Goal: Transaction & Acquisition: Purchase product/service

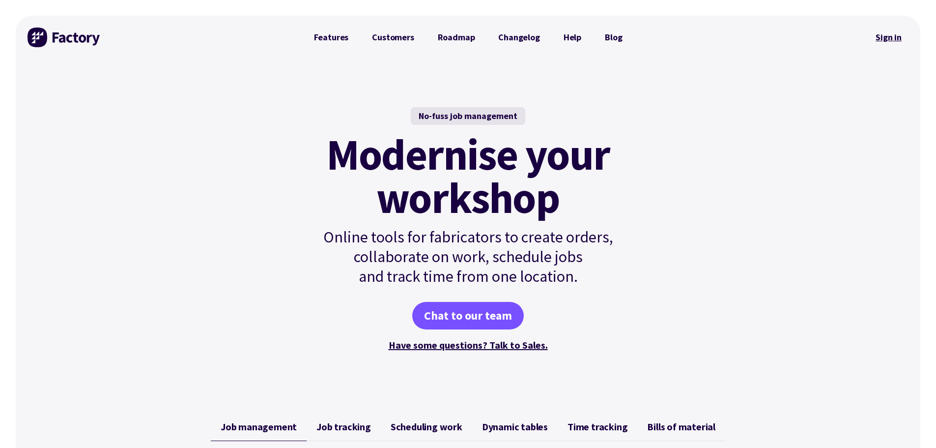
click at [891, 36] on link "Sign in" at bounding box center [889, 37] width 40 height 23
click at [883, 36] on link "Sign in" at bounding box center [889, 37] width 40 height 23
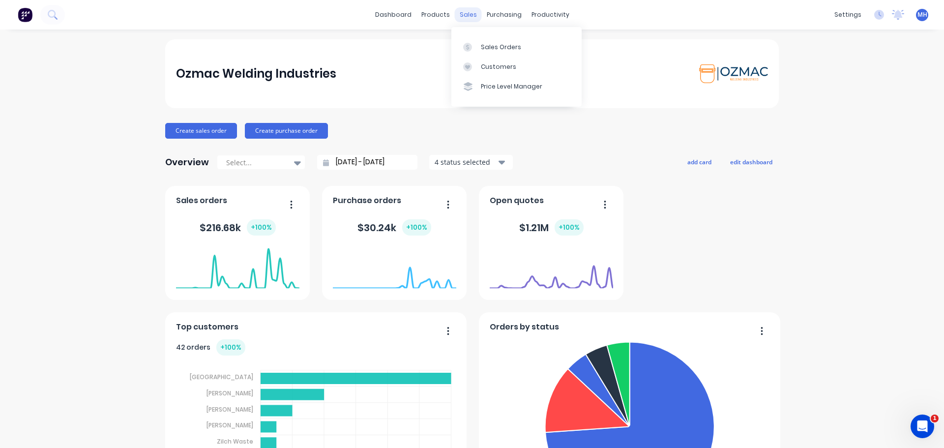
click at [466, 17] on div "sales" at bounding box center [468, 14] width 27 height 15
click at [485, 46] on div "Sales Orders" at bounding box center [501, 47] width 40 height 9
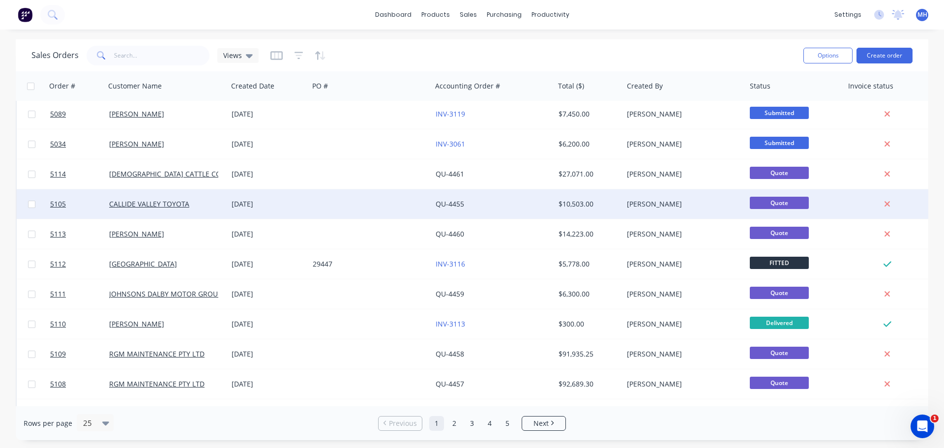
scroll to position [449, 0]
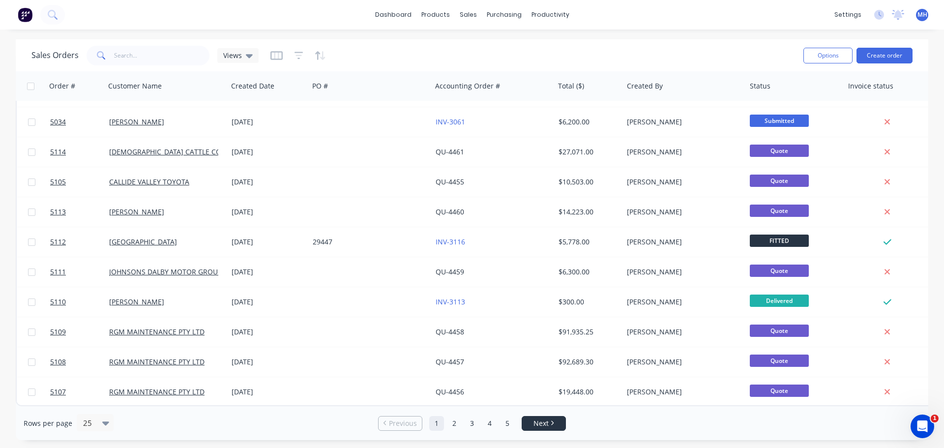
click at [541, 422] on span "Next" at bounding box center [540, 423] width 15 height 10
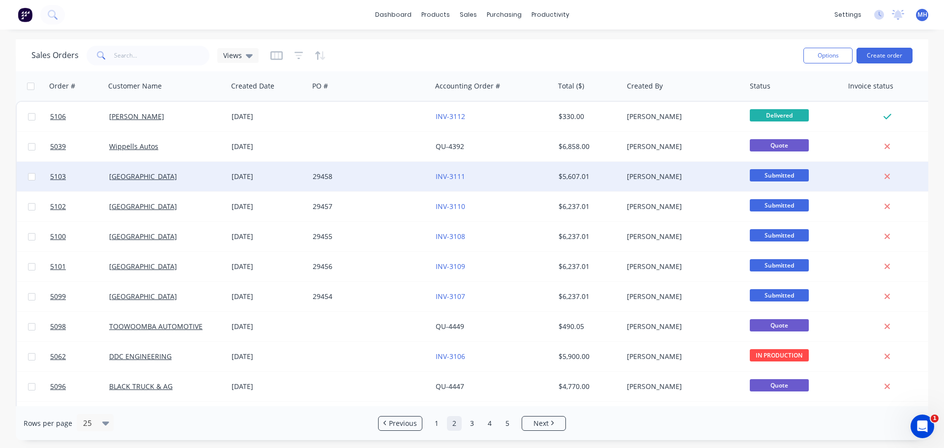
scroll to position [49, 0]
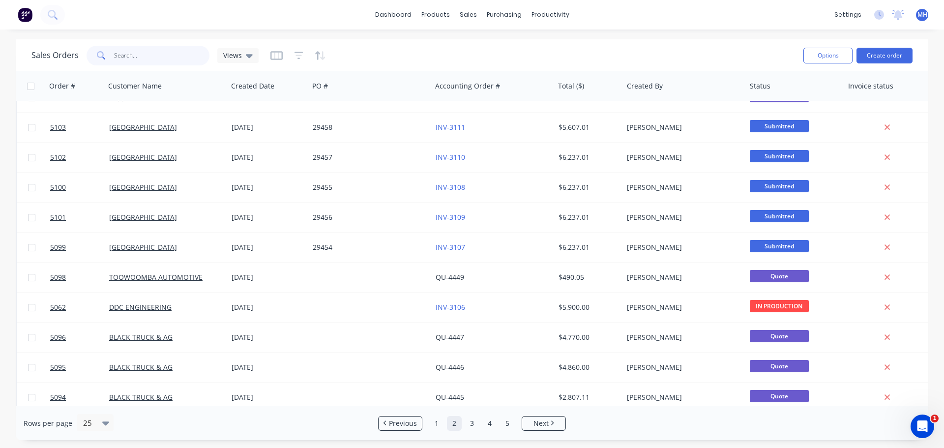
click at [145, 58] on input "text" at bounding box center [162, 56] width 96 height 20
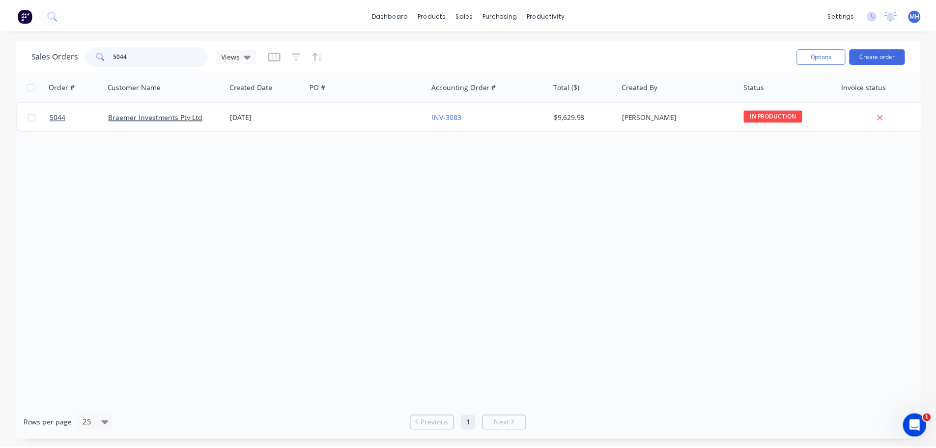
scroll to position [0, 0]
type input "5044"
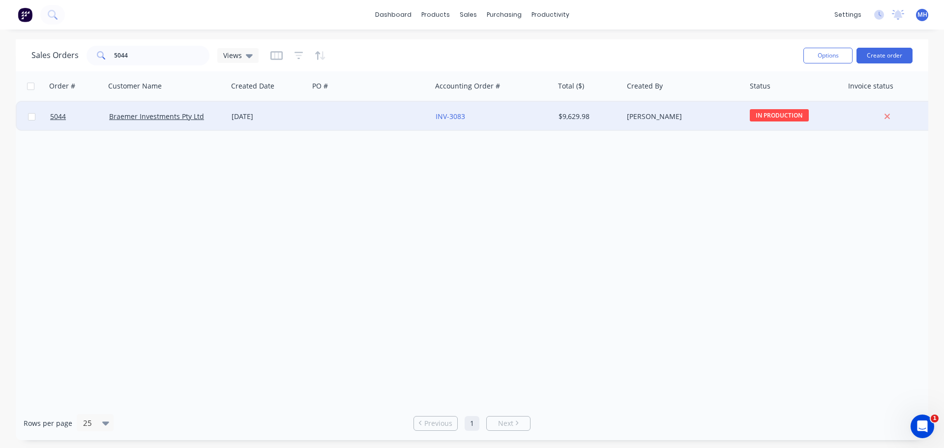
click at [257, 116] on div "25 Aug 2025" at bounding box center [267, 117] width 73 height 10
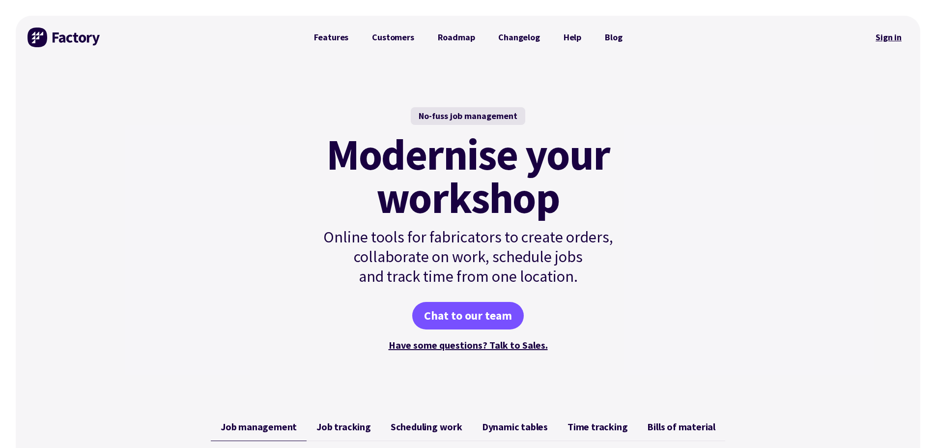
click at [886, 39] on link "Sign in" at bounding box center [889, 37] width 40 height 23
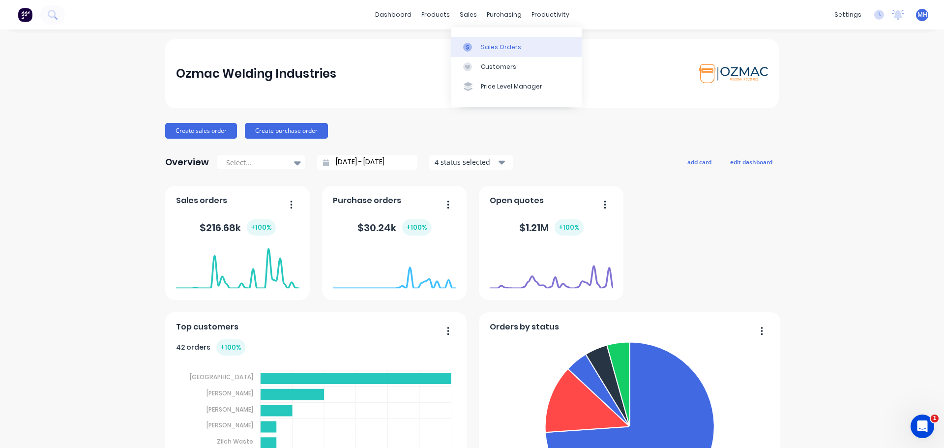
click at [487, 44] on div "Sales Orders" at bounding box center [501, 47] width 40 height 9
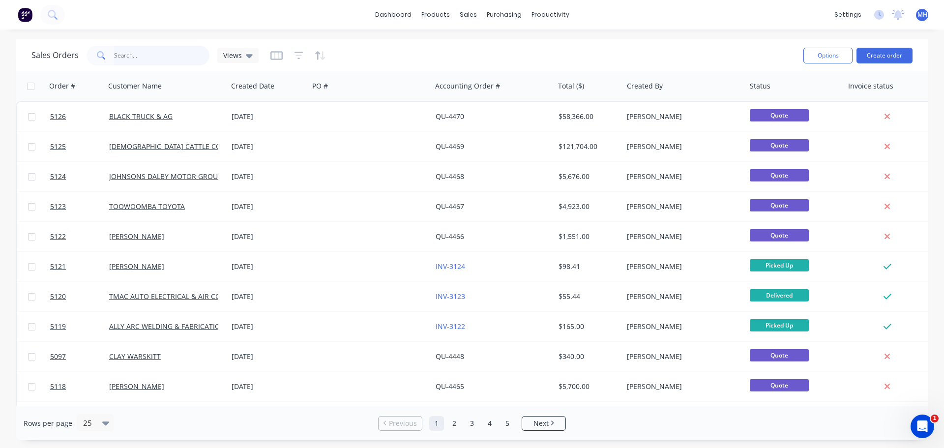
click at [155, 57] on input "text" at bounding box center [162, 56] width 96 height 20
type input "hindle"
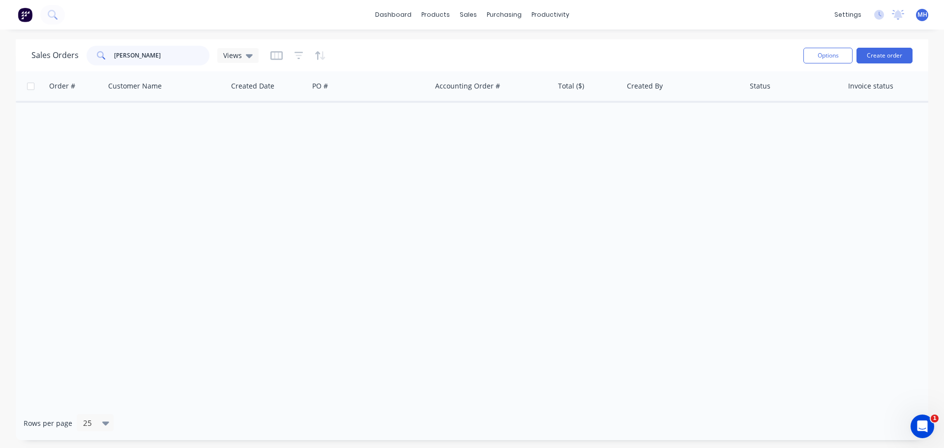
drag, startPoint x: 155, startPoint y: 57, endPoint x: 86, endPoint y: 58, distance: 69.8
click at [86, 58] on div "hindle" at bounding box center [147, 56] width 123 height 20
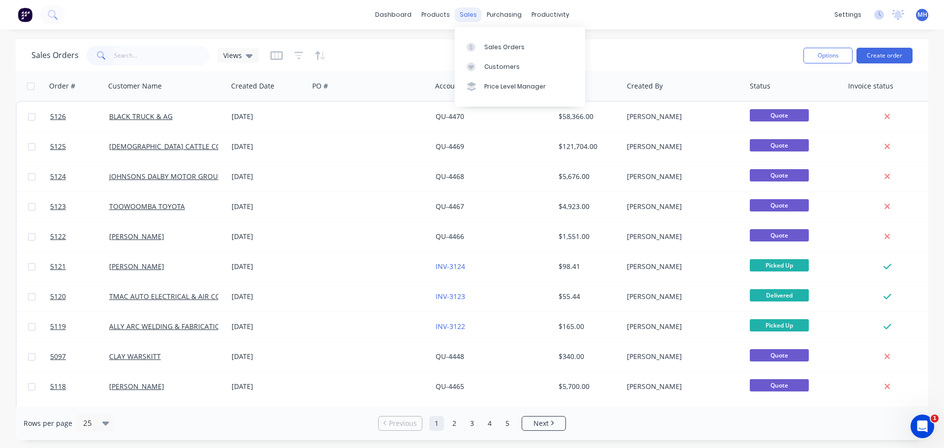
click at [471, 18] on div "sales" at bounding box center [468, 14] width 27 height 15
click at [497, 48] on div "Sales Orders" at bounding box center [504, 47] width 40 height 9
click at [483, 46] on link "Sales Orders" at bounding box center [520, 47] width 130 height 20
click at [876, 57] on button "Create order" at bounding box center [884, 56] width 56 height 16
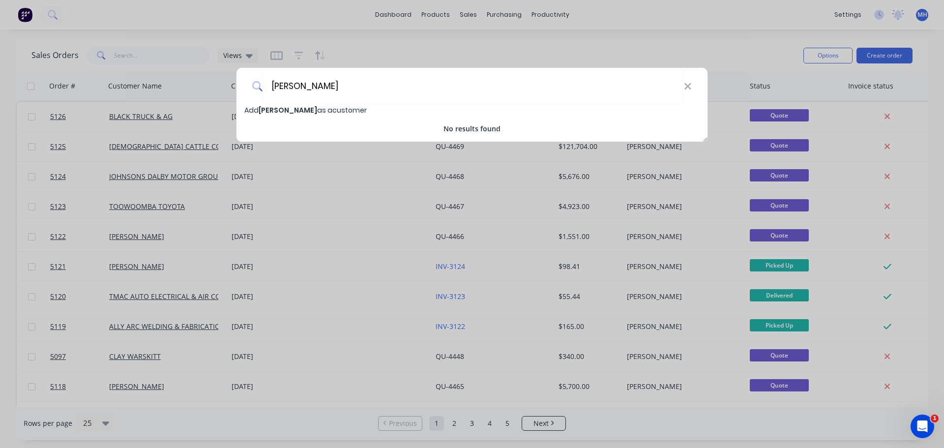
type input "Tamara Altmann"
click at [344, 110] on span "Add Tamara Altmann as a customer" at bounding box center [305, 110] width 122 height 10
select select "AU"
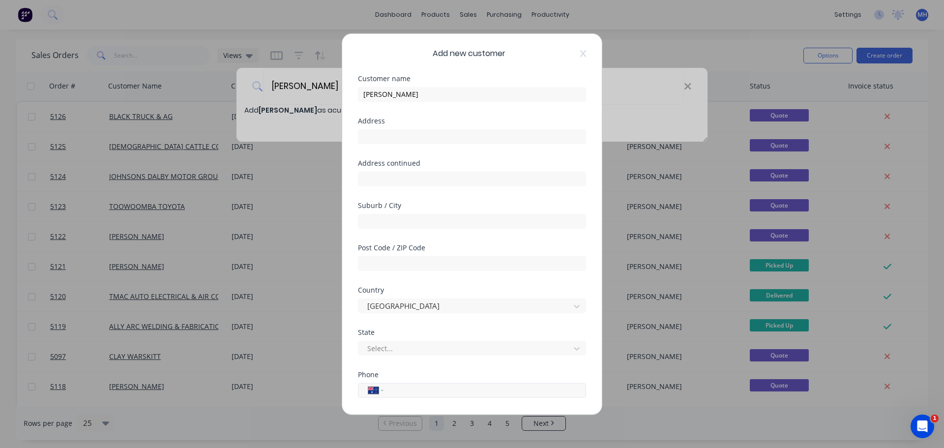
click at [410, 391] on input "tel" at bounding box center [482, 389] width 185 height 11
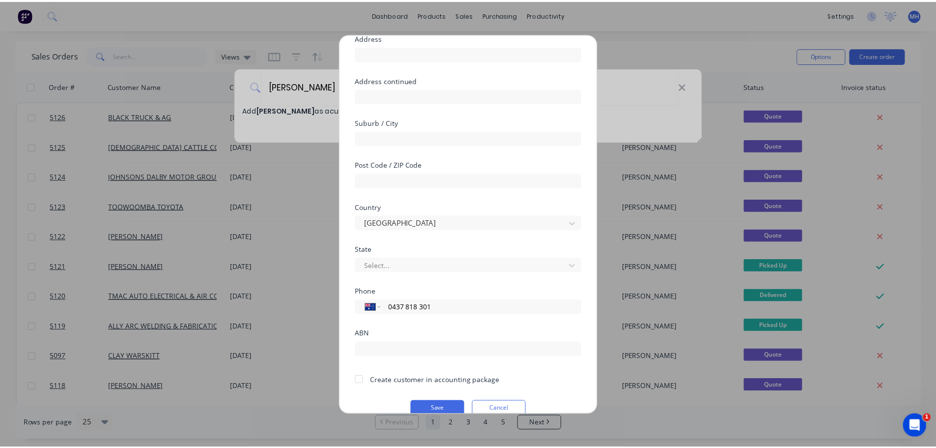
scroll to position [99, 0]
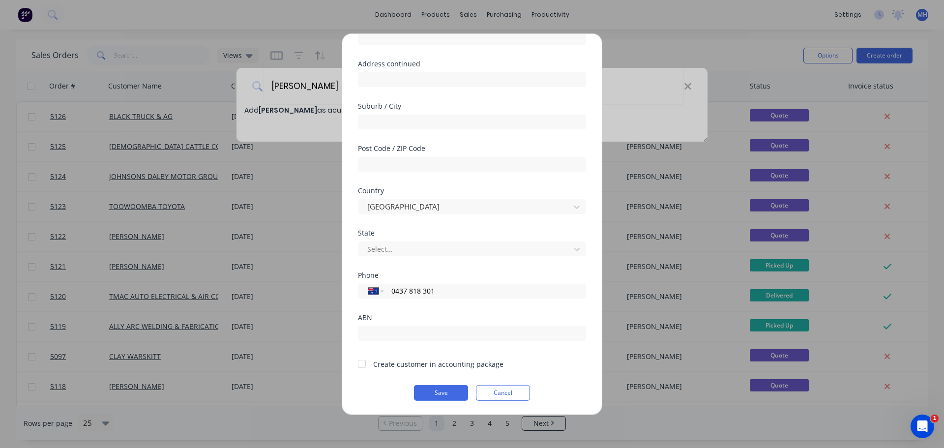
type input "0437 818 301"
click at [359, 368] on div at bounding box center [362, 364] width 20 height 20
click at [439, 393] on button "Save" at bounding box center [441, 392] width 54 height 16
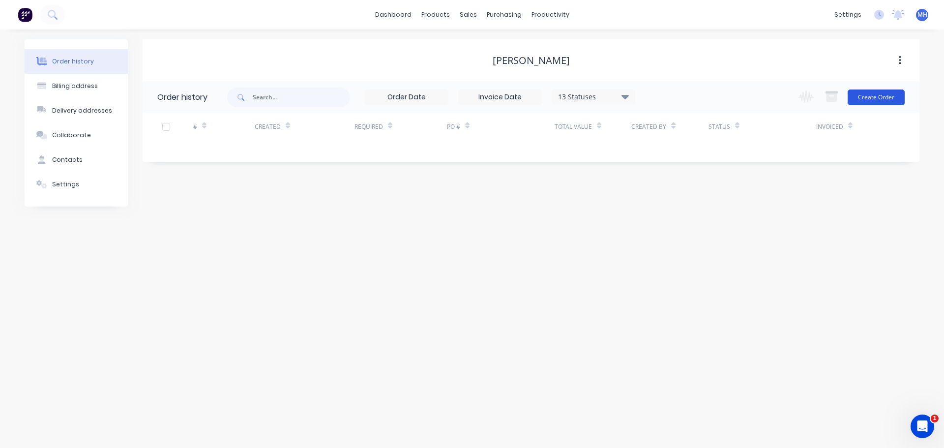
click at [876, 96] on button "Create Order" at bounding box center [875, 97] width 57 height 16
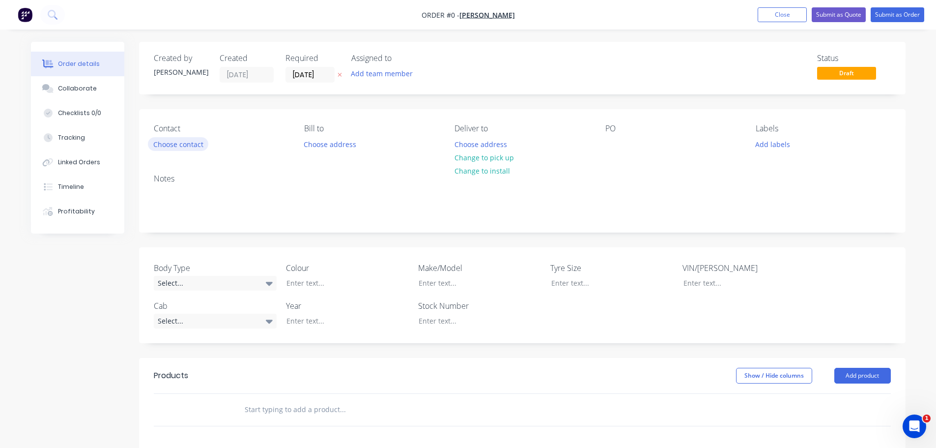
click at [170, 143] on button "Choose contact" at bounding box center [178, 143] width 60 height 13
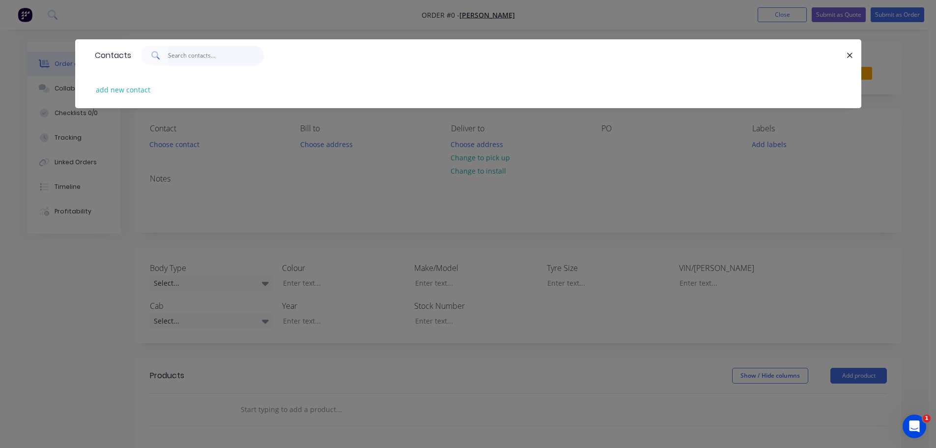
click at [184, 56] on input "text" at bounding box center [216, 56] width 96 height 20
click at [130, 91] on button "add new contact" at bounding box center [123, 89] width 65 height 13
select select "AU"
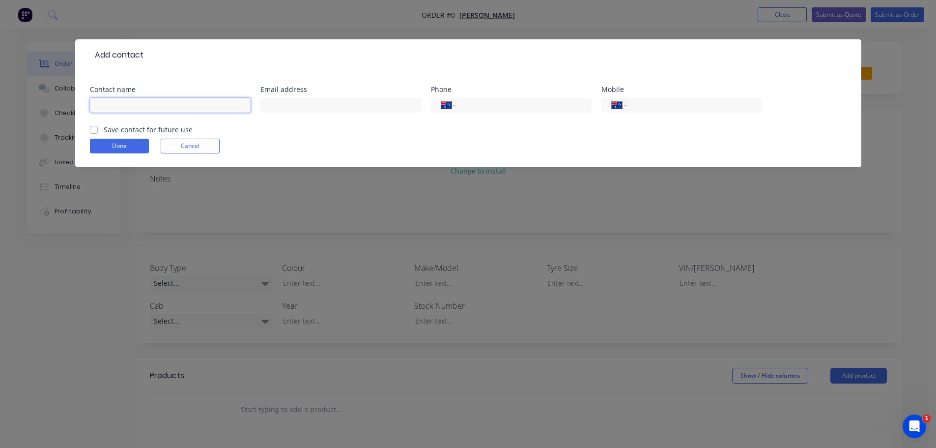
click at [148, 106] on input "text" at bounding box center [170, 105] width 161 height 15
type input "t"
type input "R"
type input "[PERSON_NAME]"
click at [301, 105] on input "text" at bounding box center [340, 105] width 161 height 15
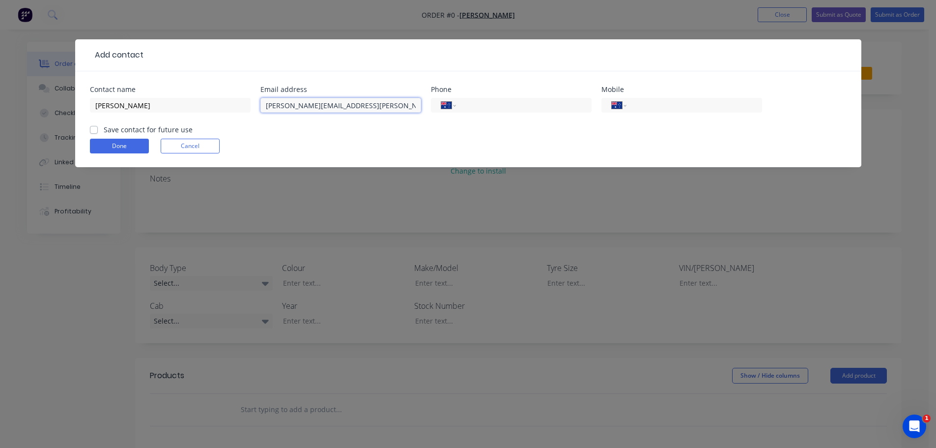
type input "tamara.altmann@gmail.com"
type input "0437 818 301"
click at [104, 131] on label "Save contact for future use" at bounding box center [148, 129] width 89 height 10
click at [93, 131] on input "Save contact for future use" at bounding box center [94, 128] width 8 height 9
checkbox input "true"
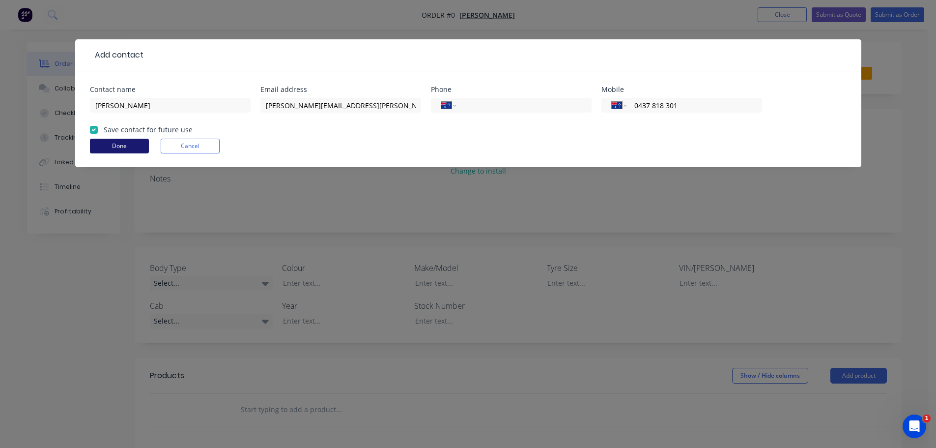
click at [112, 146] on button "Done" at bounding box center [119, 146] width 59 height 15
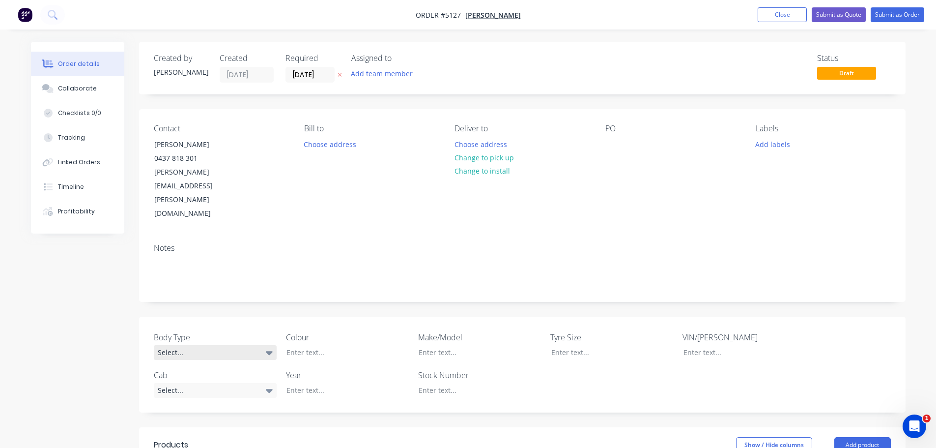
click at [223, 345] on div "Select..." at bounding box center [215, 352] width 123 height 15
click at [215, 372] on button "Pick Up" at bounding box center [227, 371] width 147 height 20
click at [332, 345] on div at bounding box center [340, 352] width 123 height 14
click at [435, 345] on div at bounding box center [472, 352] width 123 height 14
click at [293, 382] on div at bounding box center [340, 389] width 123 height 14
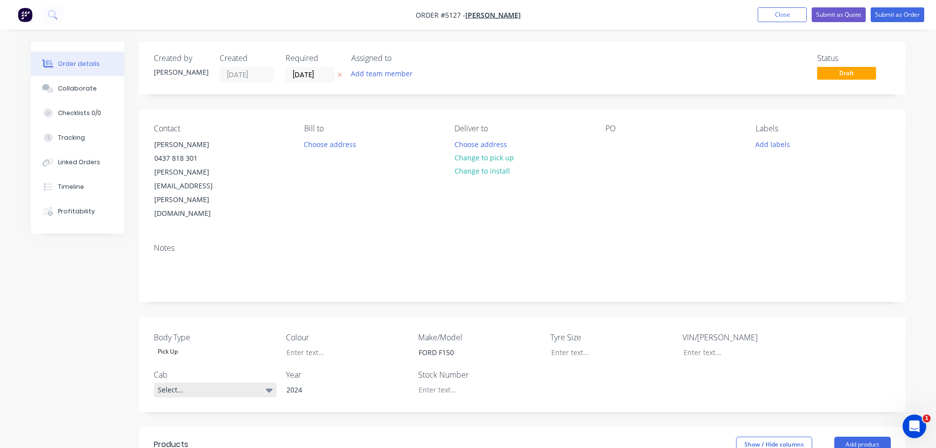
click at [186, 382] on div "Select..." at bounding box center [215, 389] width 123 height 15
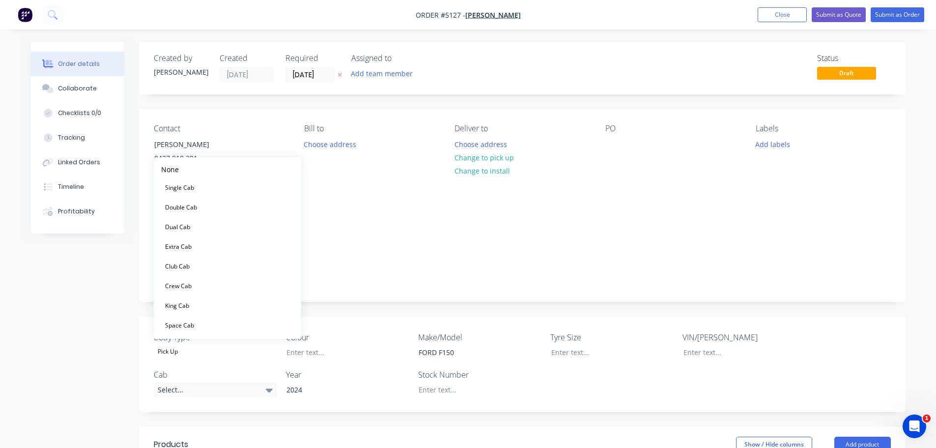
click at [402, 243] on div "Notes" at bounding box center [522, 247] width 737 height 9
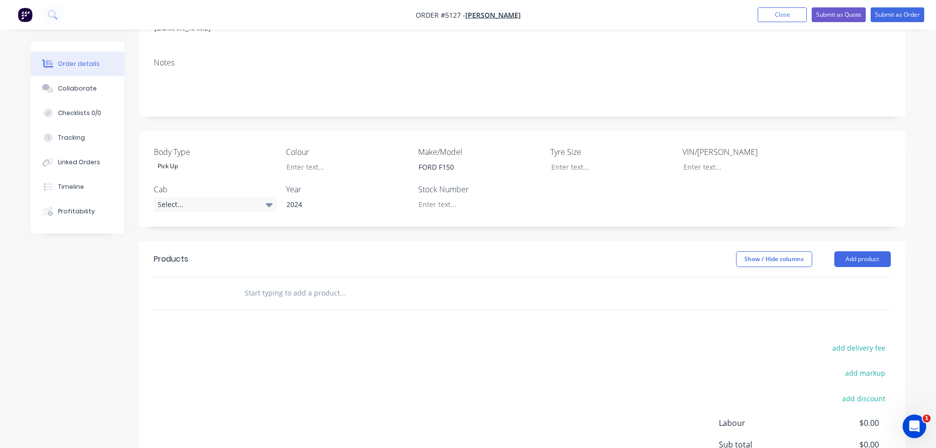
scroll to position [197, 0]
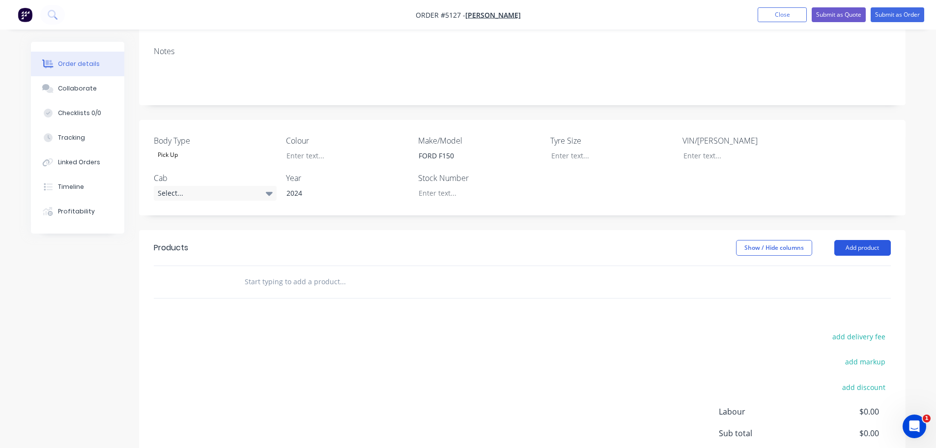
click at [873, 240] on button "Add product" at bounding box center [862, 248] width 57 height 16
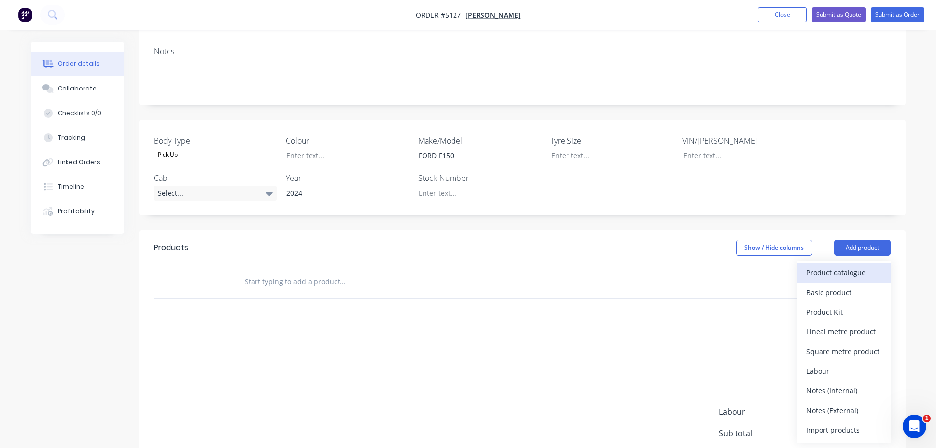
click at [843, 265] on div "Product catalogue" at bounding box center [844, 272] width 76 height 14
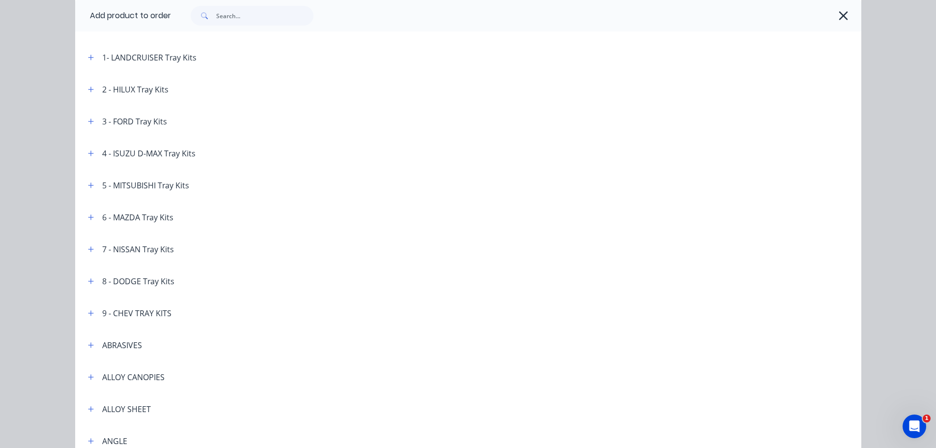
scroll to position [0, 0]
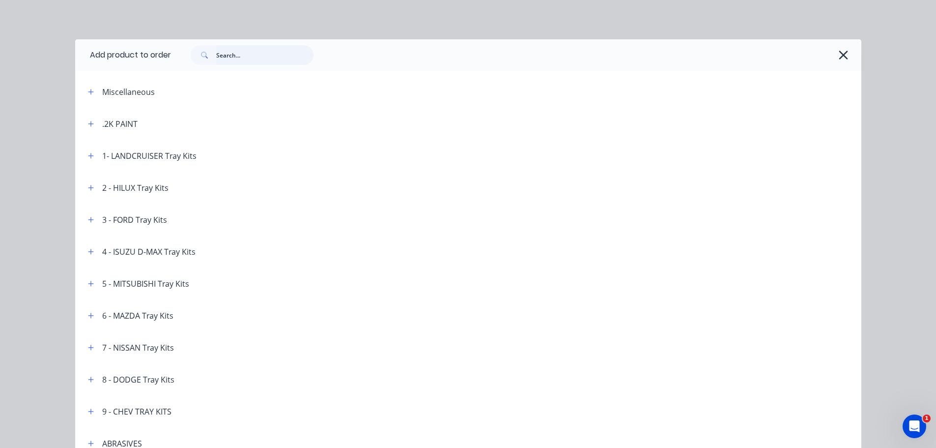
click at [224, 53] on input "text" at bounding box center [264, 55] width 97 height 20
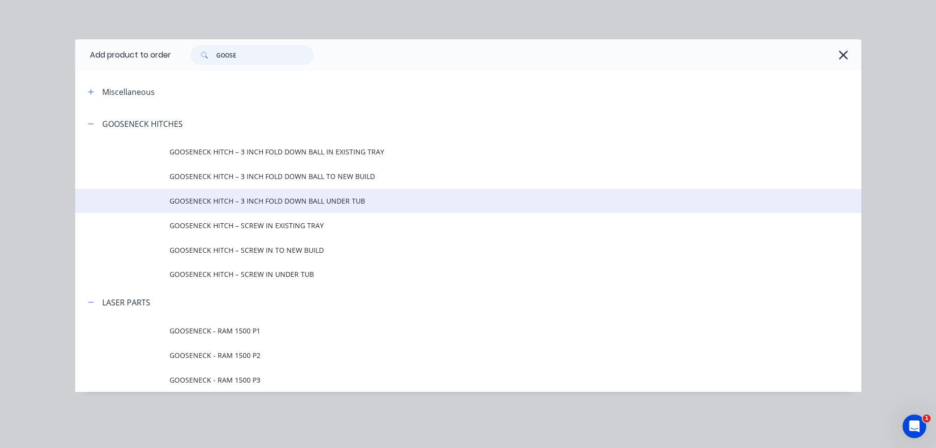
type input "GOOSE"
click at [236, 202] on span "GOOSENECK HITCH – 3 INCH FOLD DOWN BALL UNDER TUB" at bounding box center [446, 201] width 553 height 10
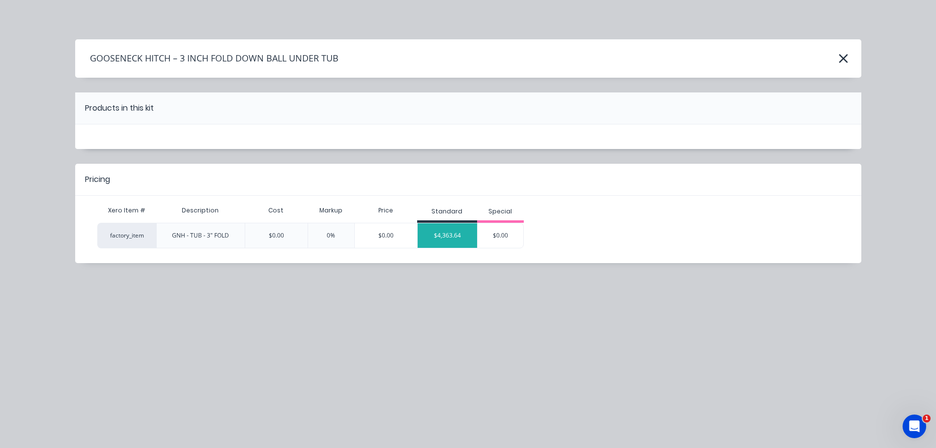
click at [453, 242] on div "$4,363.64" at bounding box center [447, 235] width 59 height 25
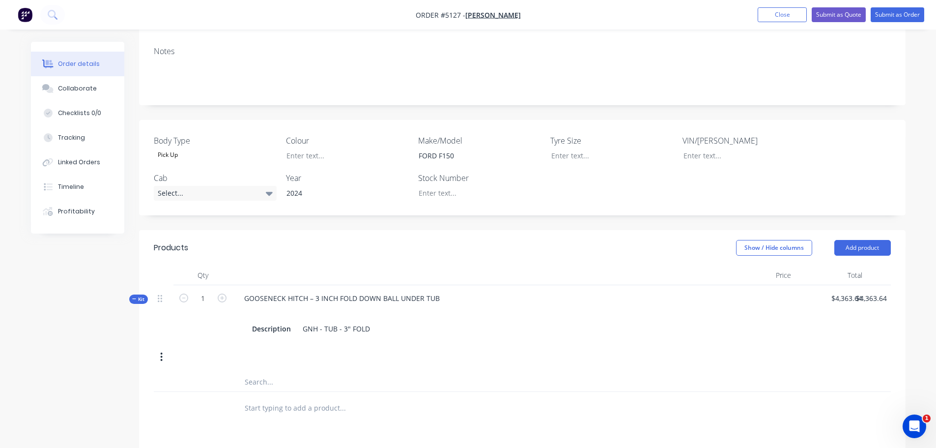
click at [272, 398] on input "text" at bounding box center [342, 408] width 197 height 20
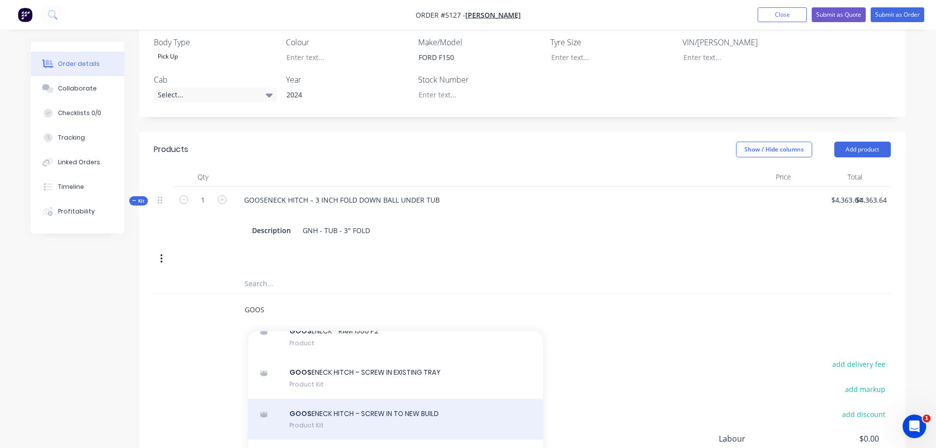
scroll to position [420, 0]
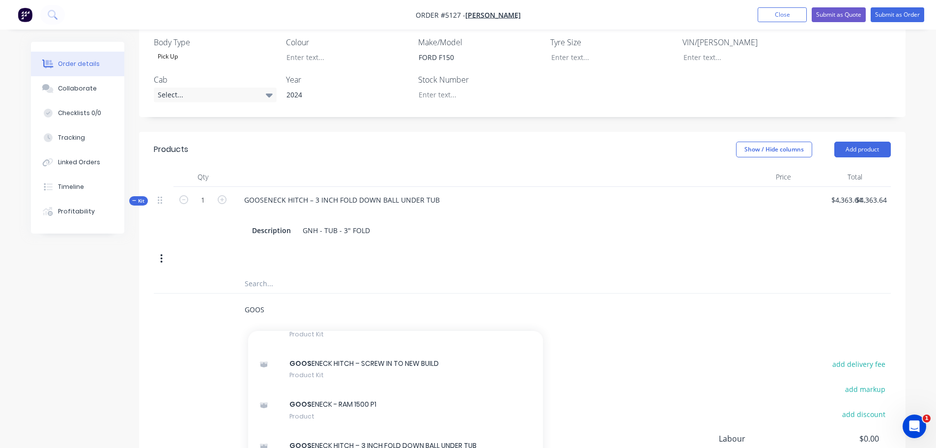
type input "GOOS"
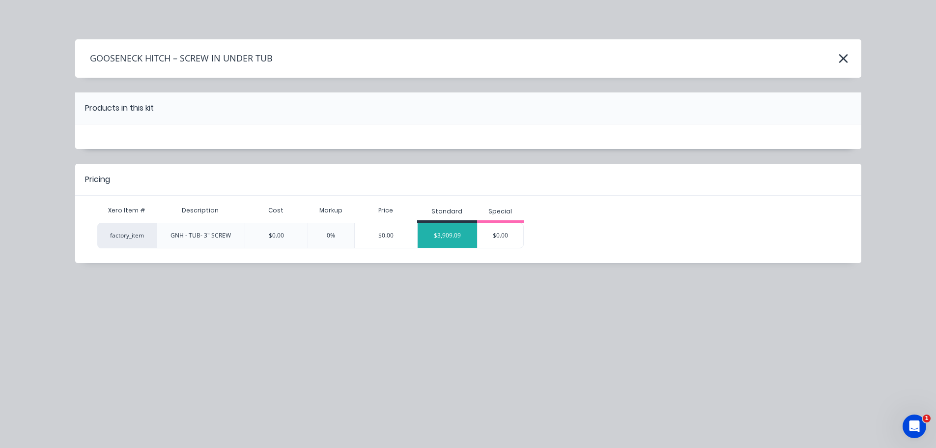
click at [452, 236] on div "$3,909.09" at bounding box center [447, 235] width 59 height 25
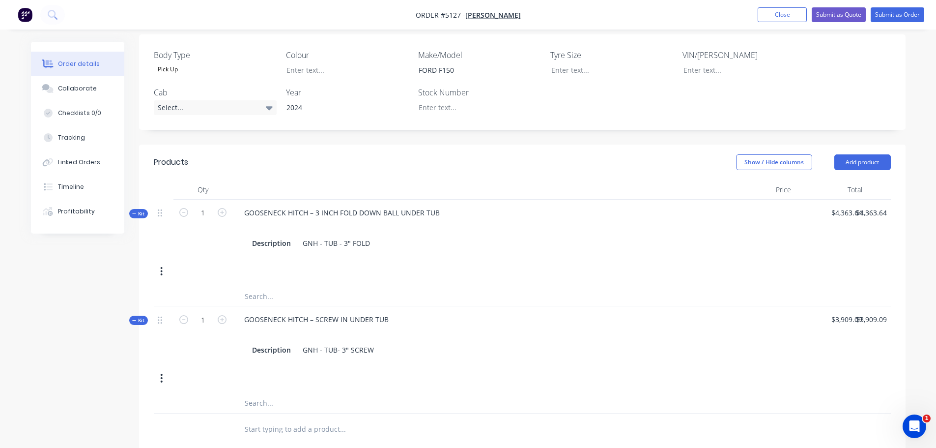
scroll to position [172, 0]
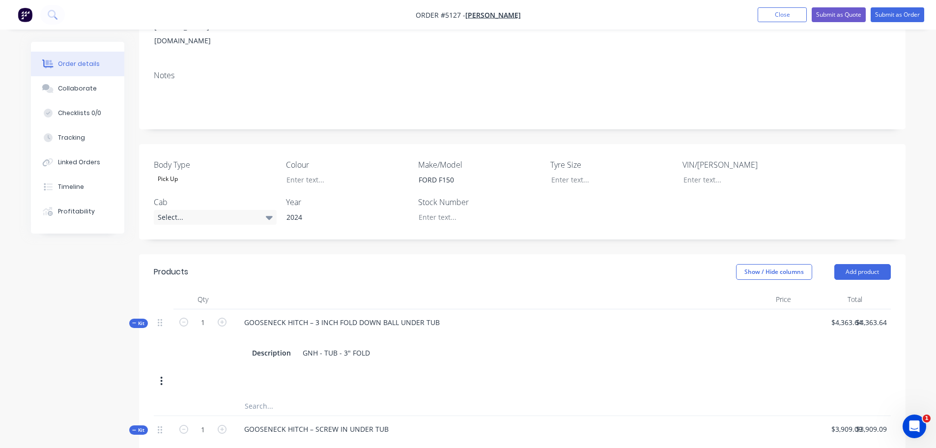
click at [288, 396] on input "text" at bounding box center [342, 406] width 197 height 20
type input "PLUS MOD PLATE"
click at [683, 396] on div "PLUS MOD PLATE Add PLUS MOD PLATE to kit No results found" at bounding box center [522, 406] width 737 height 20
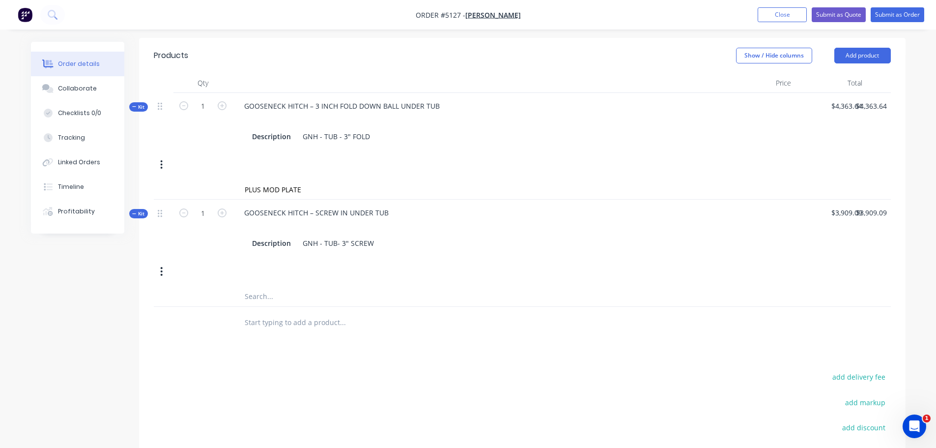
scroll to position [418, 0]
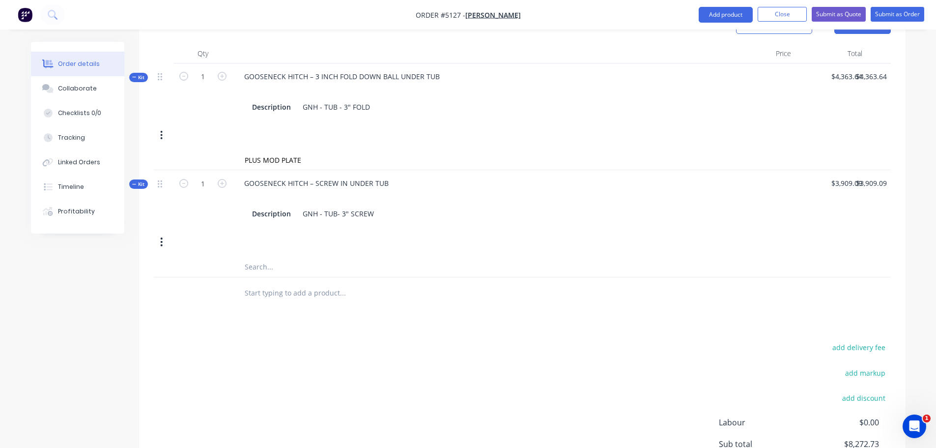
click at [281, 257] on input "text" at bounding box center [342, 267] width 197 height 20
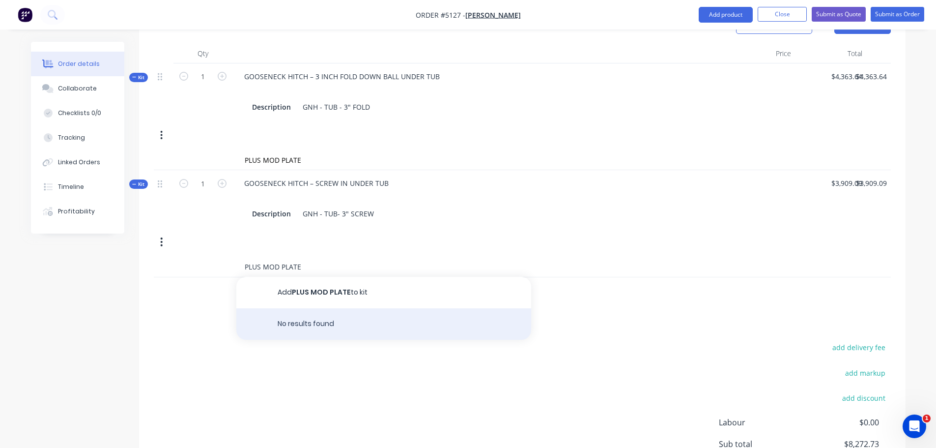
type input "PLUS MOD PLATE"
click at [349, 308] on div "No results found" at bounding box center [383, 323] width 295 height 31
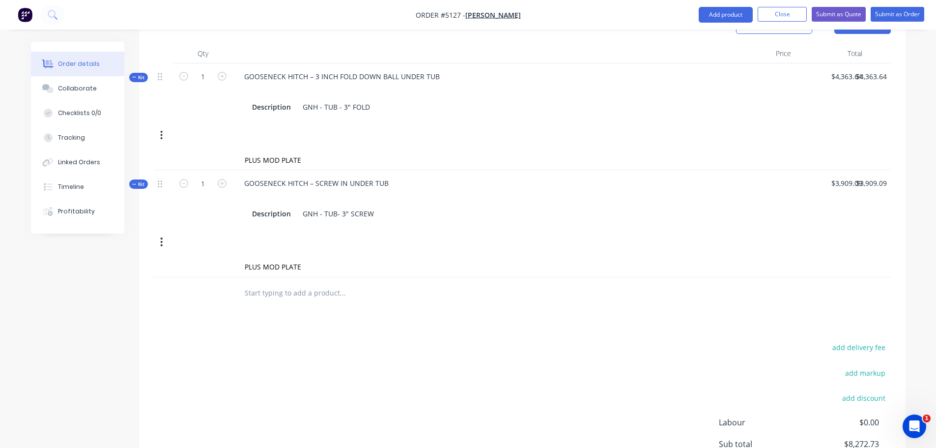
click at [440, 362] on div "add delivery fee add markup add discount Labour $0.00 Sub total $8,272.73 Tax $…" at bounding box center [522, 425] width 737 height 168
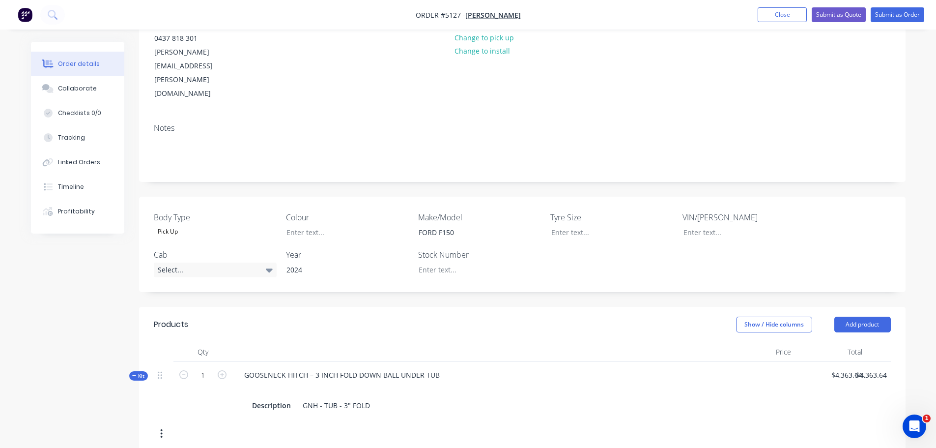
scroll to position [0, 0]
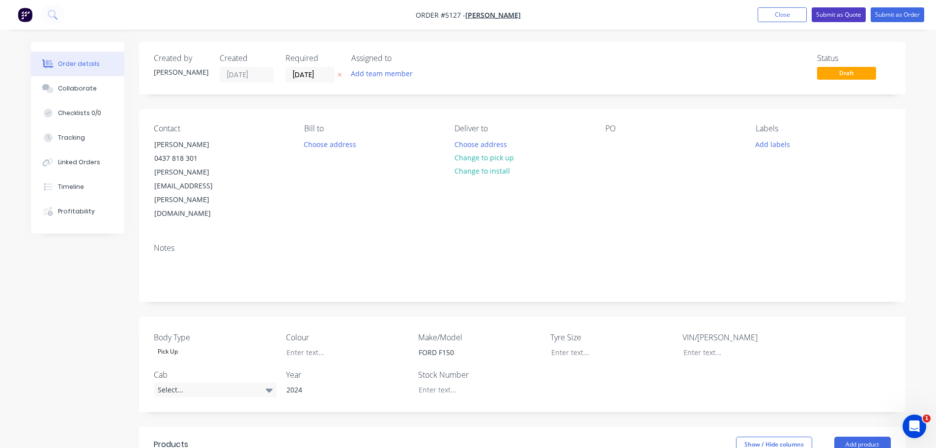
click at [834, 10] on button "Submit as Quote" at bounding box center [839, 14] width 54 height 15
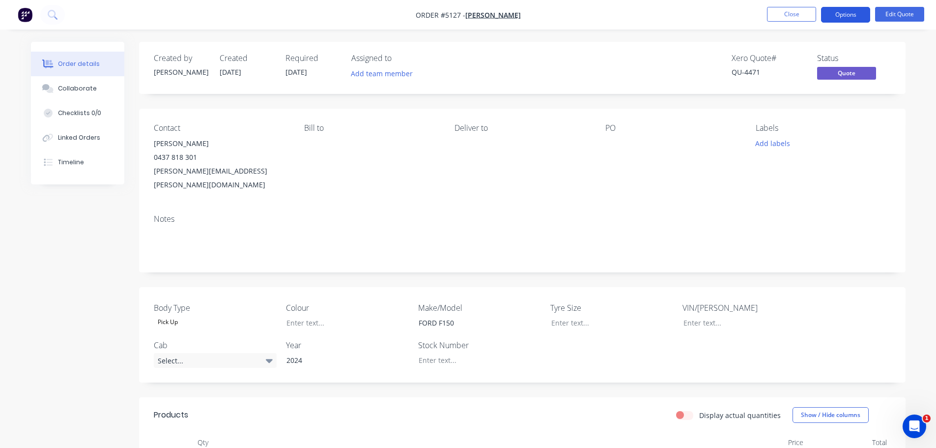
click at [836, 14] on button "Options" at bounding box center [845, 15] width 49 height 16
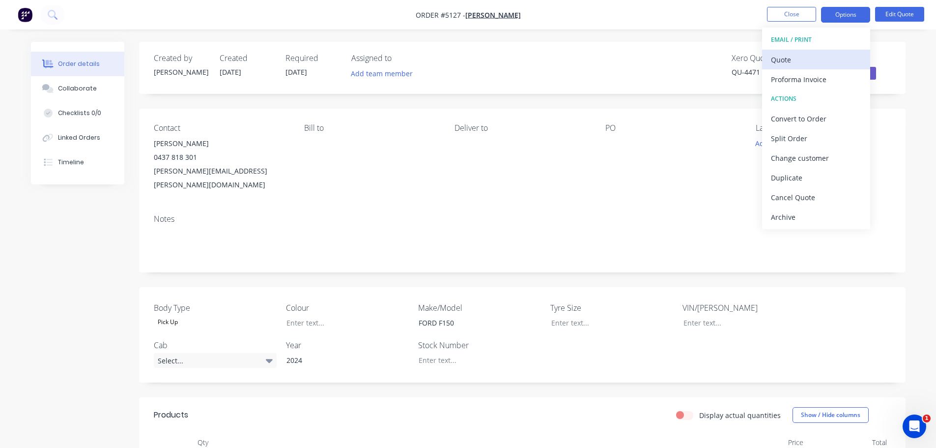
click at [811, 62] on div "Quote" at bounding box center [816, 60] width 90 height 14
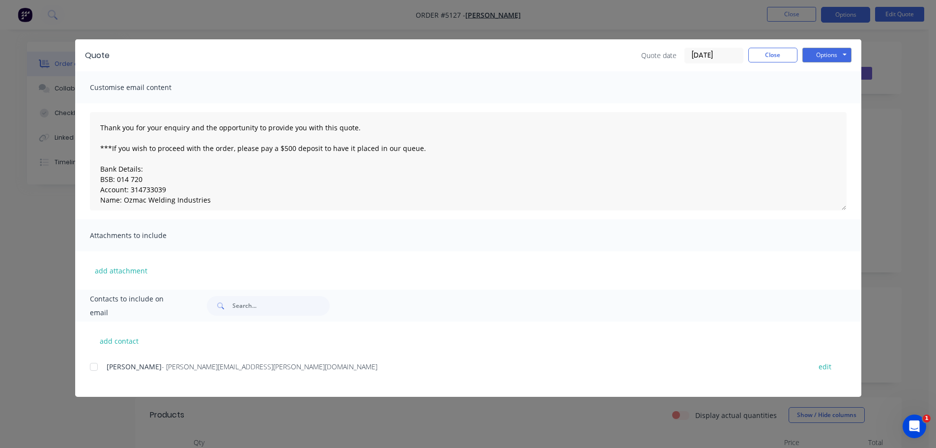
click at [92, 368] on div at bounding box center [94, 367] width 20 height 20
click at [826, 55] on button "Options" at bounding box center [826, 55] width 49 height 15
click at [828, 105] on button "Email" at bounding box center [833, 105] width 63 height 16
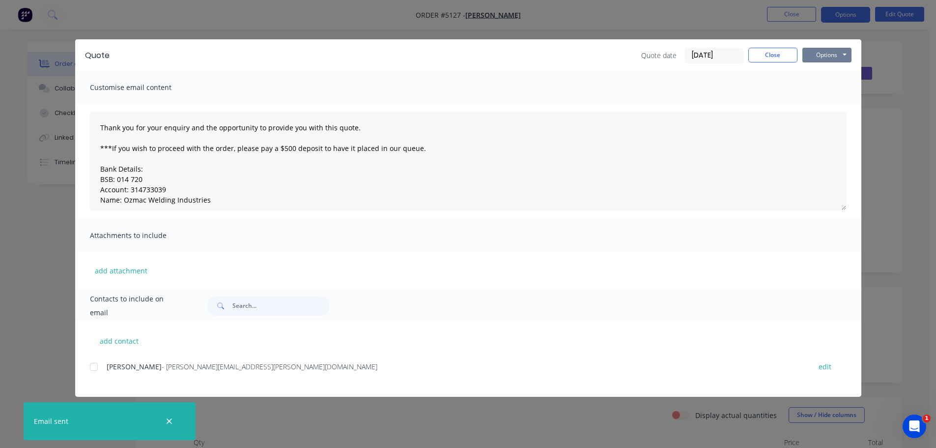
click at [810, 57] on button "Options" at bounding box center [826, 55] width 49 height 15
click at [814, 85] on button "Print" at bounding box center [833, 89] width 63 height 16
click at [772, 54] on button "Close" at bounding box center [772, 55] width 49 height 15
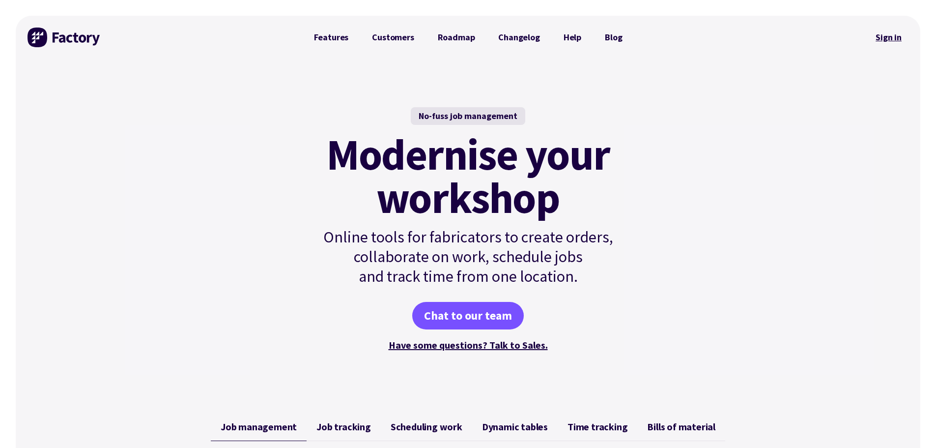
click at [890, 33] on link "Sign in" at bounding box center [889, 37] width 40 height 23
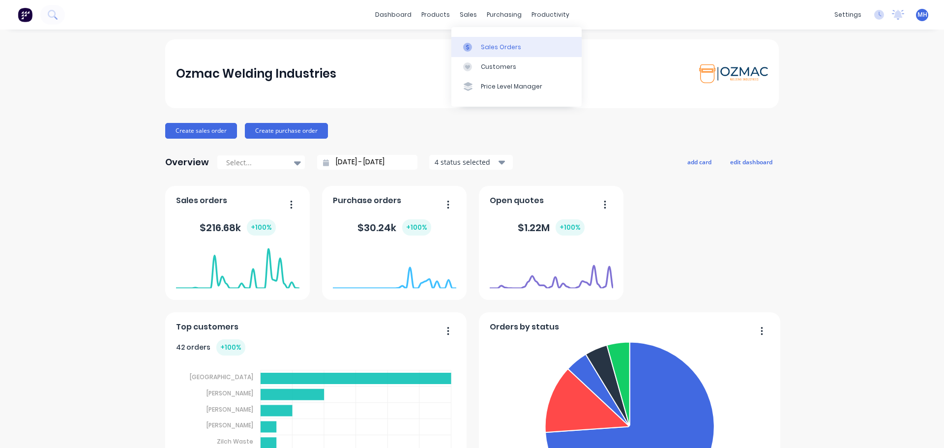
click at [493, 47] on div "Sales Orders" at bounding box center [501, 47] width 40 height 9
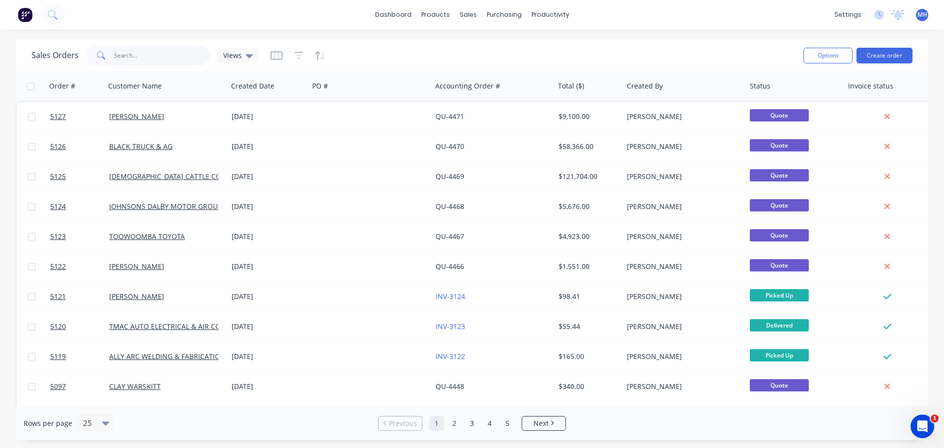
click at [164, 57] on input "text" at bounding box center [162, 56] width 96 height 20
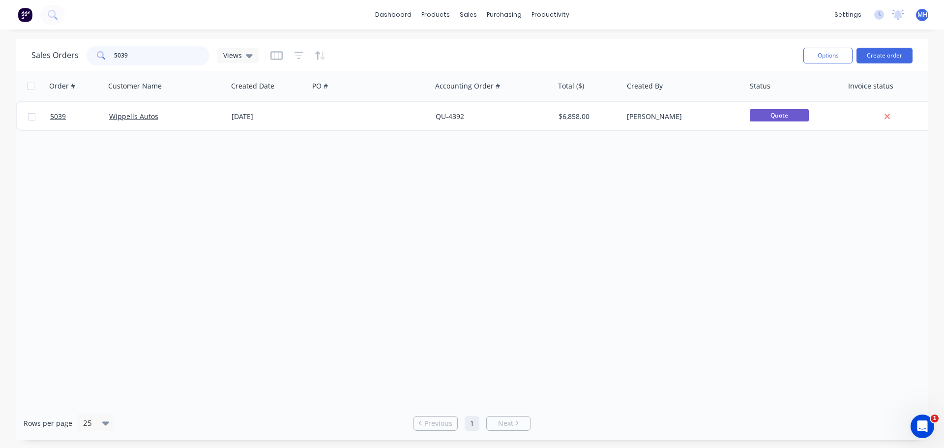
type input "5039"
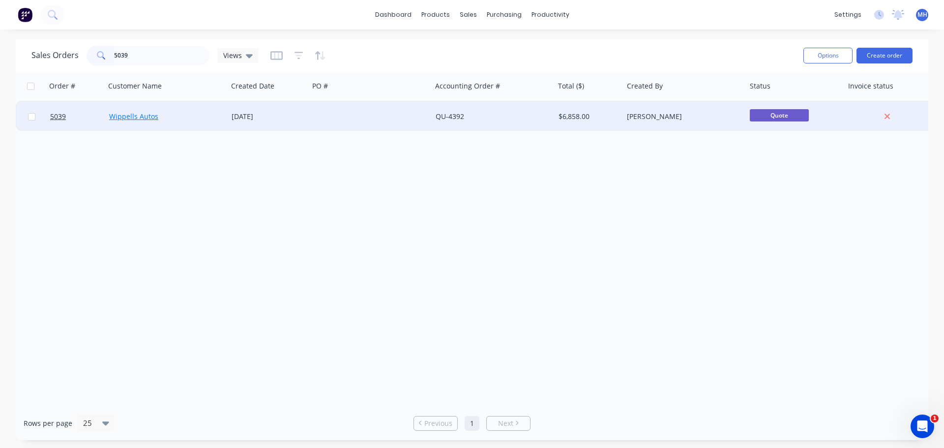
click at [138, 114] on link "Wippells Autos" at bounding box center [133, 116] width 49 height 9
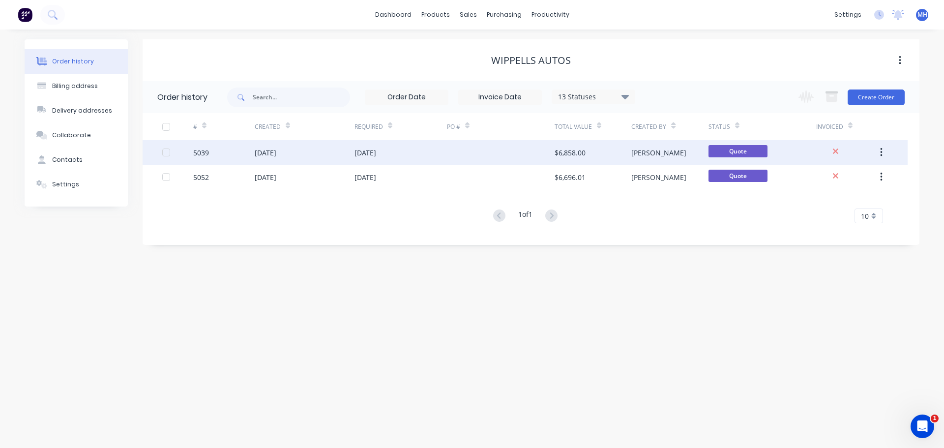
click at [272, 155] on div "18 Aug 2025" at bounding box center [266, 152] width 22 height 10
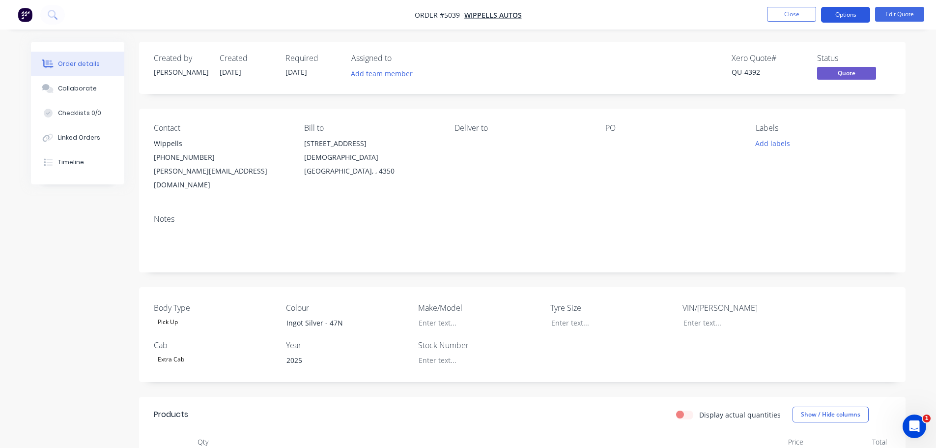
click at [849, 14] on button "Options" at bounding box center [845, 15] width 49 height 16
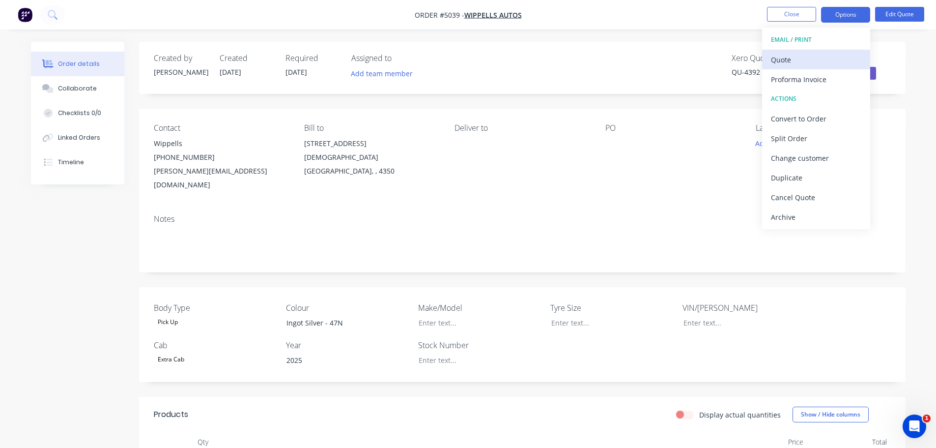
click at [811, 63] on div "Quote" at bounding box center [816, 60] width 90 height 14
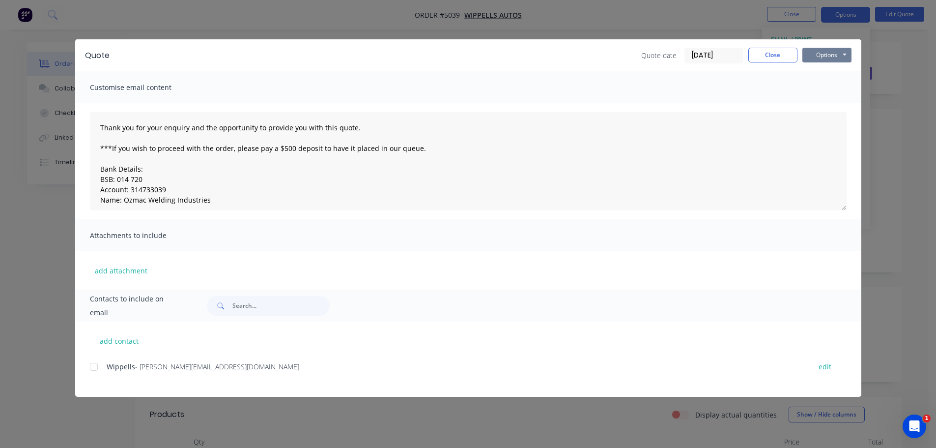
click at [817, 57] on button "Options" at bounding box center [826, 55] width 49 height 15
click at [816, 86] on button "Print" at bounding box center [833, 89] width 63 height 16
click at [761, 57] on button "Close" at bounding box center [772, 55] width 49 height 15
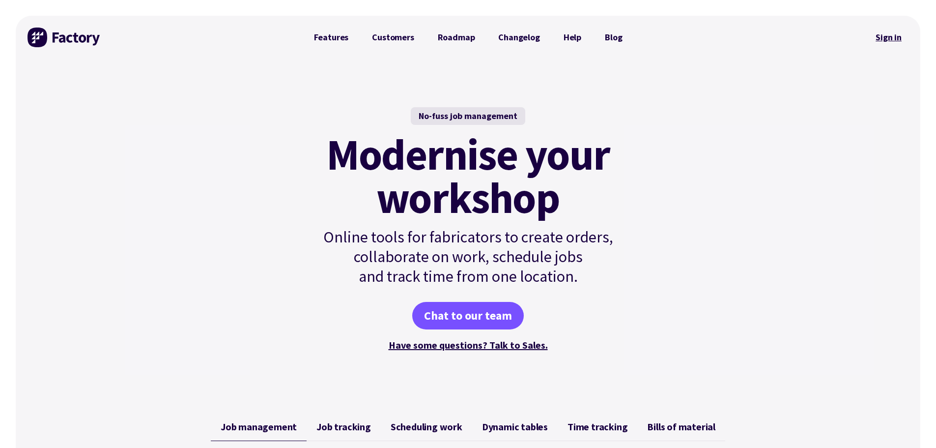
click at [897, 36] on link "Sign in" at bounding box center [889, 37] width 40 height 23
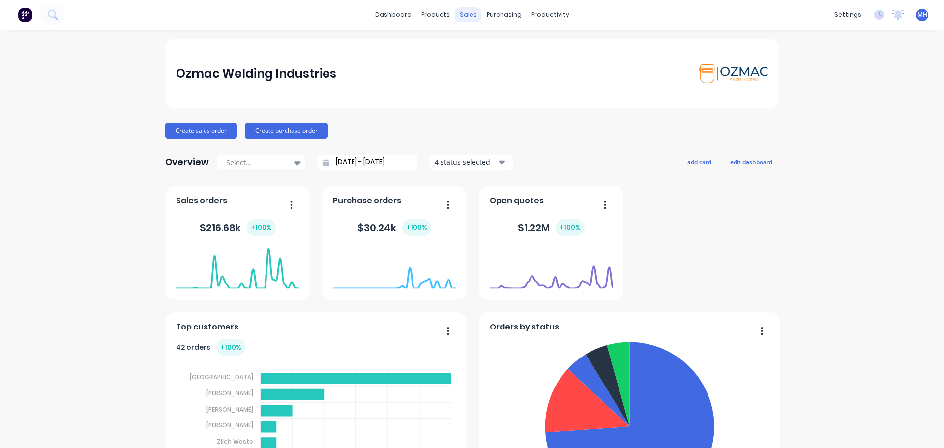
click at [472, 14] on div "sales" at bounding box center [468, 14] width 27 height 15
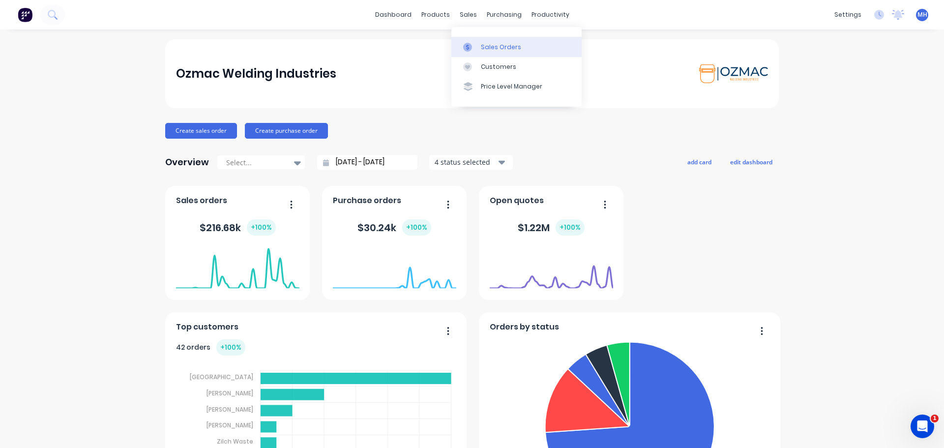
click at [481, 50] on div "Sales Orders" at bounding box center [501, 47] width 40 height 9
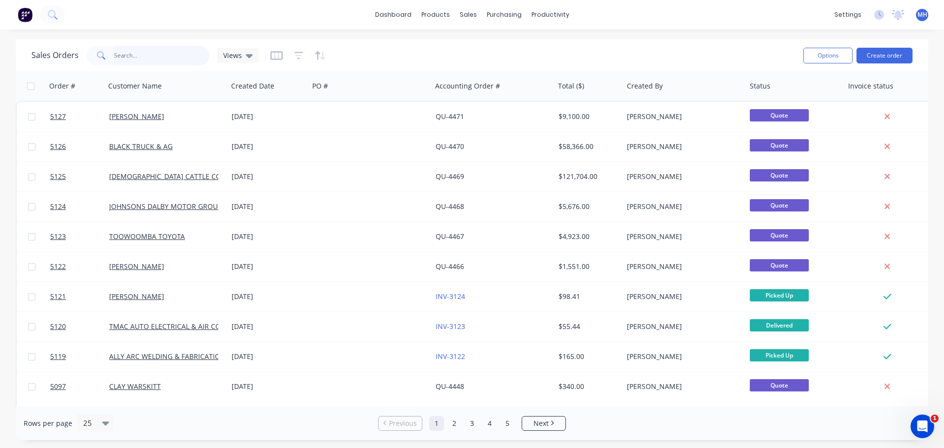
click at [156, 59] on input "text" at bounding box center [162, 56] width 96 height 20
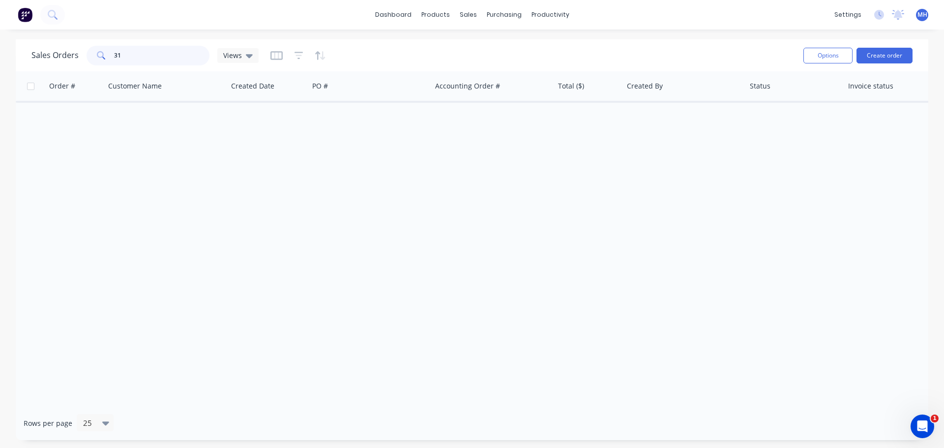
type input "3"
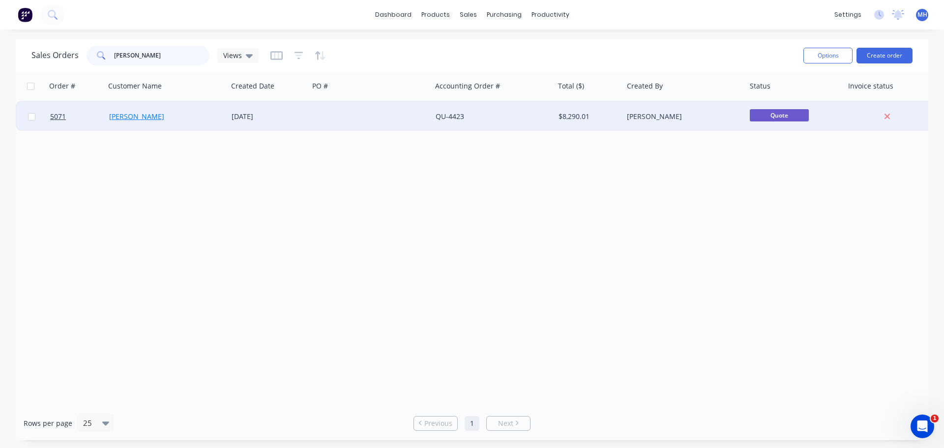
type input "[PERSON_NAME]"
click at [115, 116] on link "[PERSON_NAME]" at bounding box center [136, 116] width 55 height 9
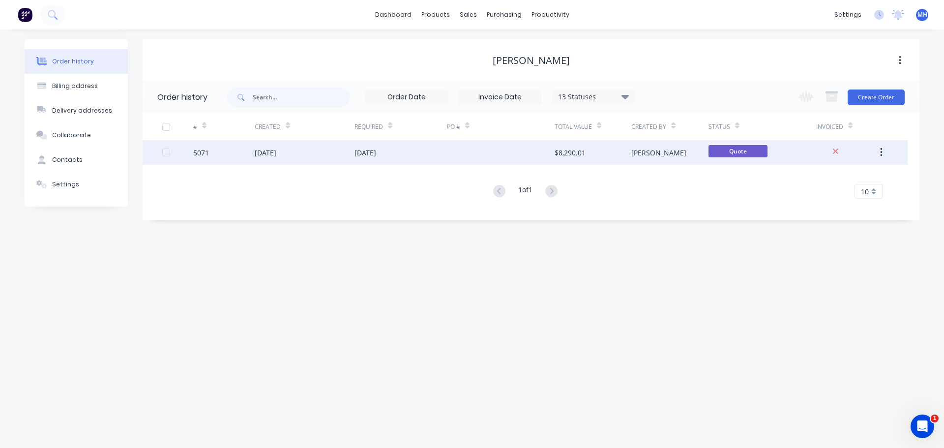
click at [269, 149] on div "[DATE]" at bounding box center [266, 152] width 22 height 10
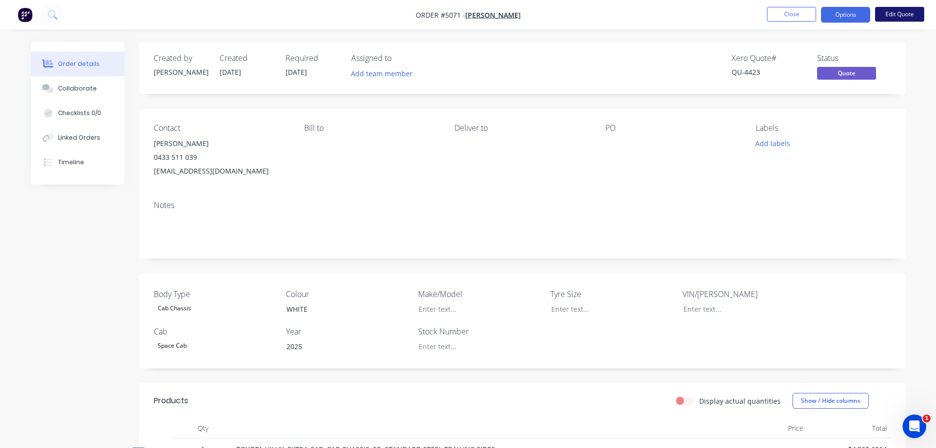
click at [890, 14] on button "Edit Quote" at bounding box center [899, 14] width 49 height 15
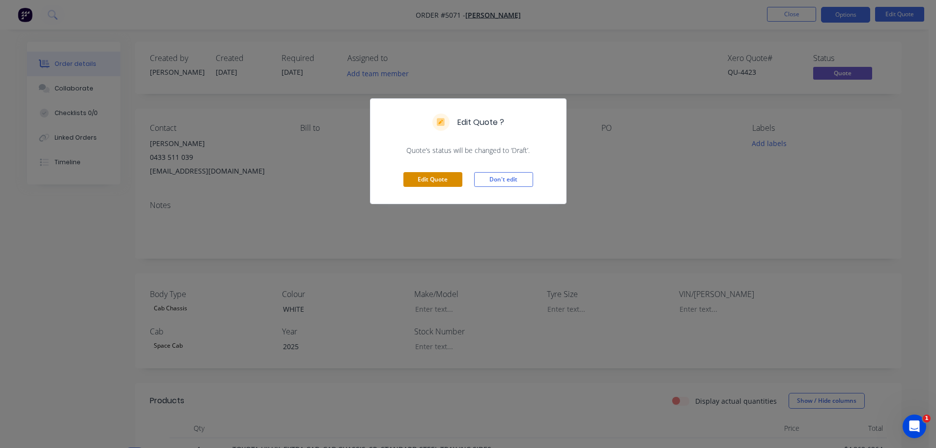
click at [444, 182] on button "Edit Quote" at bounding box center [432, 179] width 59 height 15
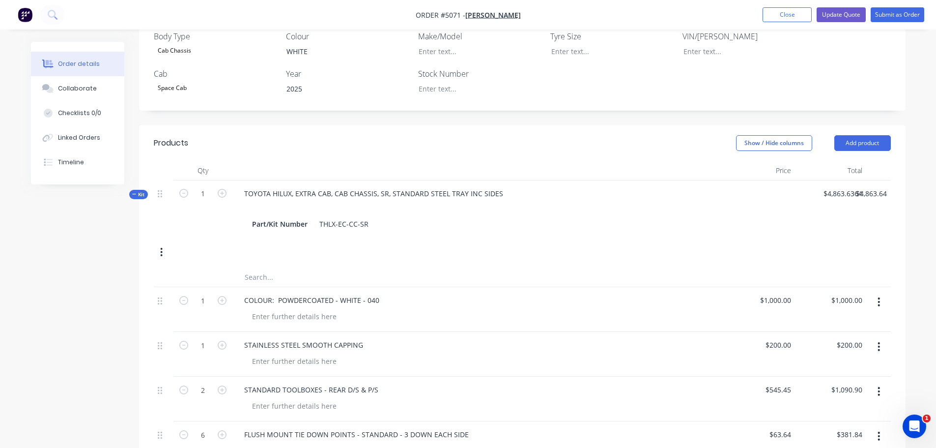
scroll to position [344, 0]
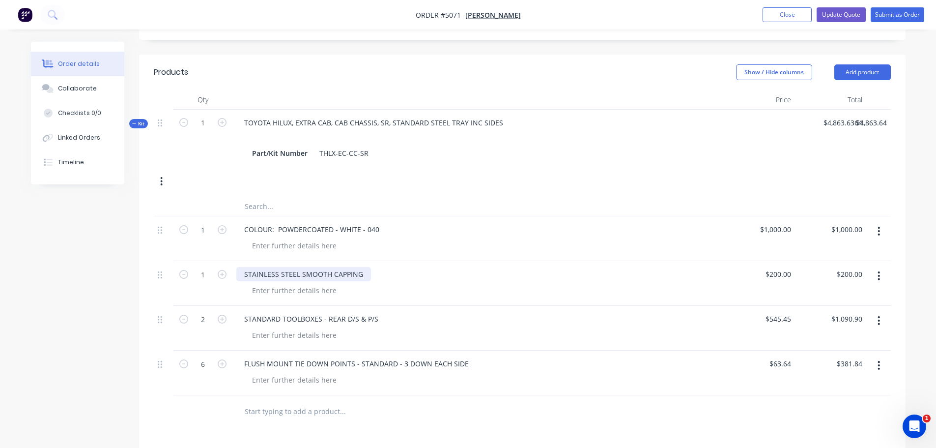
click at [322, 267] on div "STAINLESS STEEL SMOOTH CAPPING" at bounding box center [303, 274] width 135 height 14
drag, startPoint x: 330, startPoint y: 260, endPoint x: 225, endPoint y: 260, distance: 105.2
click at [225, 261] on div "1 STAINLESS STEEL SMOOTH CAPPING $200.00 $200.00 $200.00 $200.00" at bounding box center [522, 283] width 737 height 45
click at [280, 312] on div "STANDARD TOOLBOXES - REAR D/S & P/S" at bounding box center [311, 319] width 150 height 14
drag, startPoint x: 281, startPoint y: 304, endPoint x: 228, endPoint y: 301, distance: 52.6
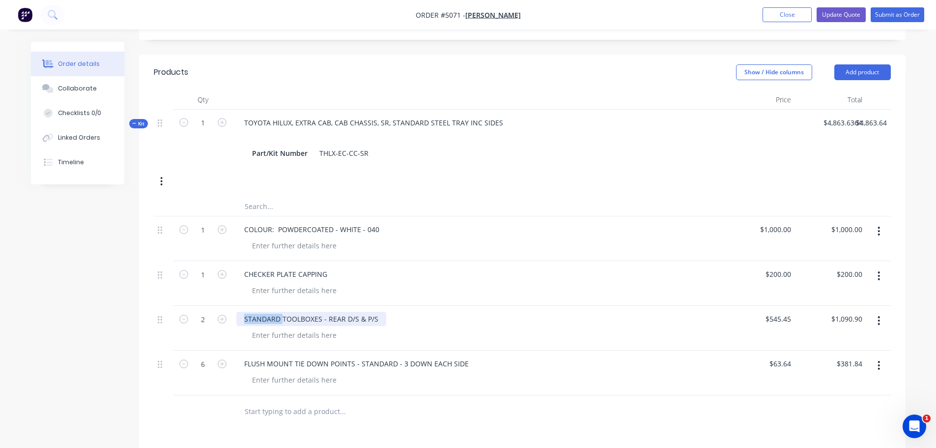
click at [228, 306] on div "2 STANDARD TOOLBOXES - REAR D/S & P/S $545.45 $545.45 $1,090.90 $1,090.90" at bounding box center [522, 328] width 737 height 45
drag, startPoint x: 343, startPoint y: 303, endPoint x: 360, endPoint y: 305, distance: 17.3
click at [359, 312] on div "FRONT CUSTOM TOOLBOXES - REAR D/S & P/S" at bounding box center [319, 319] width 167 height 14
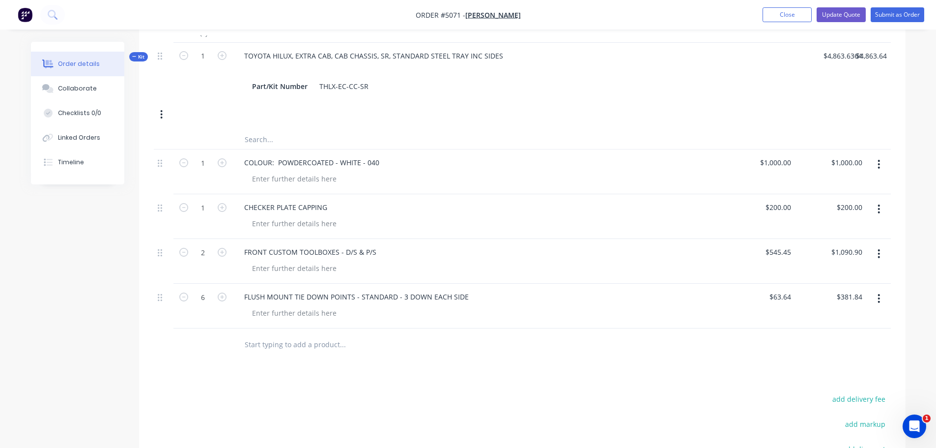
scroll to position [195, 0]
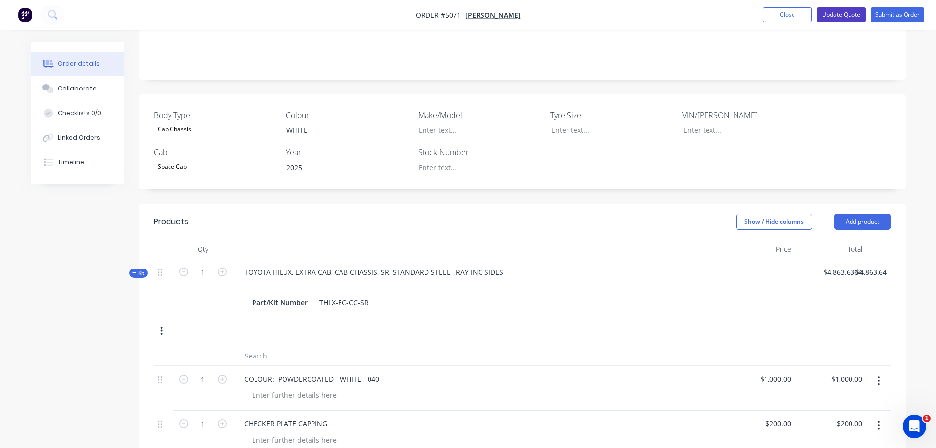
click at [841, 10] on button "Update Quote" at bounding box center [841, 14] width 49 height 15
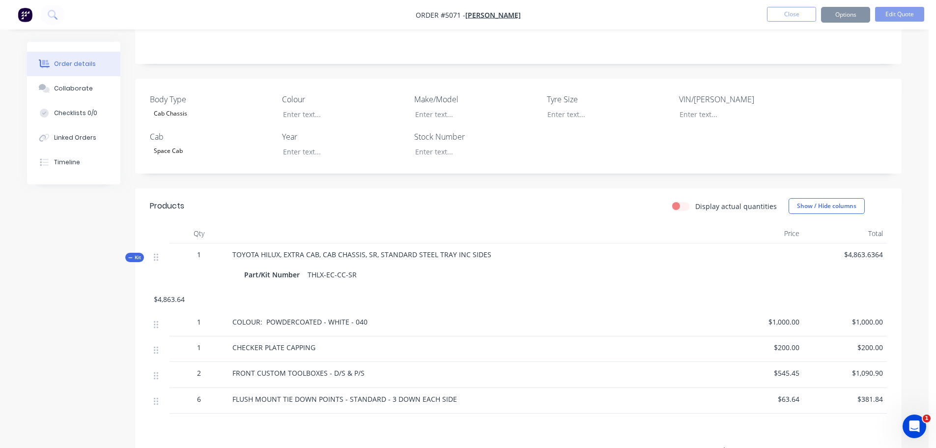
scroll to position [0, 0]
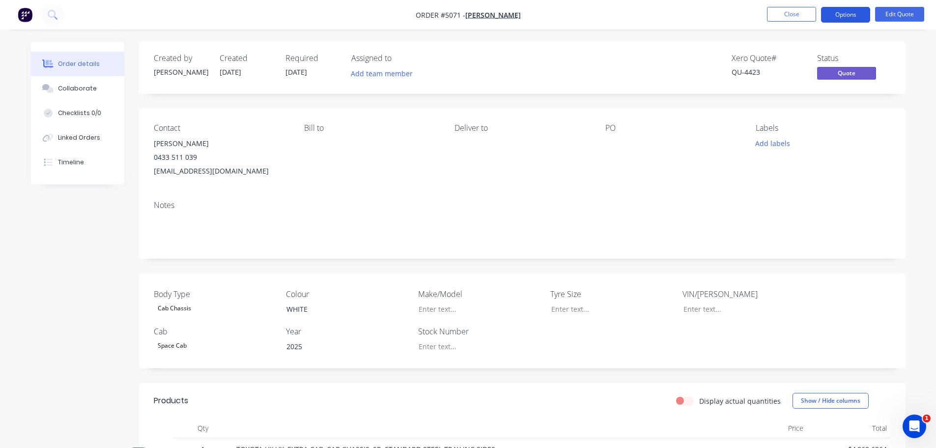
click at [836, 12] on button "Options" at bounding box center [845, 15] width 49 height 16
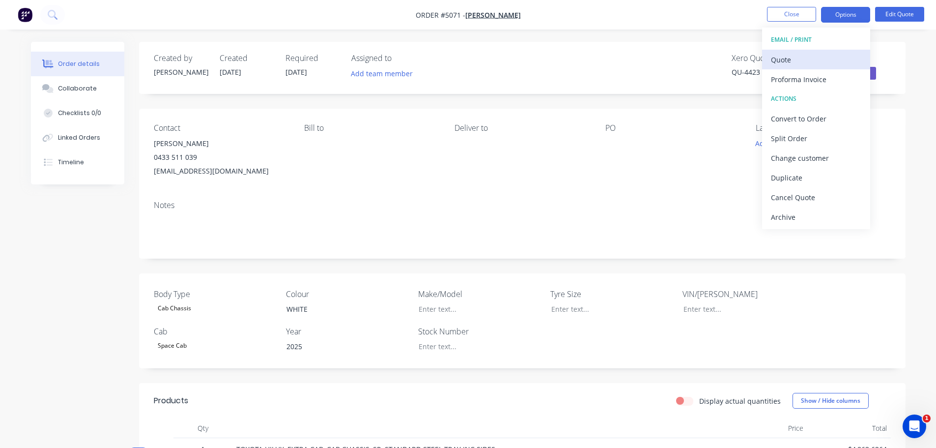
click at [813, 59] on div "Quote" at bounding box center [816, 60] width 90 height 14
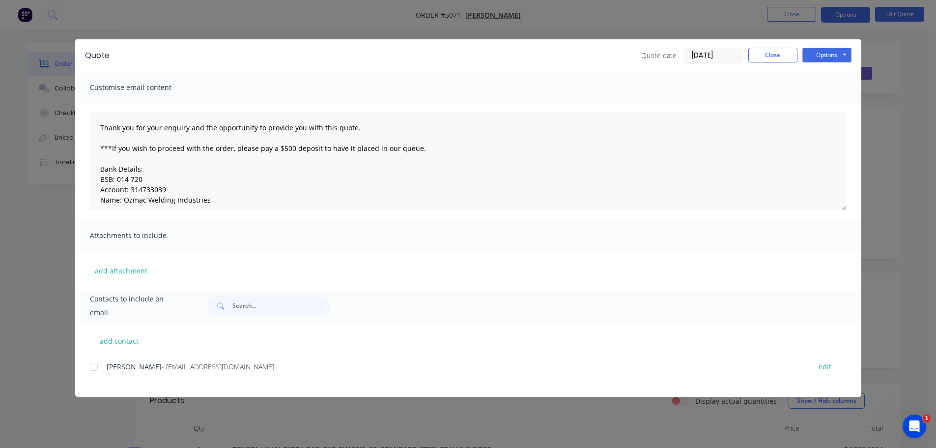
click at [92, 367] on div at bounding box center [94, 367] width 20 height 20
click at [825, 55] on button "Options" at bounding box center [826, 55] width 49 height 15
click at [824, 106] on button "Email" at bounding box center [833, 105] width 63 height 16
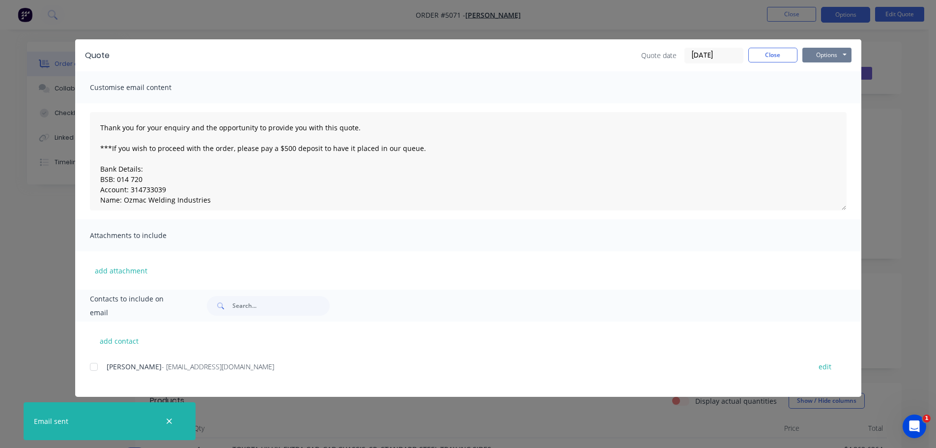
click at [821, 55] on button "Options" at bounding box center [826, 55] width 49 height 15
click at [814, 89] on button "Print" at bounding box center [833, 89] width 63 height 16
click at [775, 56] on button "Close" at bounding box center [772, 55] width 49 height 15
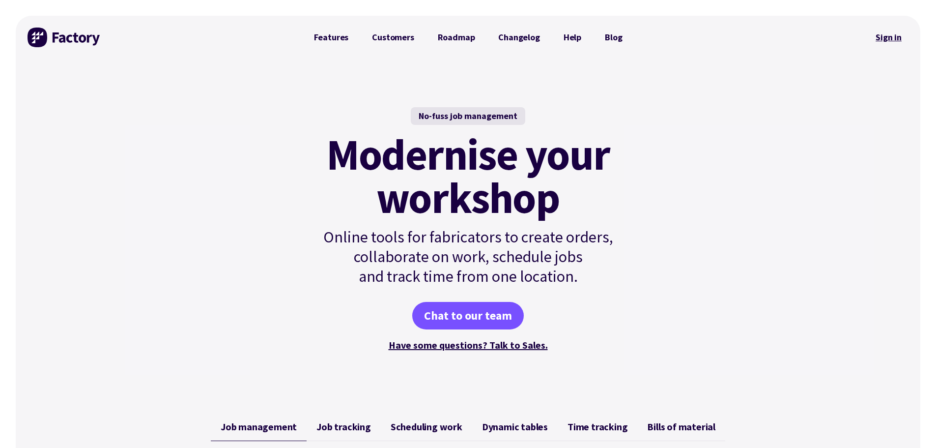
click at [879, 39] on link "Sign in" at bounding box center [889, 37] width 40 height 23
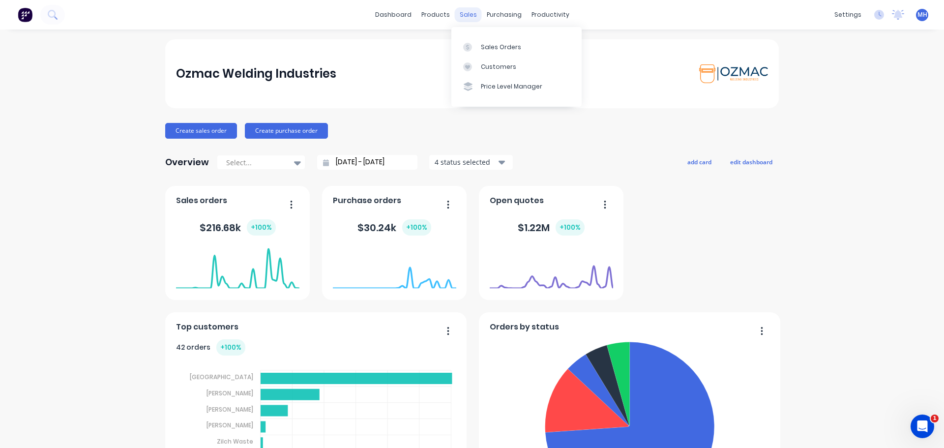
click at [464, 18] on div "sales" at bounding box center [468, 14] width 27 height 15
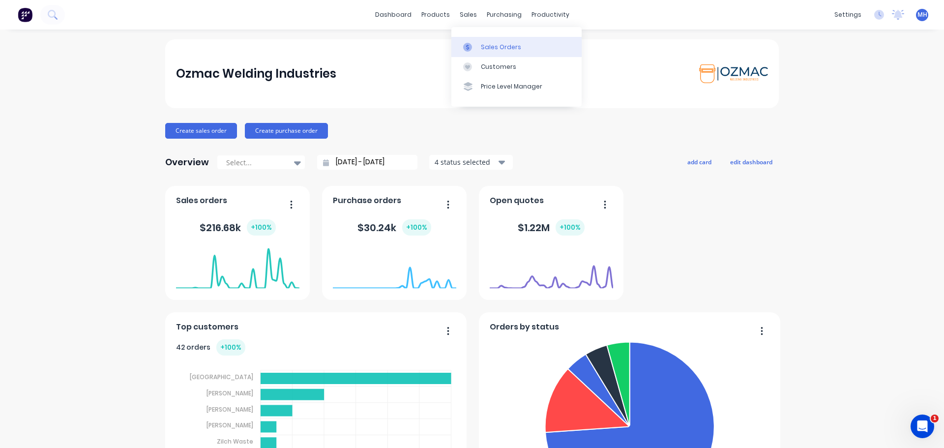
click at [477, 47] on div at bounding box center [470, 47] width 15 height 9
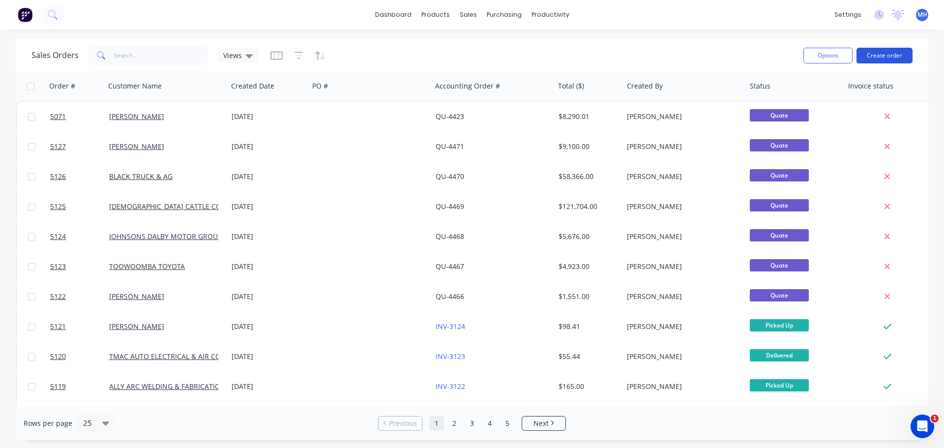
click at [879, 59] on button "Create order" at bounding box center [884, 56] width 56 height 16
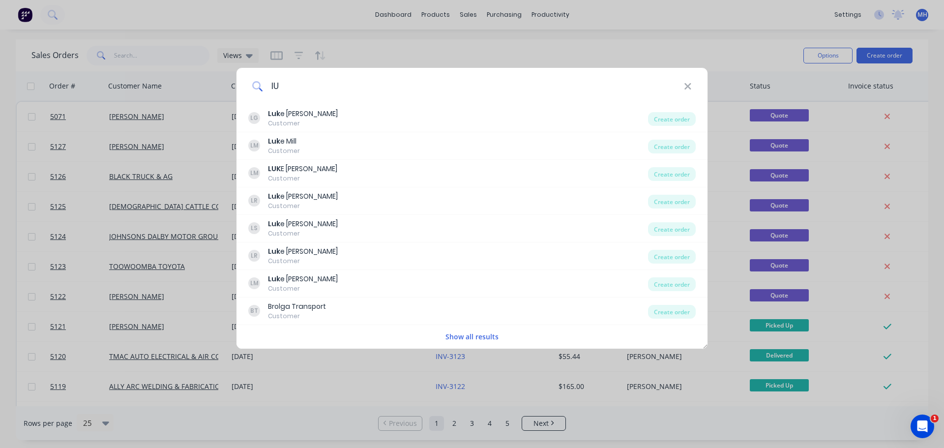
type input "l"
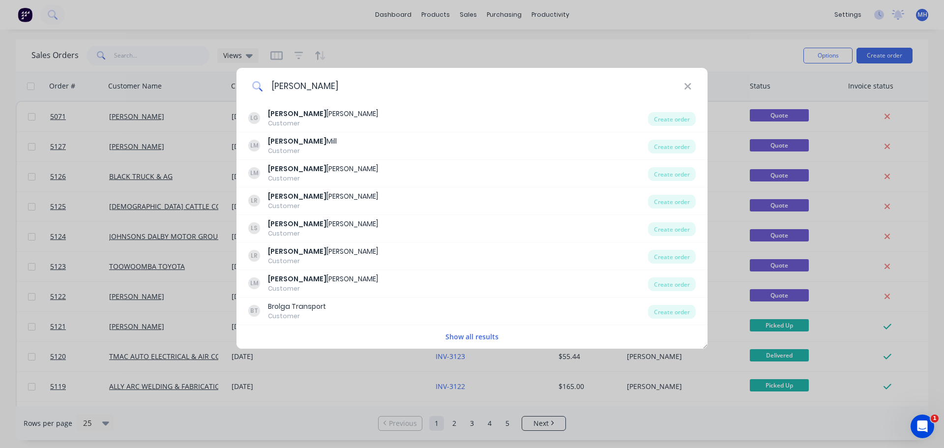
type input "[PERSON_NAME]"
drag, startPoint x: 688, startPoint y: 83, endPoint x: 635, endPoint y: 64, distance: 56.0
click at [688, 84] on icon at bounding box center [688, 86] width 8 height 11
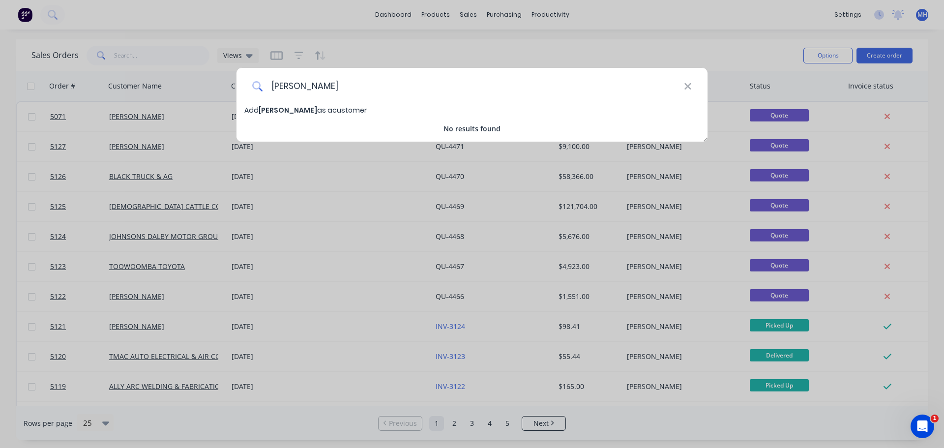
type input "Harvey Steffen"
click at [360, 112] on span "Add Harvey Steffen as a customer" at bounding box center [305, 110] width 122 height 10
select select "AU"
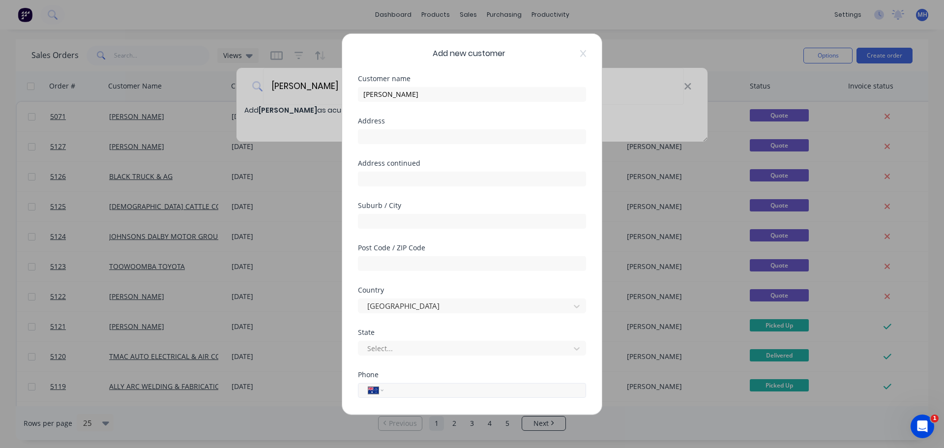
click at [425, 390] on input "tel" at bounding box center [482, 389] width 185 height 11
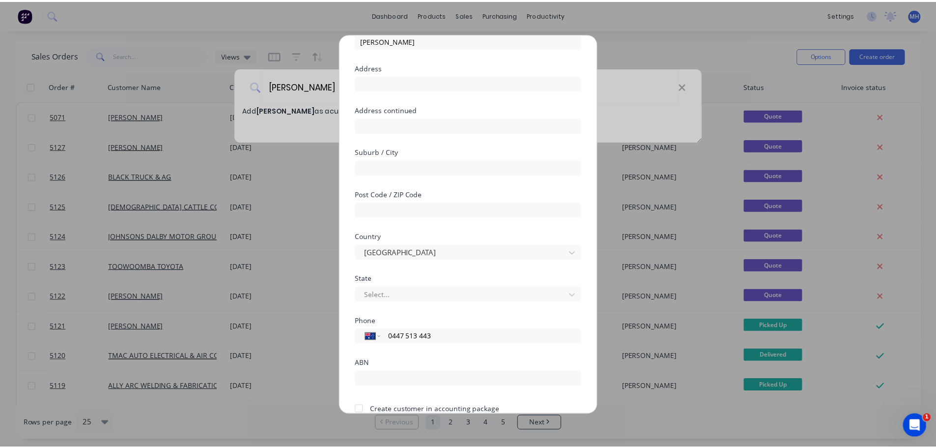
scroll to position [99, 0]
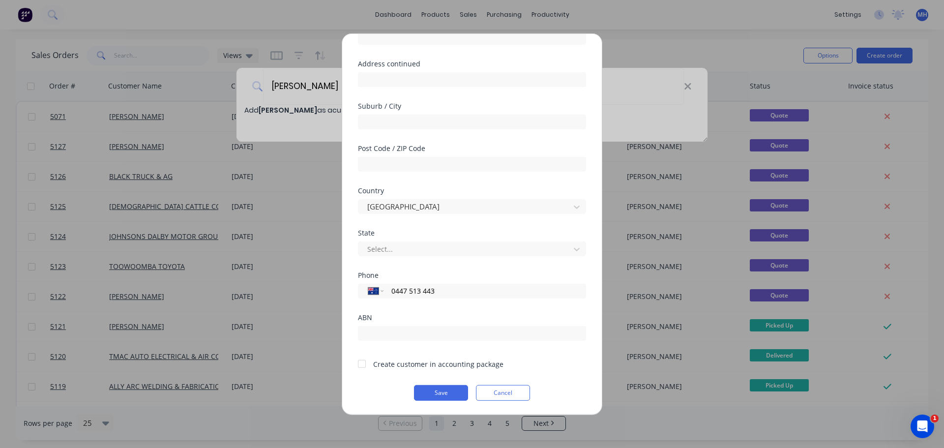
type input "0447 513 443"
click at [364, 363] on div at bounding box center [362, 364] width 20 height 20
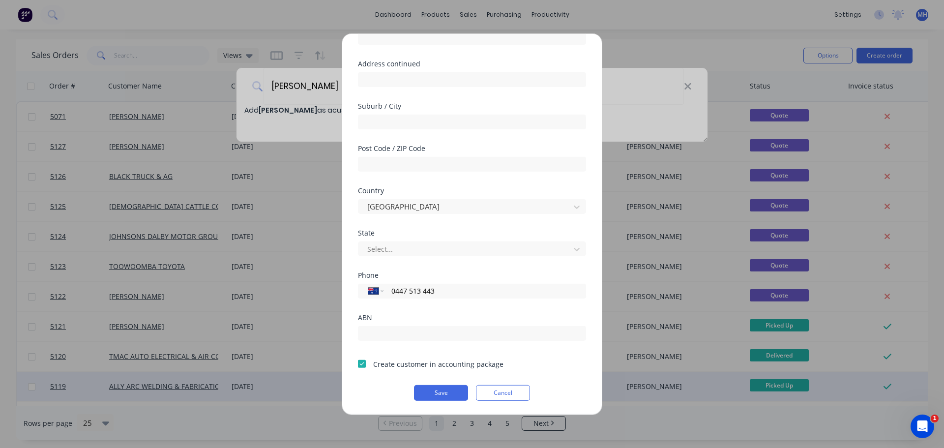
click at [434, 391] on button "Save" at bounding box center [441, 392] width 54 height 16
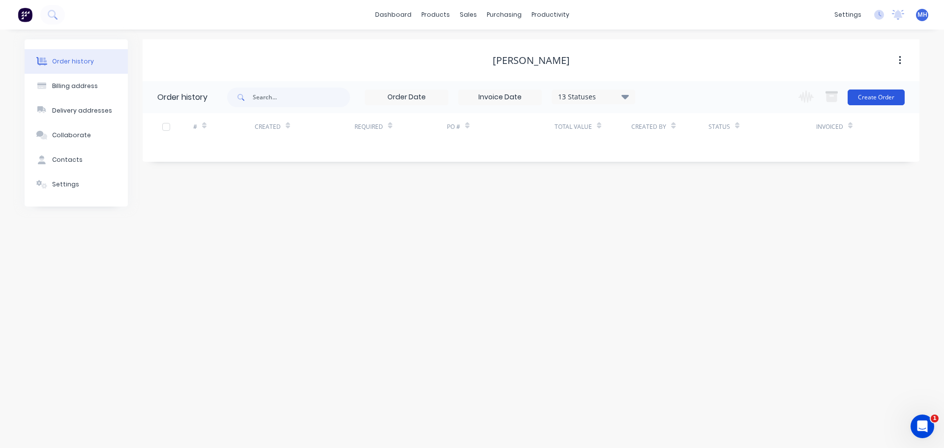
click at [871, 95] on button "Create Order" at bounding box center [875, 97] width 57 height 16
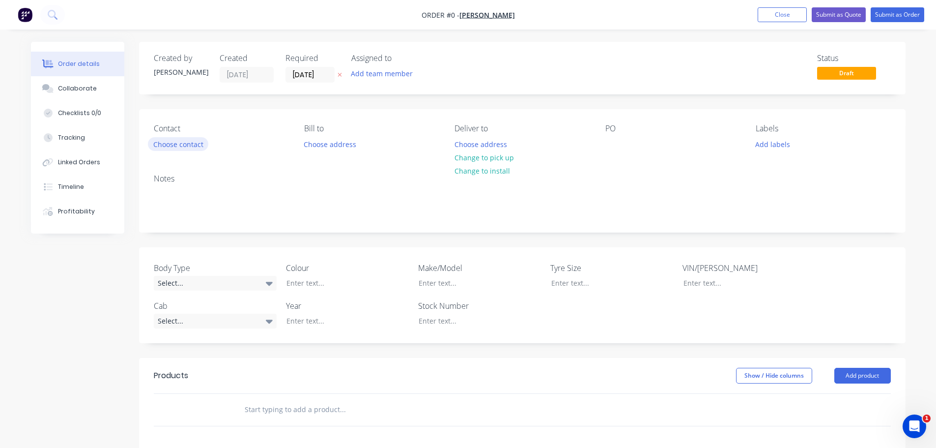
click at [181, 143] on button "Choose contact" at bounding box center [178, 143] width 60 height 13
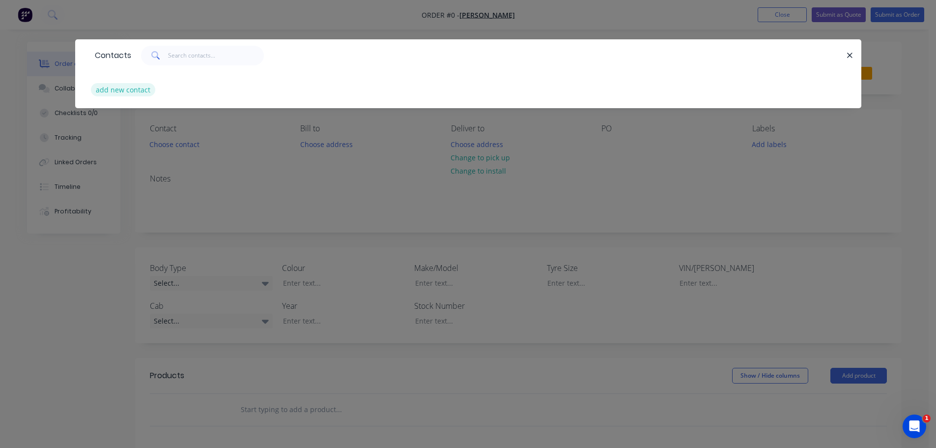
click at [130, 89] on button "add new contact" at bounding box center [123, 89] width 65 height 13
select select "AU"
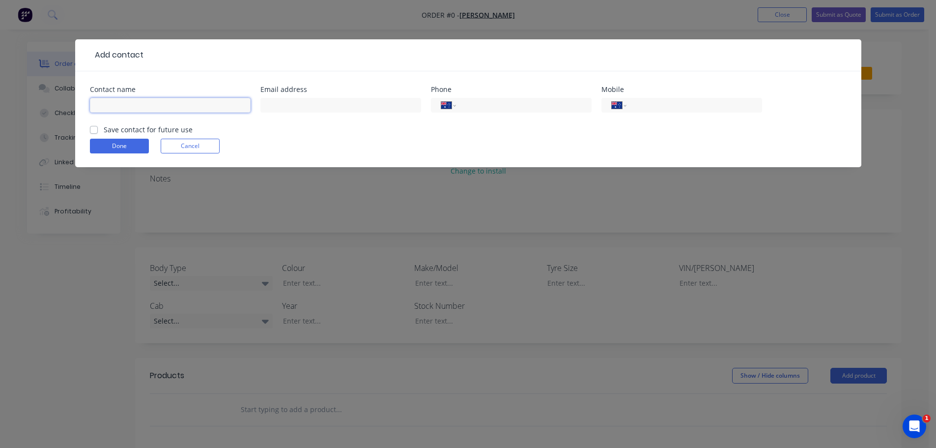
click at [162, 99] on input "text" at bounding box center [170, 105] width 161 height 15
type input "[PERSON_NAME]"
type input "harveybmx18@gmail.com"
type input "0447 513 443"
click at [104, 132] on label "Save contact for future use" at bounding box center [148, 129] width 89 height 10
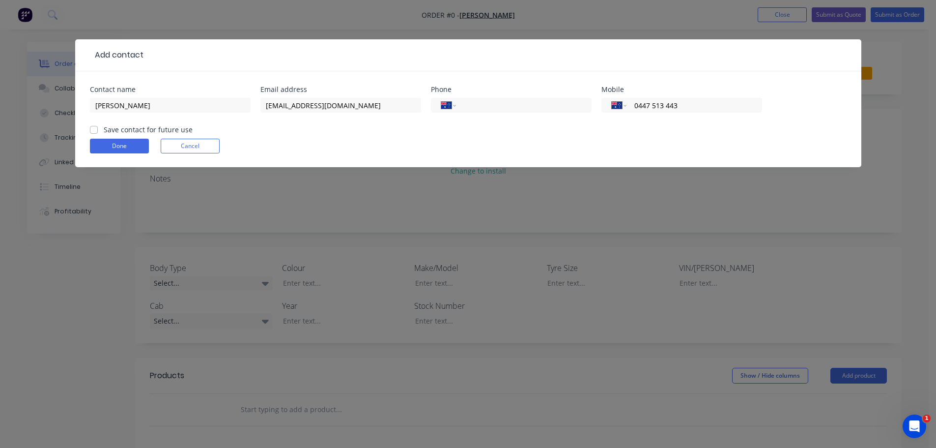
click at [91, 132] on input "Save contact for future use" at bounding box center [94, 128] width 8 height 9
checkbox input "true"
click at [122, 149] on button "Done" at bounding box center [119, 146] width 59 height 15
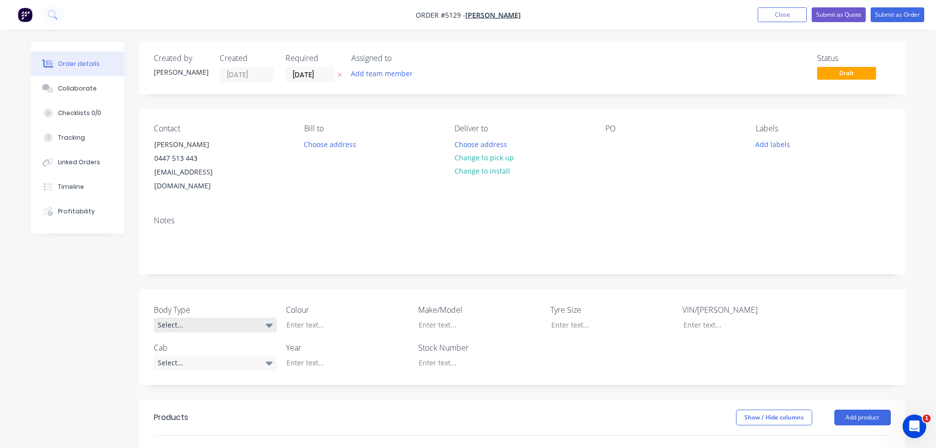
click at [216, 317] on div "Select..." at bounding box center [215, 324] width 123 height 15
click at [212, 385] on button "Tray" at bounding box center [227, 391] width 147 height 20
click at [313, 317] on div at bounding box center [340, 324] width 123 height 14
click at [447, 317] on div at bounding box center [472, 324] width 123 height 14
click at [200, 355] on div "Select..." at bounding box center [215, 362] width 123 height 15
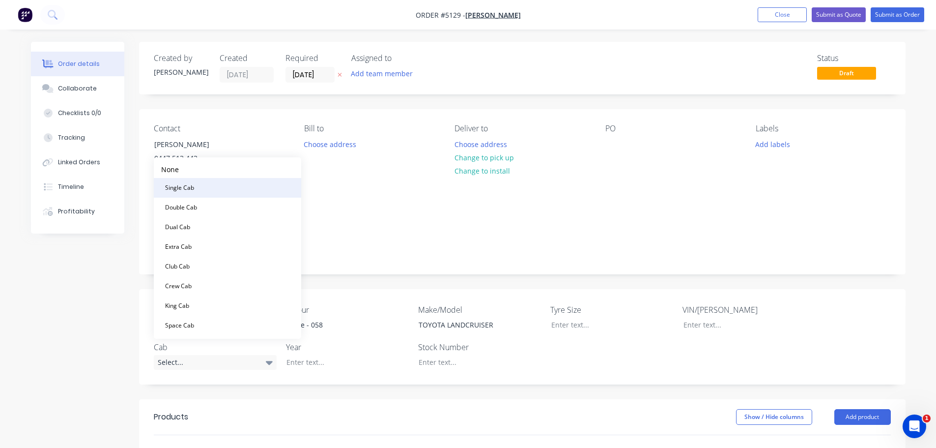
click at [214, 189] on button "Single Cab" at bounding box center [227, 188] width 147 height 20
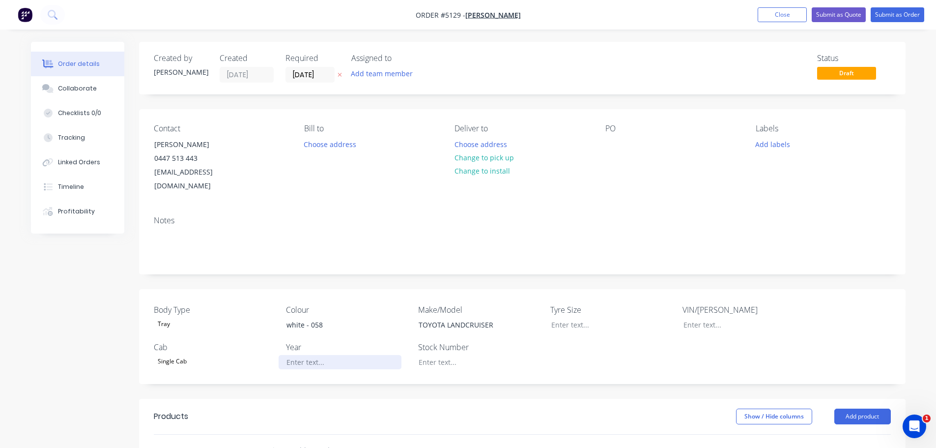
click at [328, 355] on div at bounding box center [340, 362] width 123 height 14
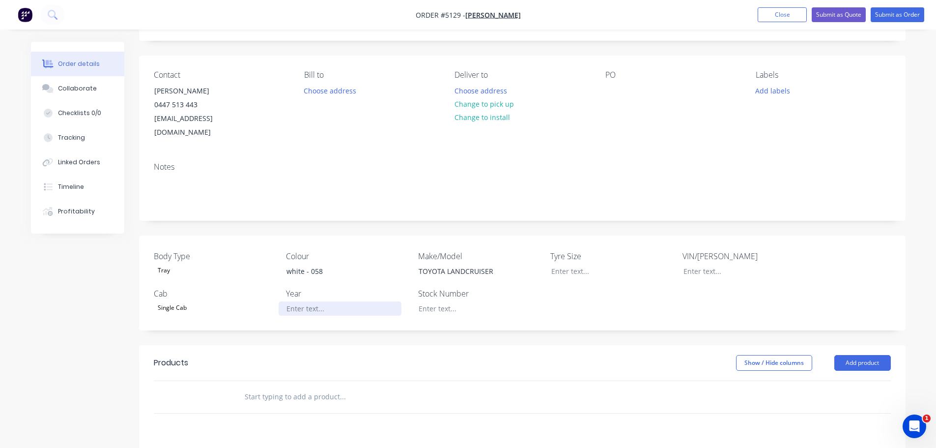
scroll to position [234, 0]
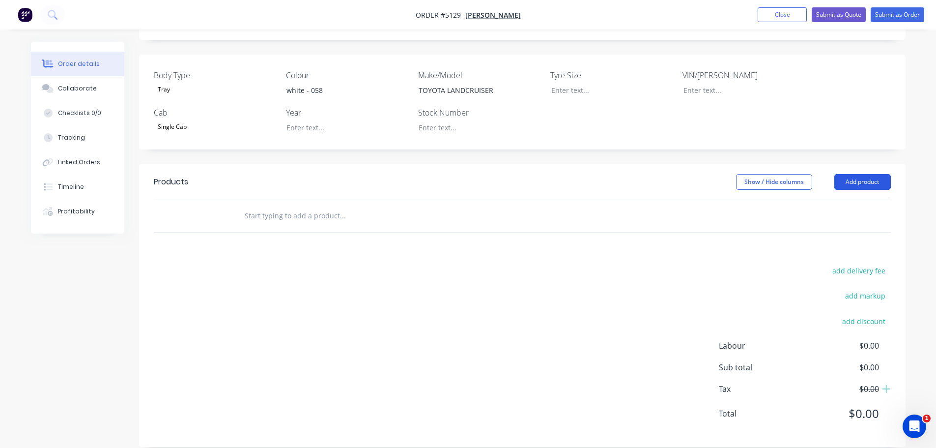
click at [870, 174] on button "Add product" at bounding box center [862, 182] width 57 height 16
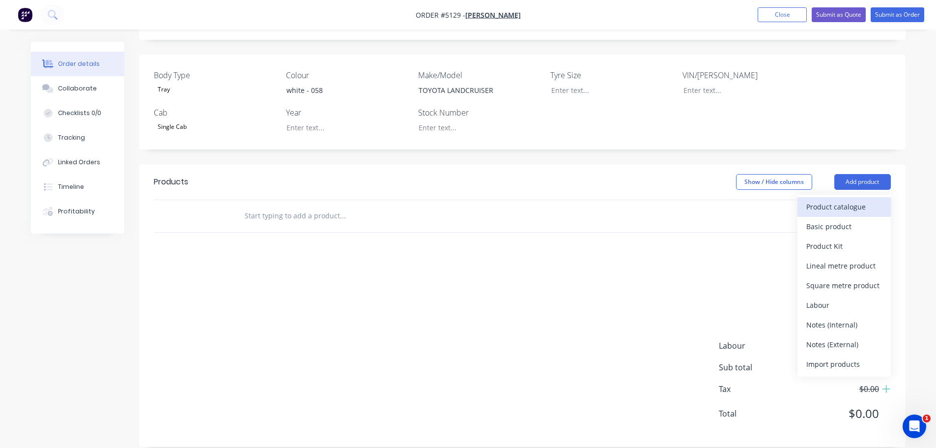
click at [860, 200] on div "Product catalogue" at bounding box center [844, 207] width 76 height 14
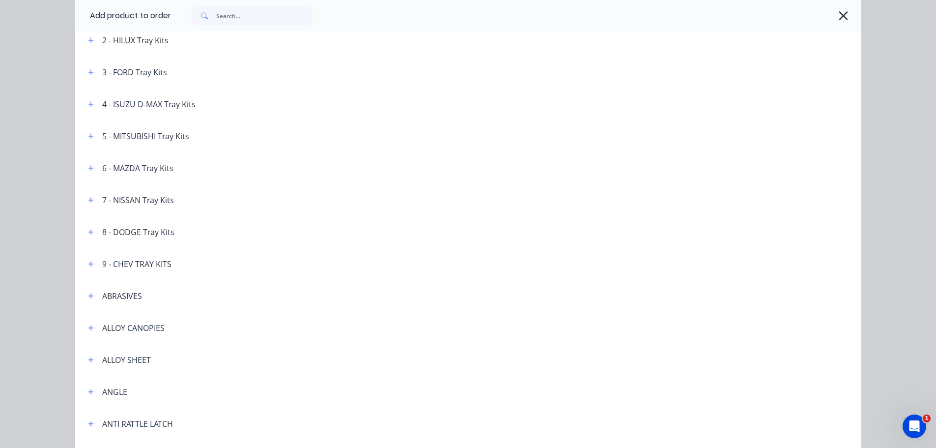
scroll to position [295, 0]
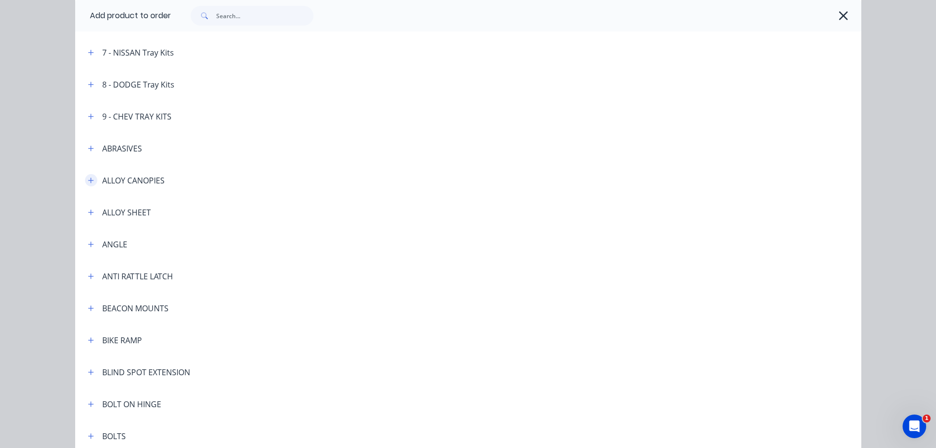
click at [88, 181] on icon "button" at bounding box center [90, 179] width 5 height 5
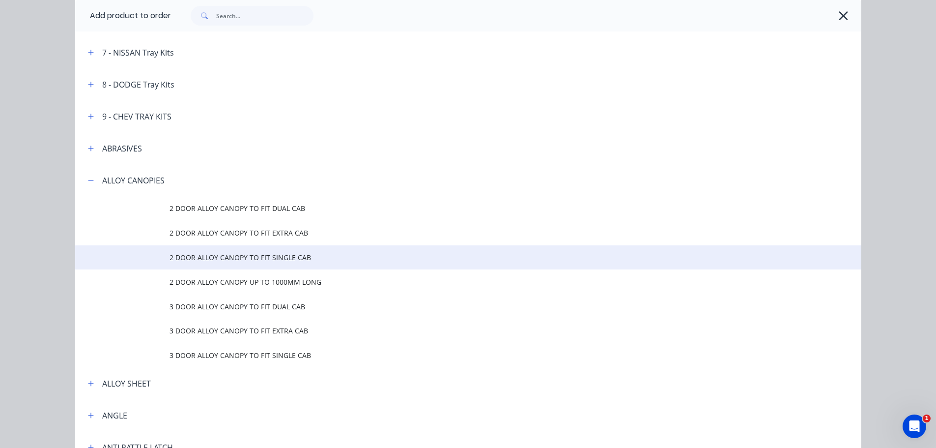
click at [225, 258] on span "2 DOOR ALLOY CANOPY TO FIT SINGLE CAB" at bounding box center [446, 257] width 553 height 10
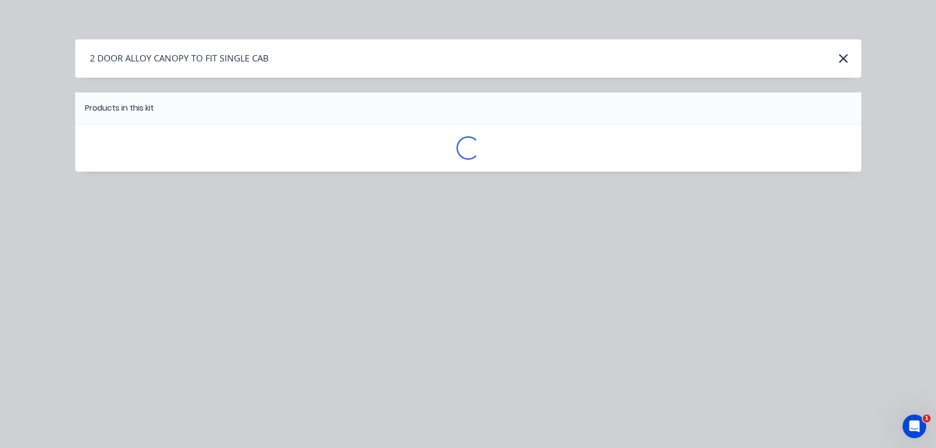
scroll to position [0, 0]
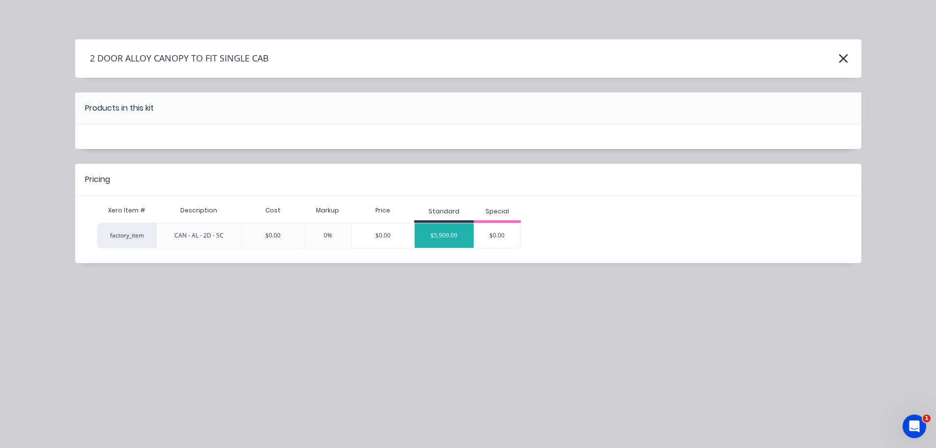
click at [448, 234] on div "$5,909.09" at bounding box center [444, 235] width 59 height 25
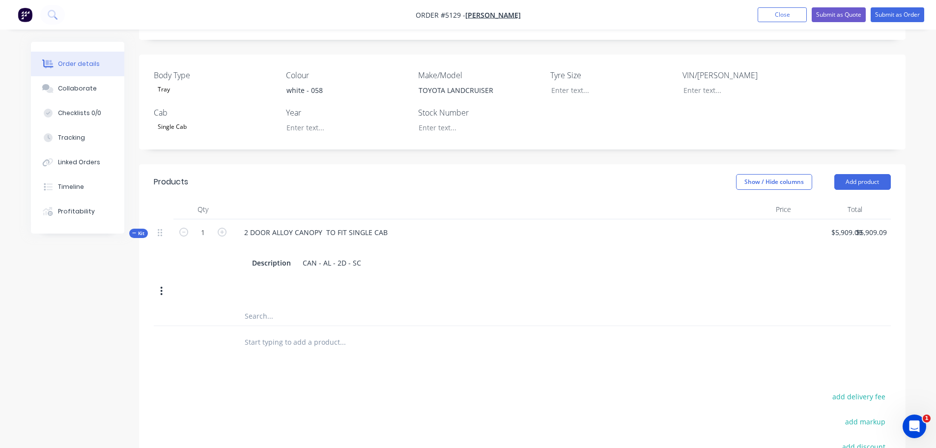
click at [269, 306] on input "text" at bounding box center [342, 316] width 197 height 20
type input "1200MM (L) X 1740MM (W) X 1000MM (H)"
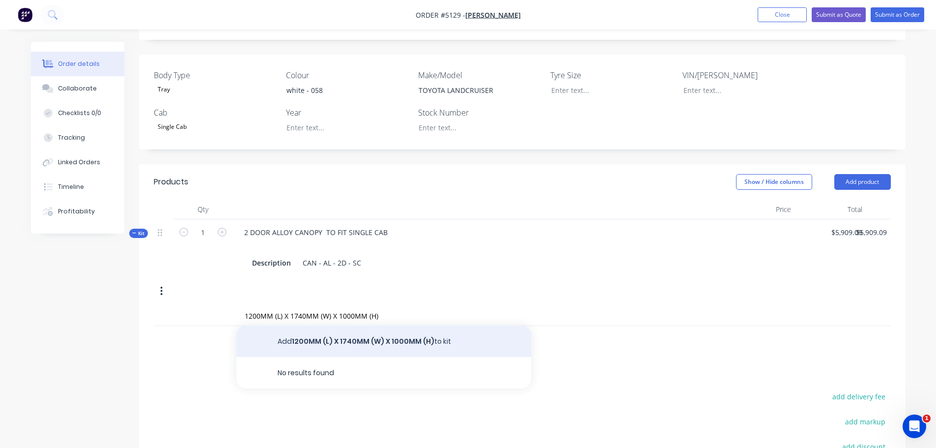
click at [309, 326] on button "Add 1200MM (L) X 1740MM (W) X 1000MM (H) to kit" at bounding box center [383, 340] width 295 height 31
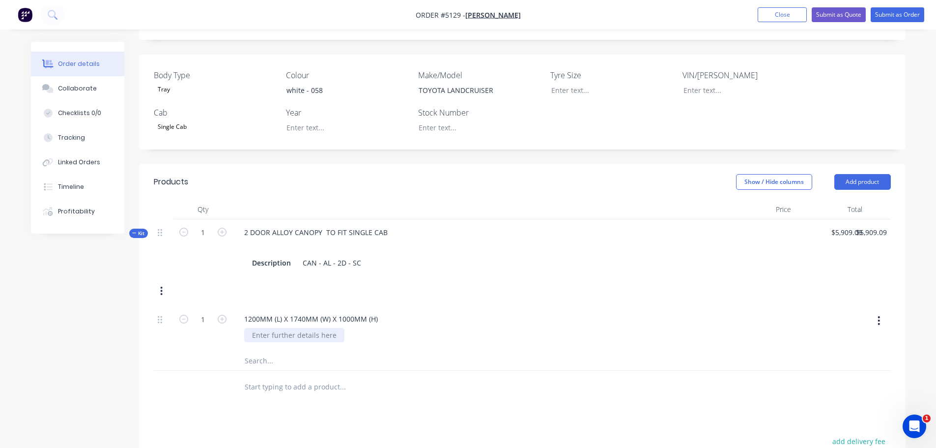
click at [323, 328] on div at bounding box center [294, 335] width 100 height 14
click at [880, 315] on icon "button" at bounding box center [879, 320] width 2 height 11
click at [746, 315] on div at bounding box center [759, 338] width 71 height 65
type input "5909.09"
click at [835, 225] on div "5909.09 $5,909.09" at bounding box center [847, 232] width 40 height 14
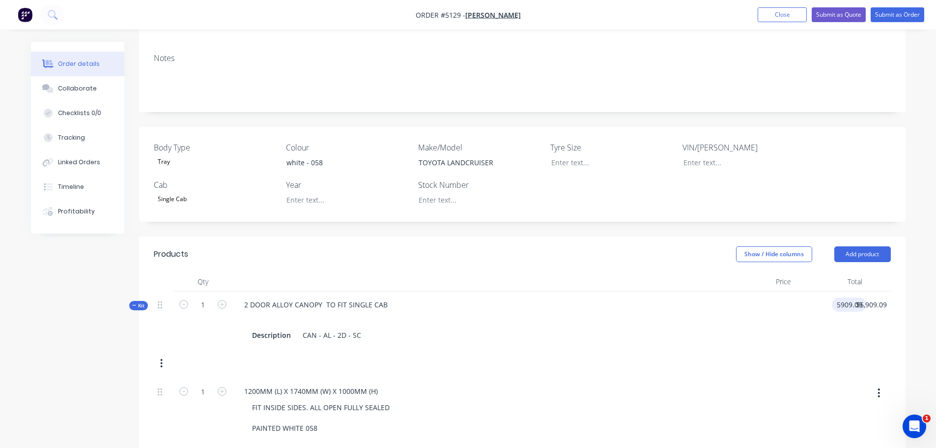
scroll to position [179, 0]
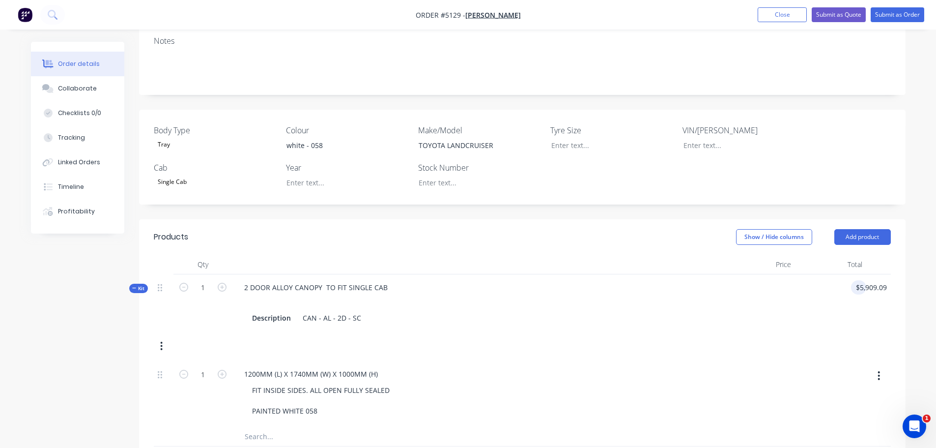
click at [261, 294] on div at bounding box center [478, 301] width 484 height 14
click at [160, 337] on button "button" at bounding box center [161, 346] width 23 height 18
click at [129, 443] on div "Delete" at bounding box center [127, 450] width 76 height 14
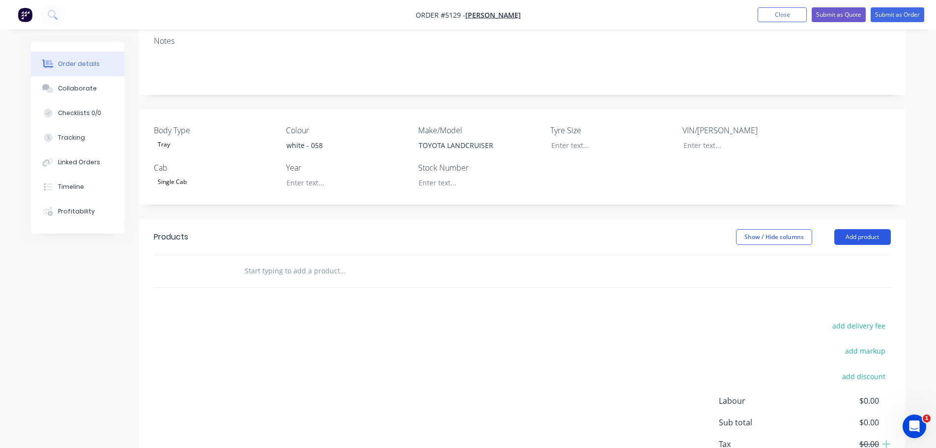
click at [855, 229] on button "Add product" at bounding box center [862, 237] width 57 height 16
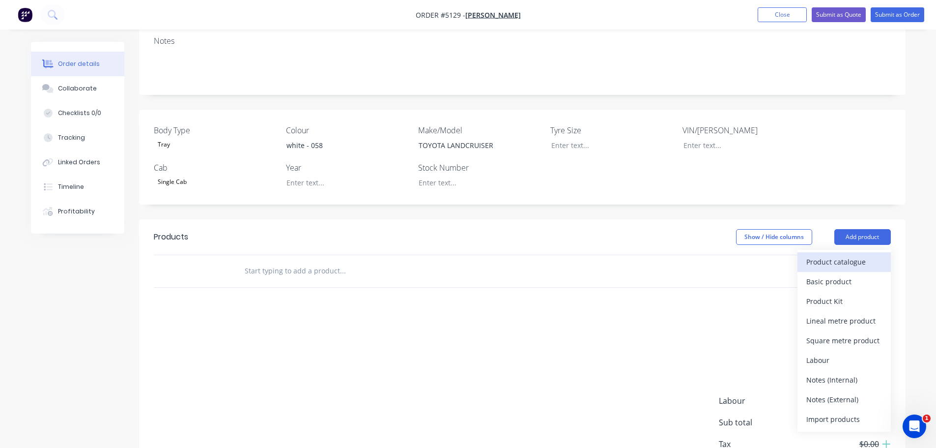
click at [844, 255] on div "Product catalogue" at bounding box center [844, 262] width 76 height 14
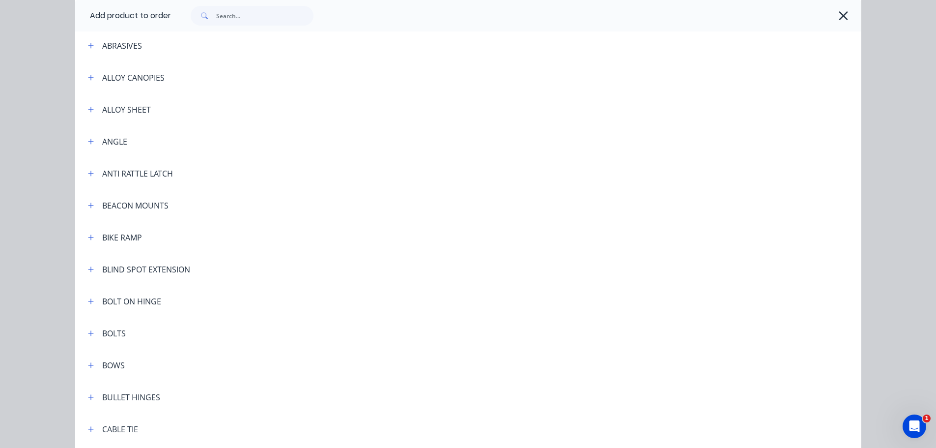
scroll to position [246, 0]
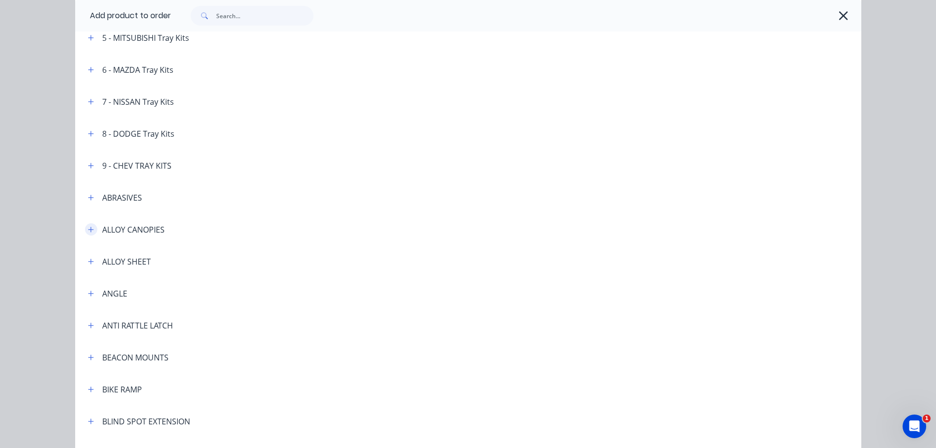
click at [88, 230] on icon "button" at bounding box center [91, 229] width 6 height 7
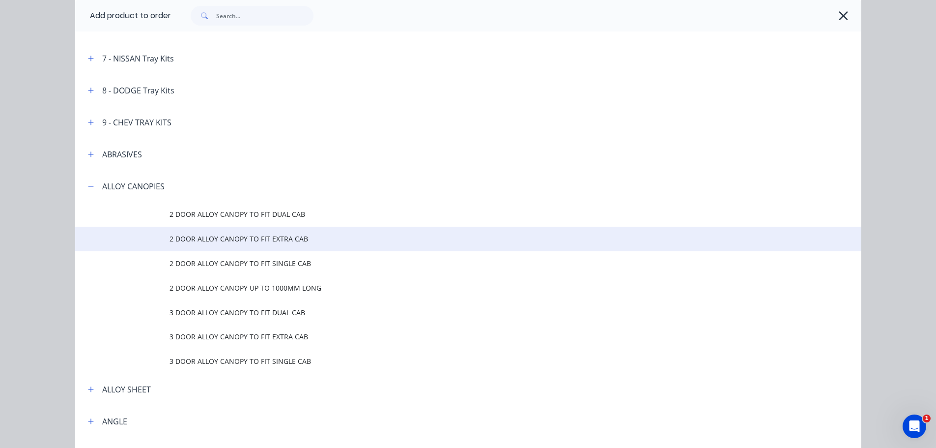
scroll to position [393, 0]
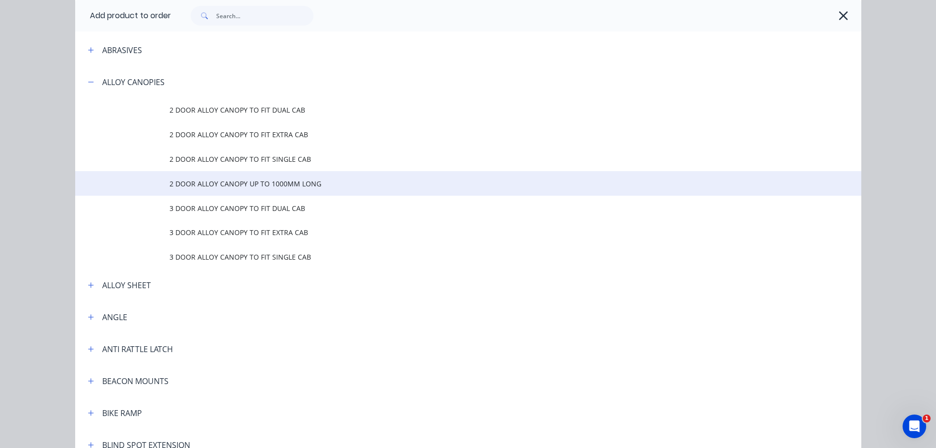
click at [236, 186] on span "2 DOOR ALLOY CANOPY UP TO 1000MM LONG" at bounding box center [446, 183] width 553 height 10
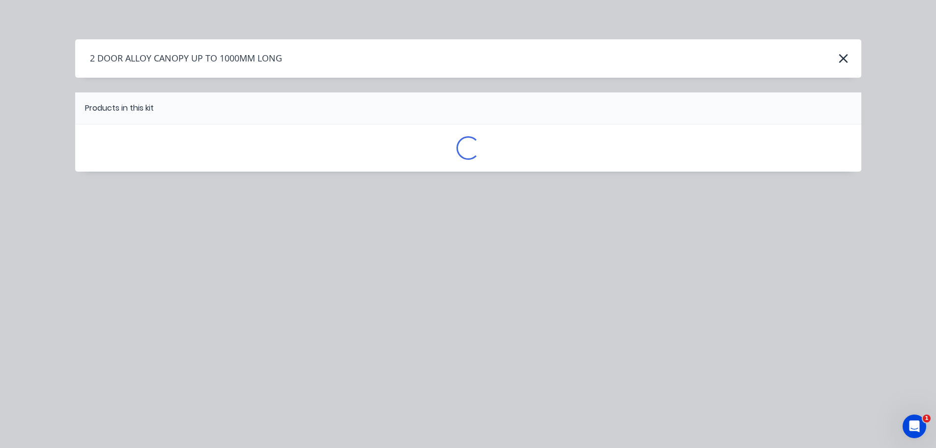
scroll to position [0, 0]
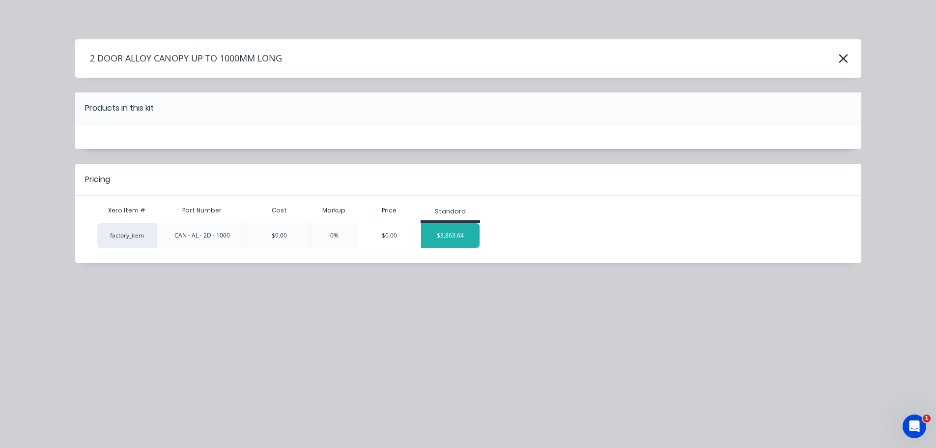
click at [441, 237] on div "$3,863.64" at bounding box center [450, 235] width 59 height 25
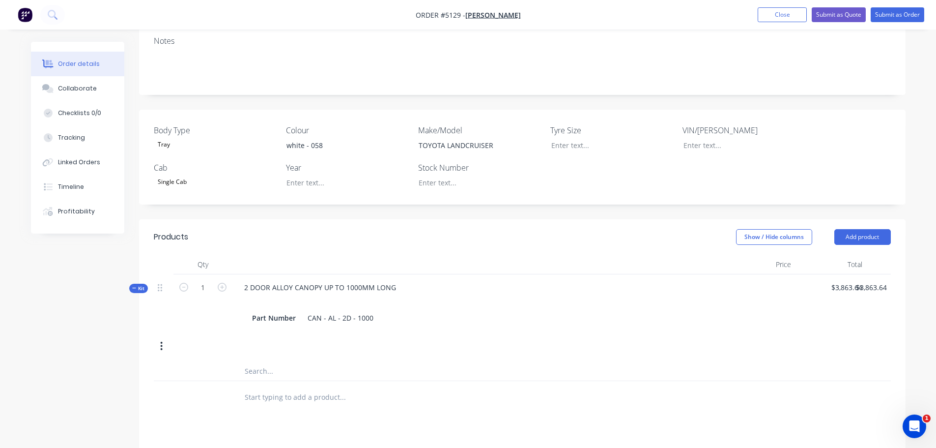
click at [365, 274] on div "2 DOOR ALLOY CANOPY UP TO 1000MM LONG Part Number CAN - AL - 2D - 1000" at bounding box center [477, 302] width 491 height 57
click at [366, 280] on div "2 DOOR ALLOY CANOPY UP TO 1000MM LONG" at bounding box center [320, 287] width 168 height 14
drag, startPoint x: 396, startPoint y: 274, endPoint x: 324, endPoint y: 274, distance: 71.7
click at [324, 280] on div "2 DOOR ALLOY CANOPY UP TO 1000MM LONG" at bounding box center [320, 287] width 168 height 14
click at [282, 361] on input "text" at bounding box center [342, 371] width 197 height 20
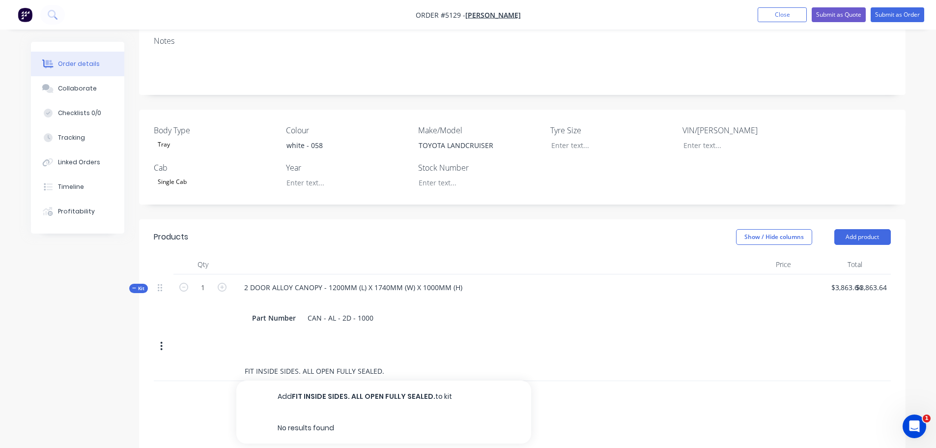
type input "FIT INSIDE SIDES. ALL OPEN FULLY SEALED."
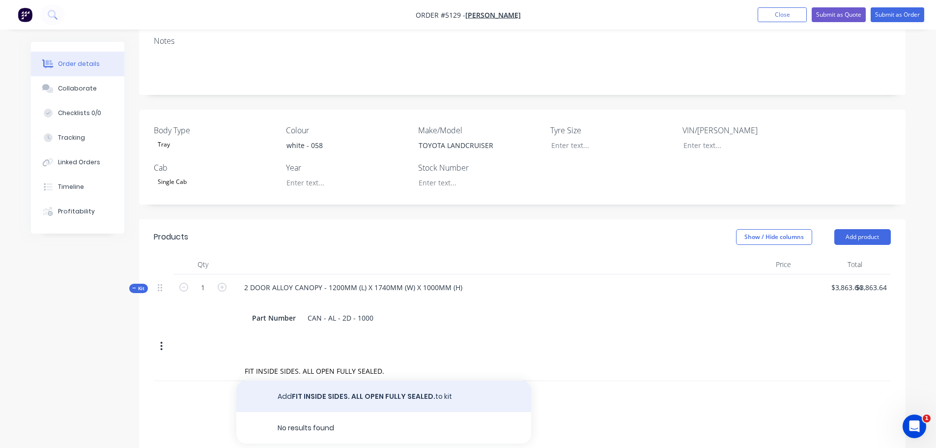
click at [295, 380] on button "Add FIT INSIDE SIDES. ALL OPEN FULLY SEALED. to kit" at bounding box center [383, 395] width 295 height 31
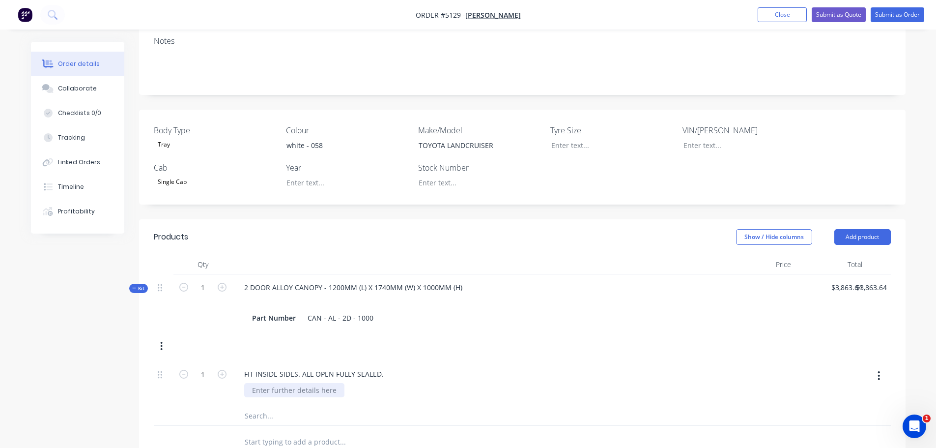
click at [296, 383] on div at bounding box center [294, 390] width 100 height 14
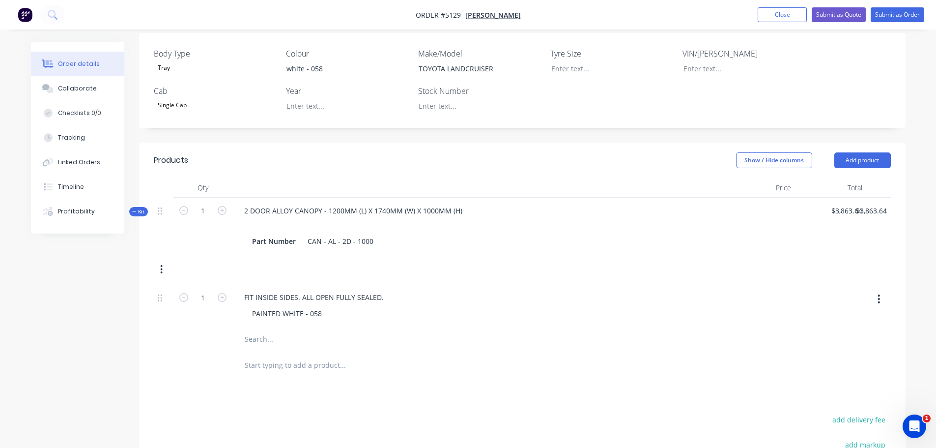
scroll to position [257, 0]
click at [846, 202] on input "3863.64" at bounding box center [851, 209] width 30 height 14
type input "5"
type input "$4,590.91"
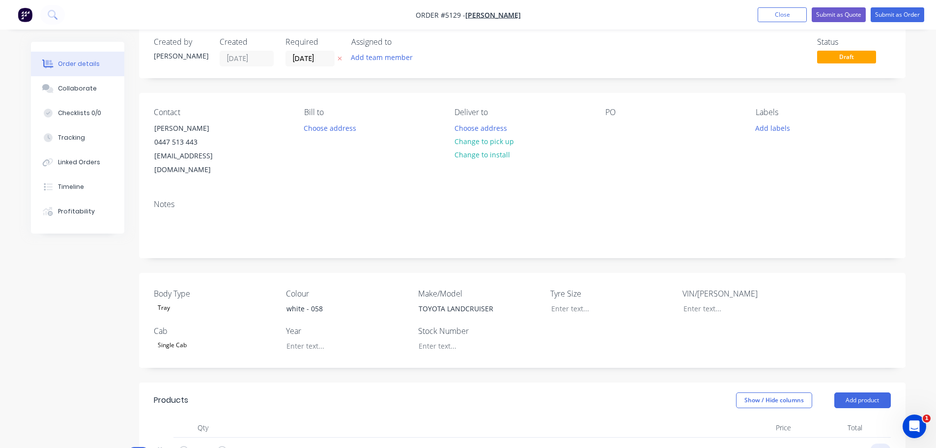
scroll to position [0, 0]
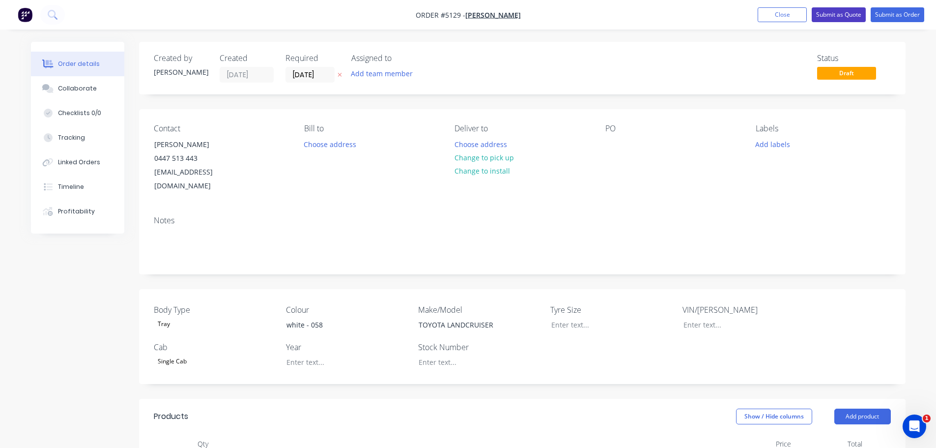
type input "$4,590.91"
click at [828, 14] on button "Submit as Quote" at bounding box center [839, 14] width 54 height 15
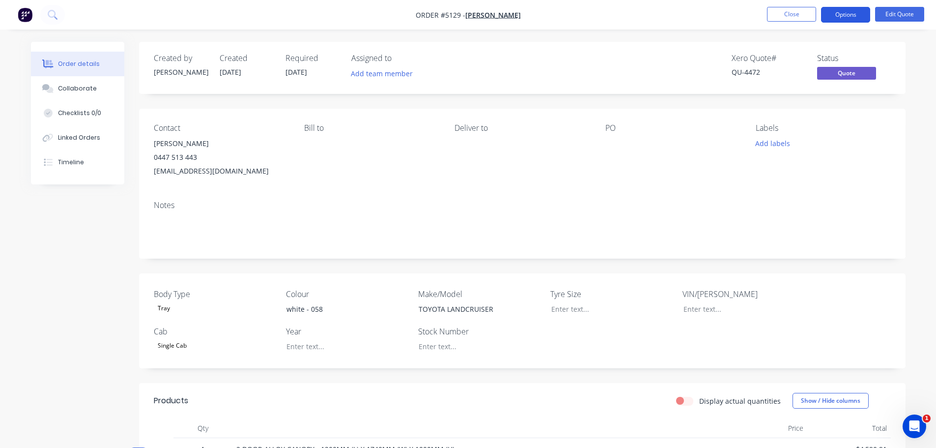
click at [843, 12] on button "Options" at bounding box center [845, 15] width 49 height 16
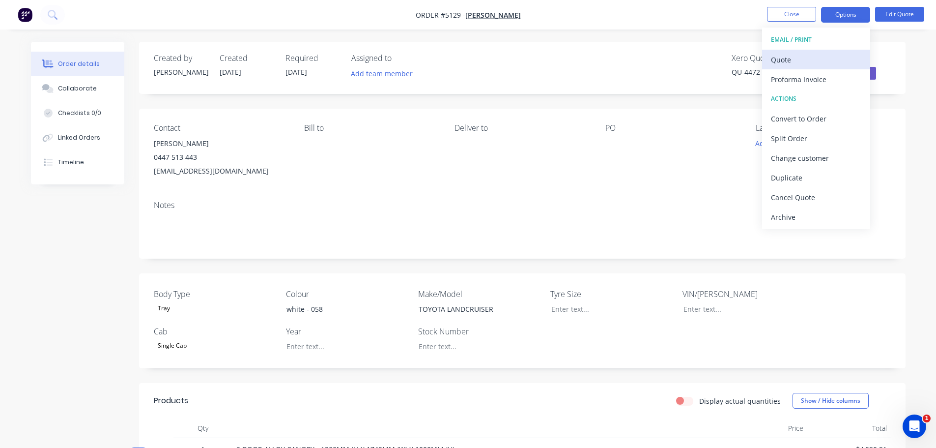
click at [816, 63] on div "Quote" at bounding box center [816, 60] width 90 height 14
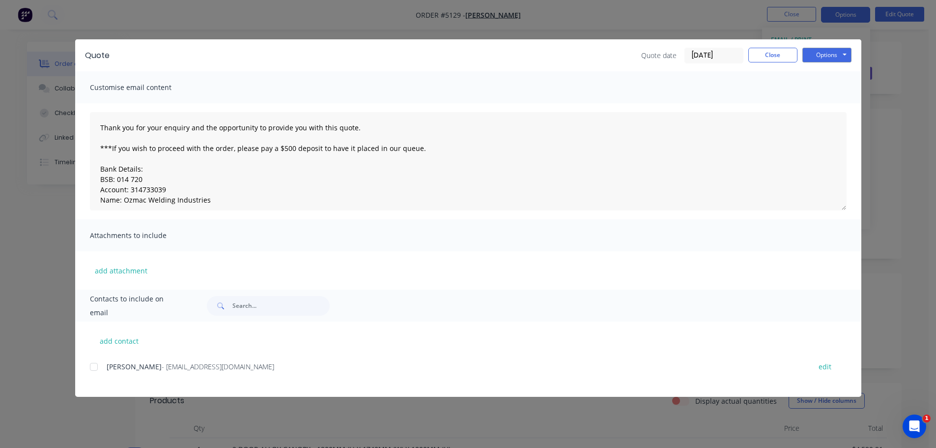
click at [93, 371] on div at bounding box center [94, 367] width 20 height 20
click at [817, 54] on button "Options" at bounding box center [826, 55] width 49 height 15
click at [821, 87] on button "Print" at bounding box center [833, 89] width 63 height 16
click at [821, 50] on button "Options" at bounding box center [826, 55] width 49 height 15
click at [833, 104] on button "Email" at bounding box center [833, 105] width 63 height 16
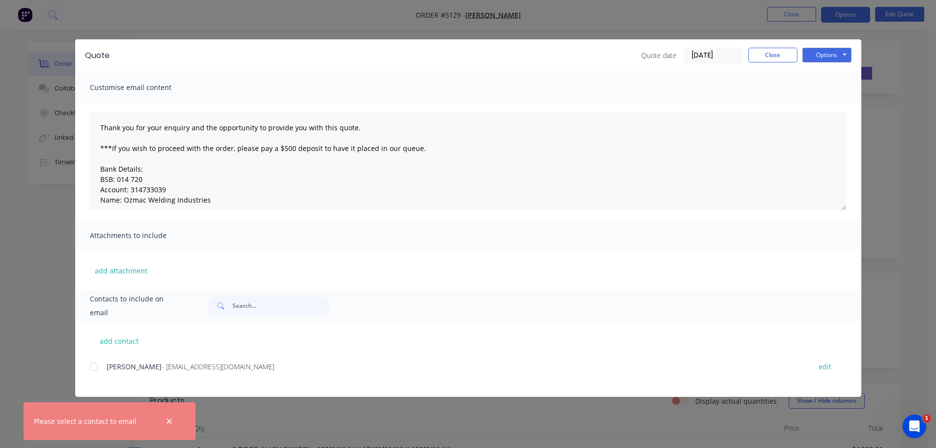
click at [98, 367] on div at bounding box center [94, 367] width 20 height 20
click at [825, 55] on button "Options" at bounding box center [826, 55] width 49 height 15
click at [829, 108] on button "Email" at bounding box center [833, 105] width 63 height 16
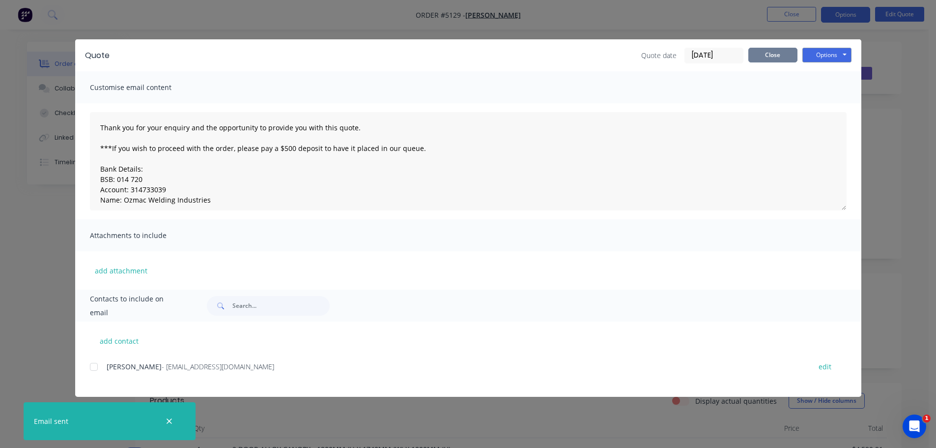
click at [784, 56] on button "Close" at bounding box center [772, 55] width 49 height 15
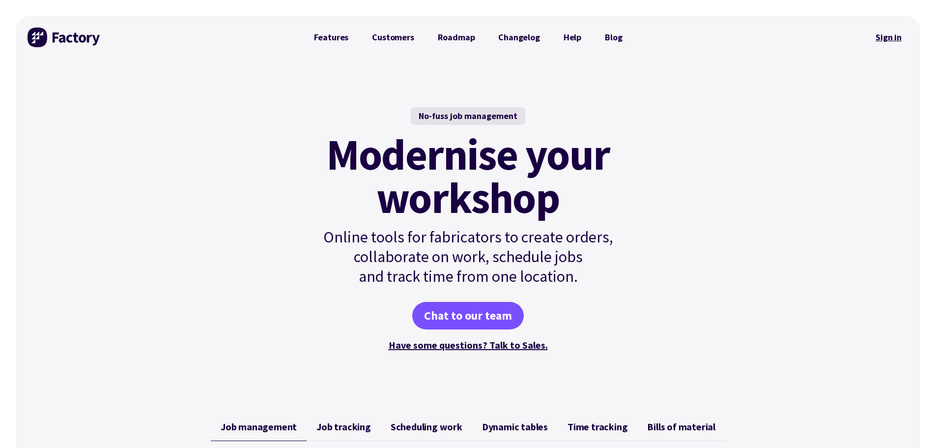
click at [893, 37] on link "Sign in" at bounding box center [889, 37] width 40 height 23
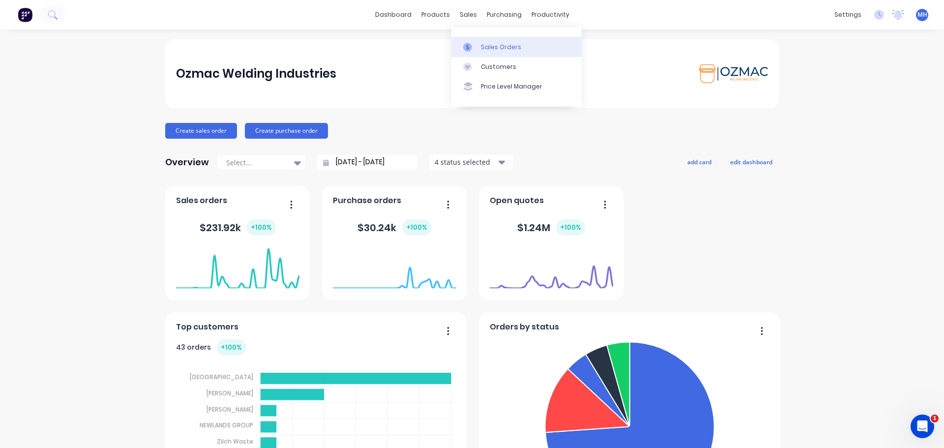
click at [496, 47] on div "Sales Orders" at bounding box center [501, 47] width 40 height 9
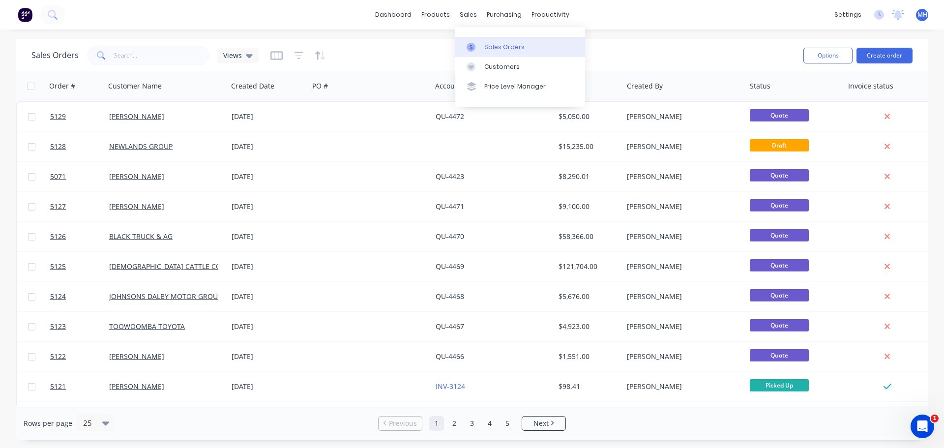
click at [488, 45] on div "Sales Orders" at bounding box center [504, 47] width 40 height 9
click at [881, 56] on button "Create order" at bounding box center [884, 56] width 56 height 16
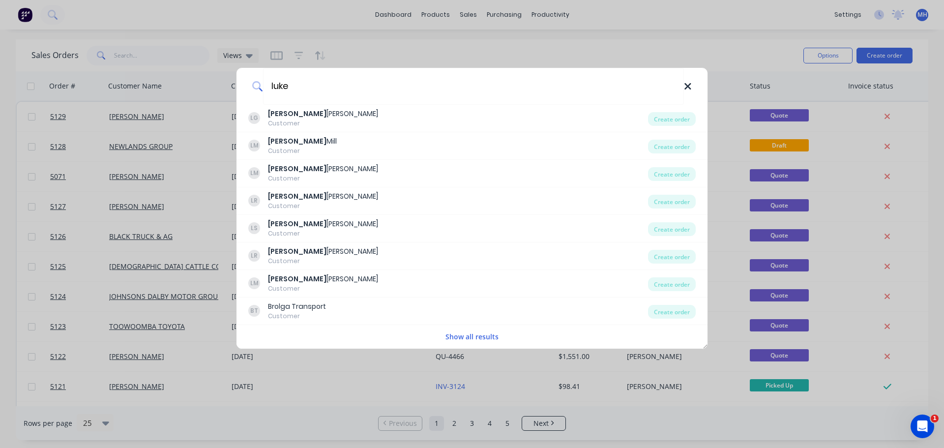
type input "luke"
click at [689, 87] on icon at bounding box center [687, 86] width 6 height 6
type input "Luke"
click at [472, 14] on div "Luke LG Luke Giblin Customer Create order LM Luke Mill Customer Create order LM…" at bounding box center [472, 224] width 944 height 448
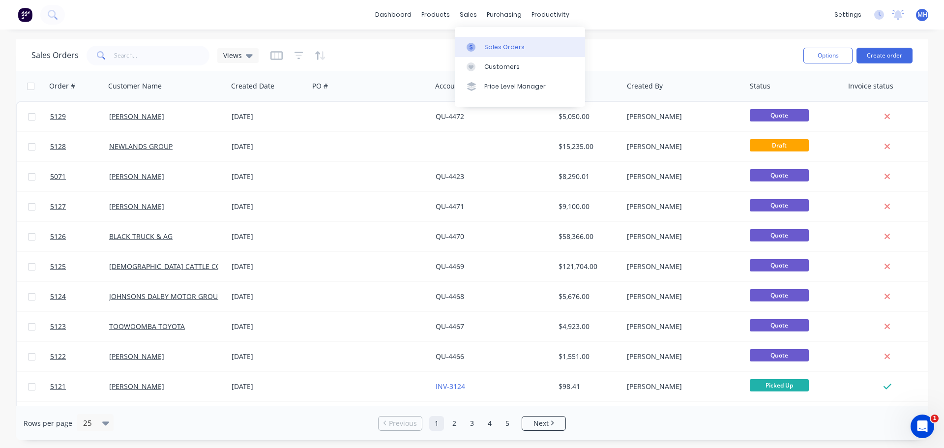
click at [507, 45] on div "Sales Orders" at bounding box center [504, 47] width 40 height 9
click at [495, 46] on div "Sales Orders" at bounding box center [504, 47] width 40 height 9
click at [503, 46] on div "Sales Orders" at bounding box center [504, 47] width 40 height 9
click at [512, 47] on div "Sales Orders" at bounding box center [504, 47] width 40 height 9
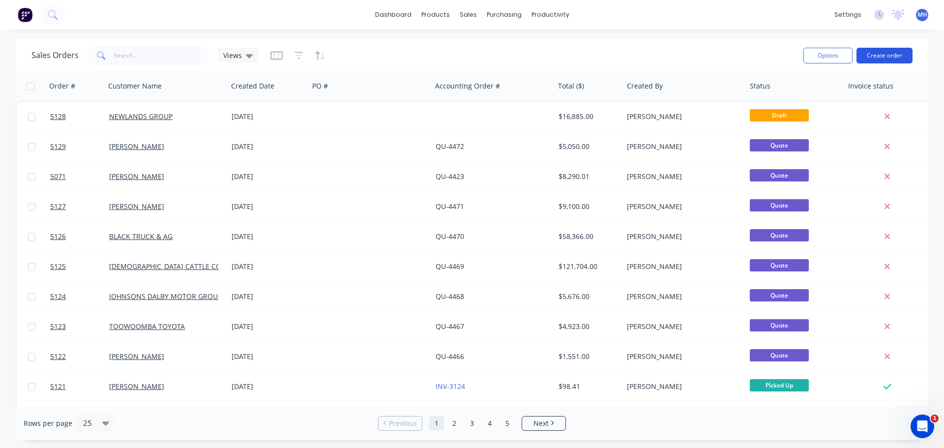
click at [879, 57] on button "Create order" at bounding box center [884, 56] width 56 height 16
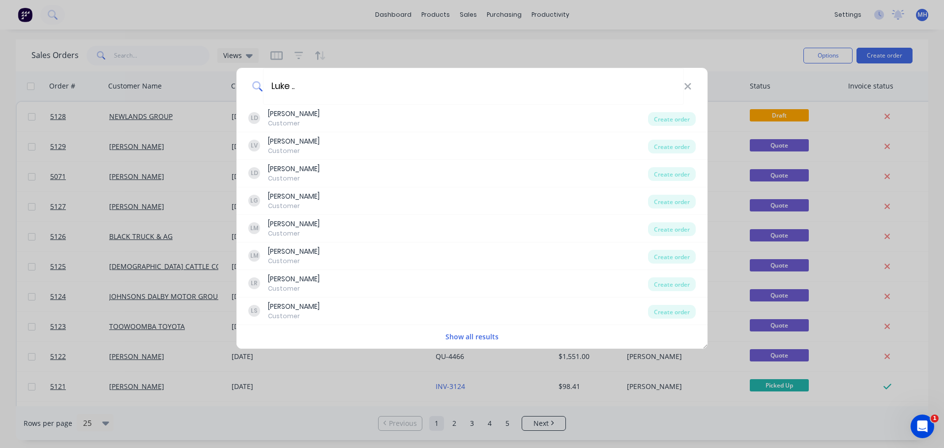
type input "Luke .."
click at [410, 45] on div "Luke .. LD Luke Dawson Customer Create order LV Luke Vincent Customer Create or…" at bounding box center [472, 224] width 944 height 448
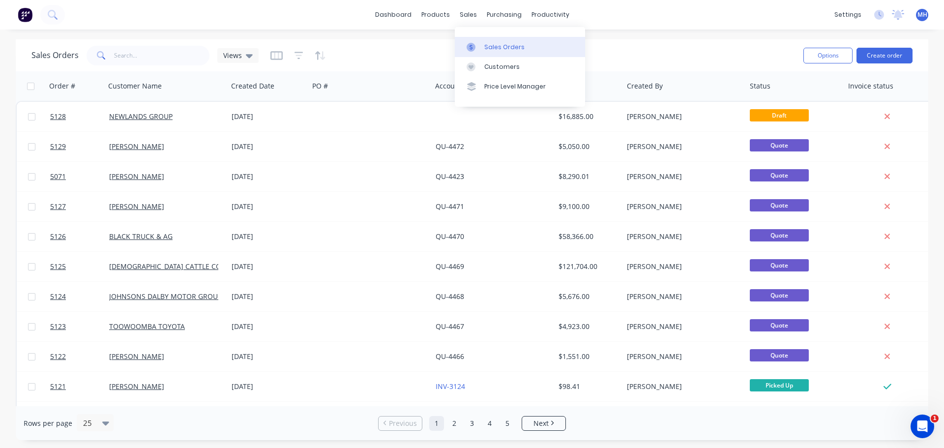
click at [497, 48] on div "Sales Orders" at bounding box center [504, 47] width 40 height 9
click at [492, 44] on div "Sales Orders" at bounding box center [504, 47] width 40 height 9
click at [884, 56] on button "Create order" at bounding box center [884, 56] width 56 height 16
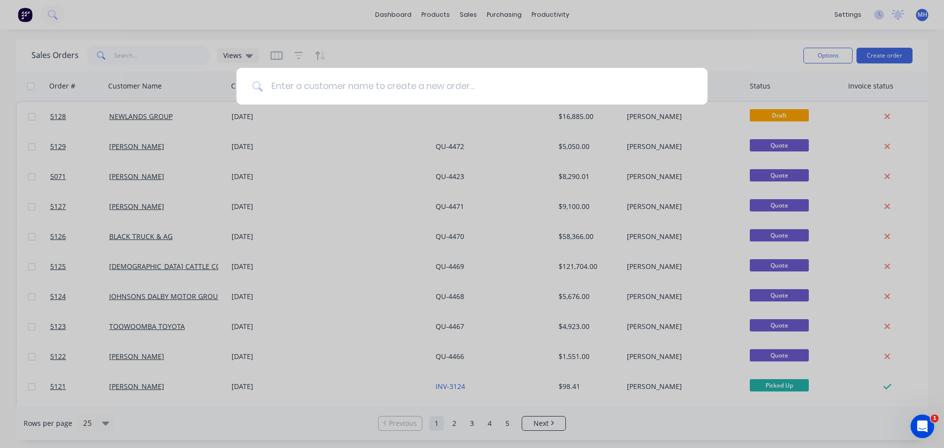
type input "J"
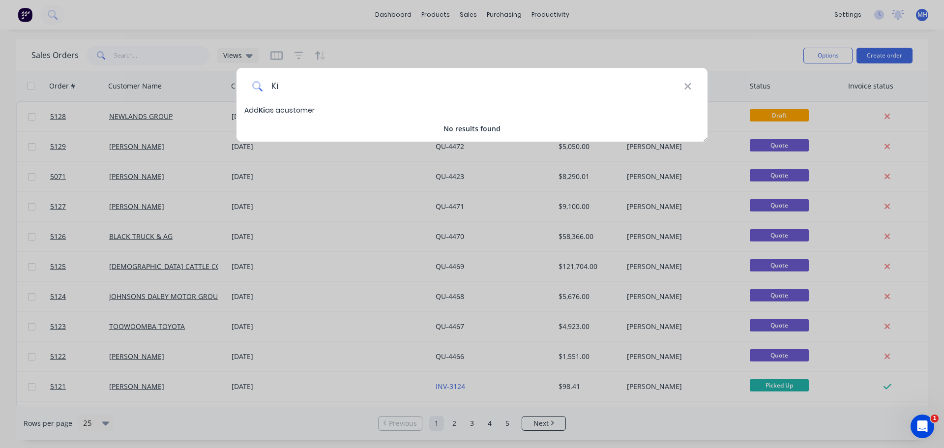
type input "K"
type input "[PERSON_NAME]"
click at [309, 109] on span "Add [PERSON_NAME] as a customer" at bounding box center [305, 110] width 122 height 10
select select "AU"
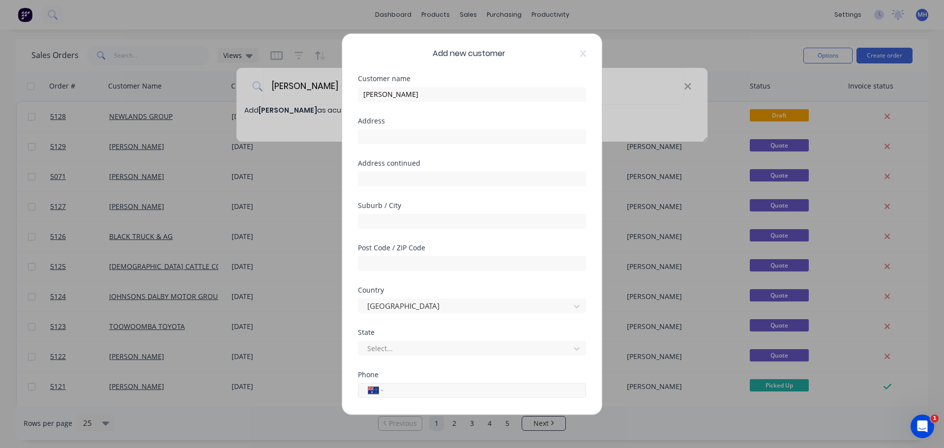
click at [393, 388] on input "tel" at bounding box center [482, 389] width 185 height 11
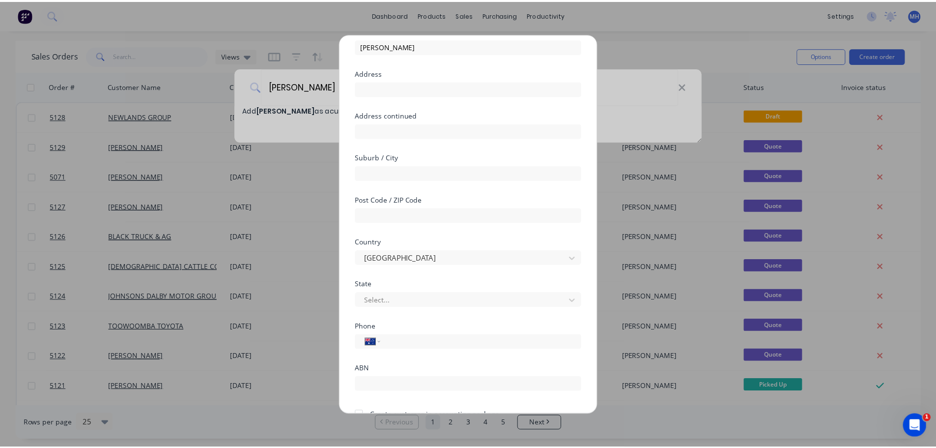
scroll to position [99, 0]
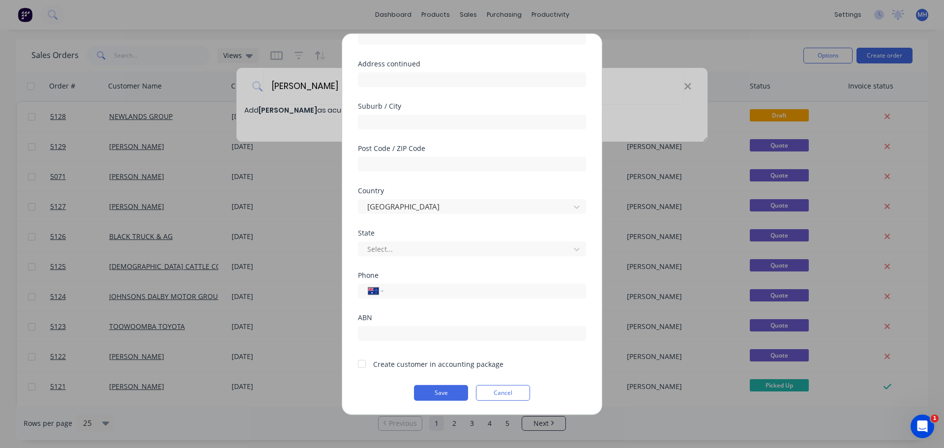
click at [364, 365] on div at bounding box center [362, 364] width 20 height 20
click at [434, 394] on button "Save" at bounding box center [441, 392] width 54 height 16
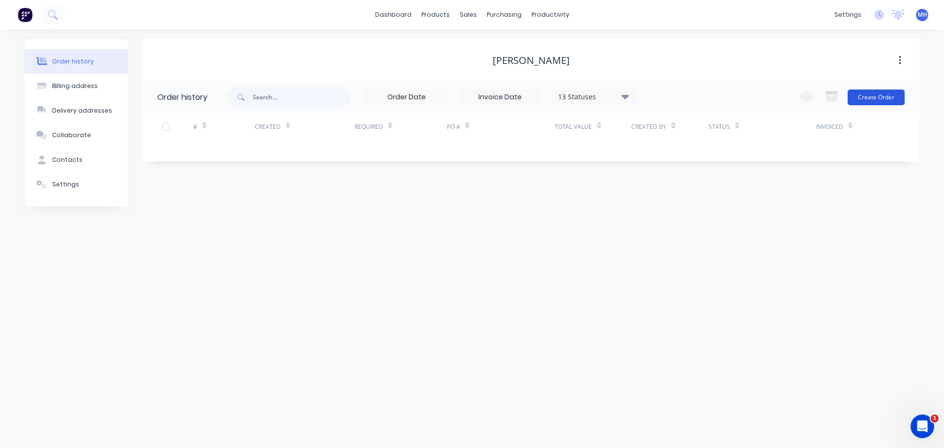
click at [869, 98] on button "Create Order" at bounding box center [875, 97] width 57 height 16
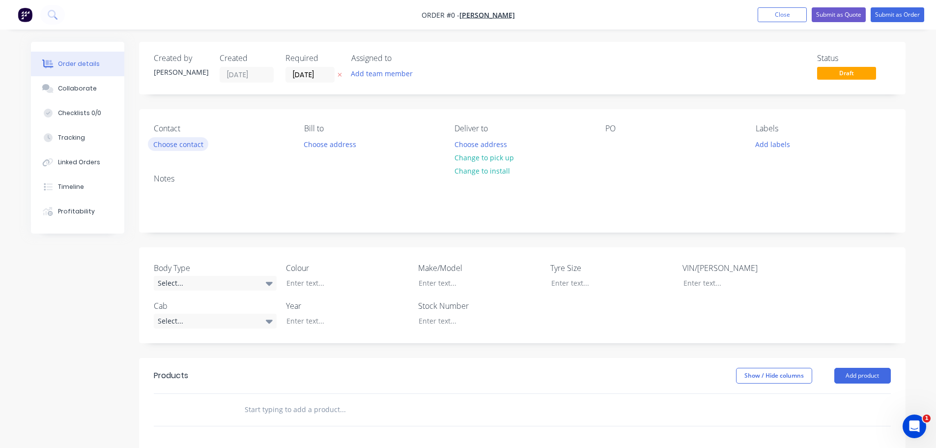
click at [193, 144] on button "Choose contact" at bounding box center [178, 143] width 60 height 13
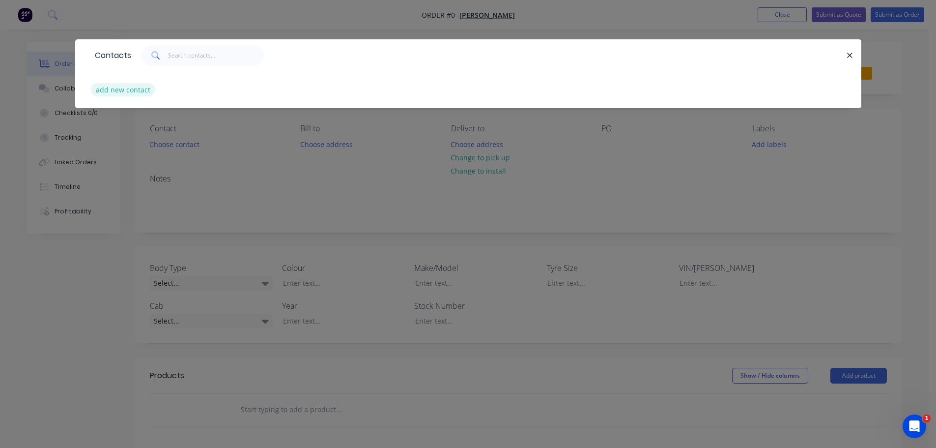
click at [128, 88] on button "add new contact" at bounding box center [123, 89] width 65 height 13
select select "AU"
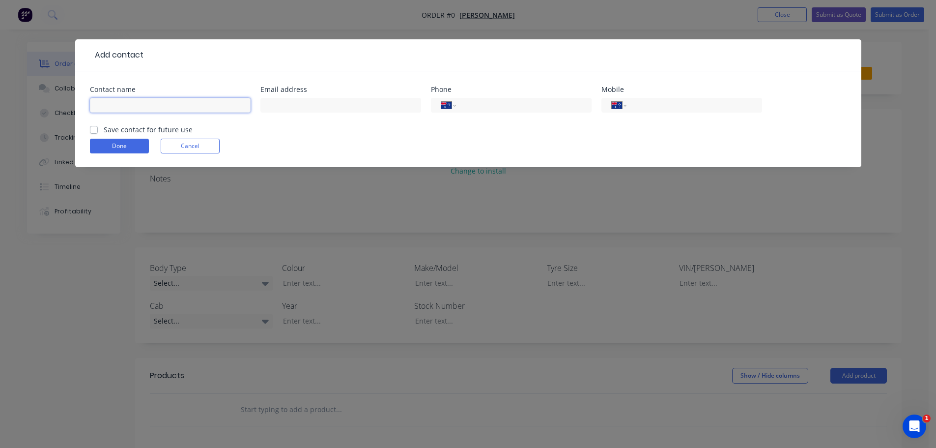
click at [181, 105] on input "text" at bounding box center [170, 105] width 161 height 15
type input "[PERSON_NAME]"
type input "[EMAIL_ADDRESS][DOMAIN_NAME]"
click at [104, 131] on label "Save contact for future use" at bounding box center [148, 129] width 89 height 10
click at [92, 131] on input "Save contact for future use" at bounding box center [94, 128] width 8 height 9
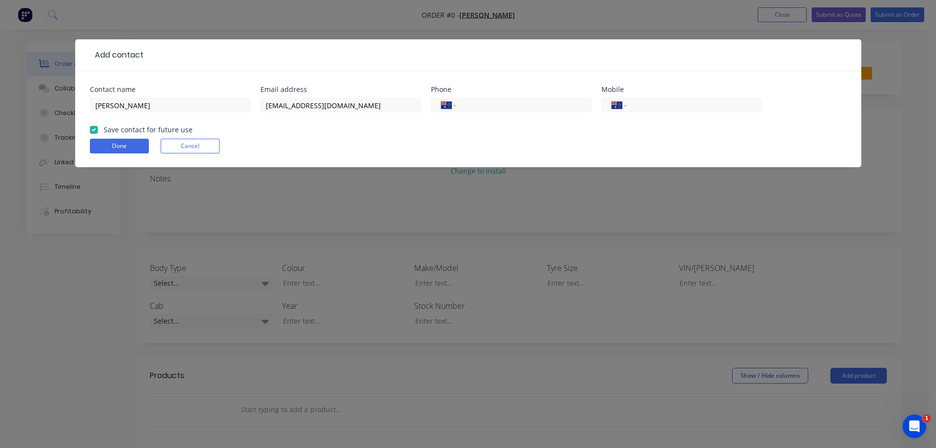
checkbox input "true"
click at [114, 147] on button "Done" at bounding box center [119, 146] width 59 height 15
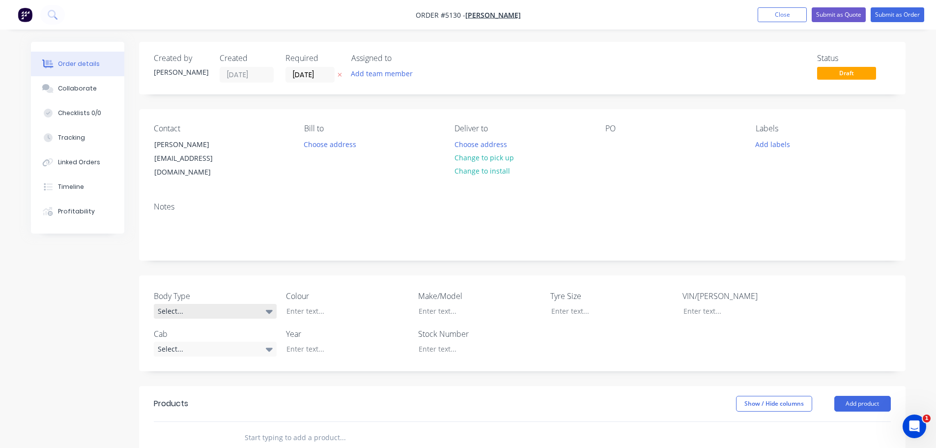
click at [237, 304] on div "Select..." at bounding box center [215, 311] width 123 height 15
click at [319, 304] on div at bounding box center [340, 311] width 123 height 14
click at [289, 342] on div at bounding box center [340, 349] width 123 height 14
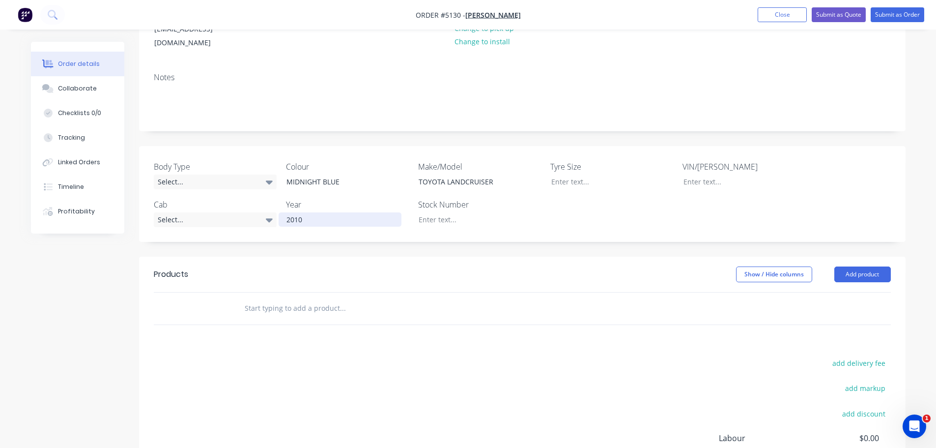
scroll to position [197, 0]
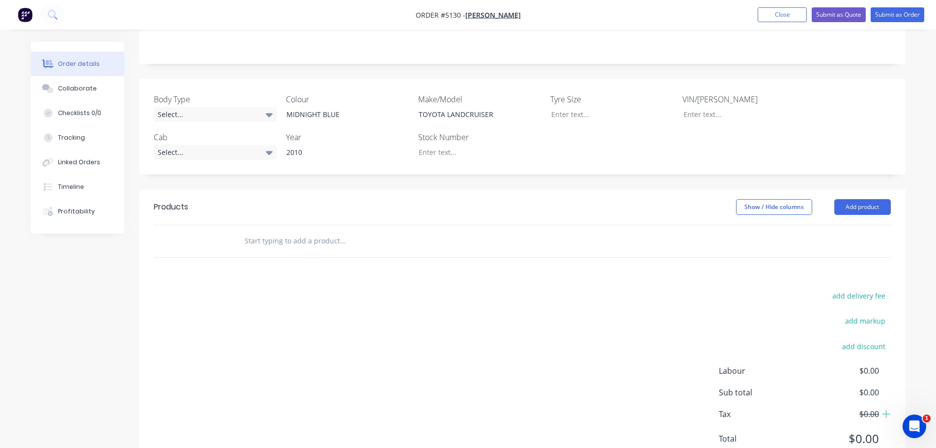
click at [298, 237] on input "text" at bounding box center [342, 241] width 197 height 20
type input "SUPPLY & FIT LADDER RACK AND PINS - PAINTED MIDNIGHT BLUE"
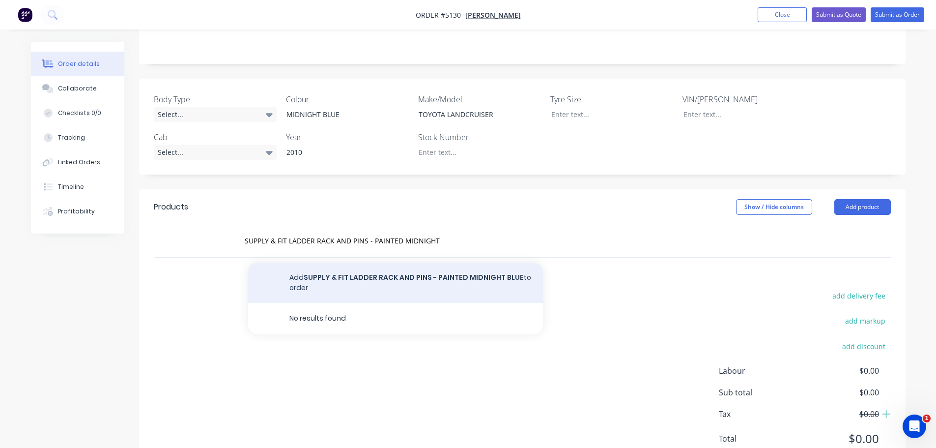
click at [372, 271] on button "Add SUPPLY & FIT LADDER RACK AND PINS - PAINTED MIDNIGHT BLUE to order" at bounding box center [395, 282] width 295 height 40
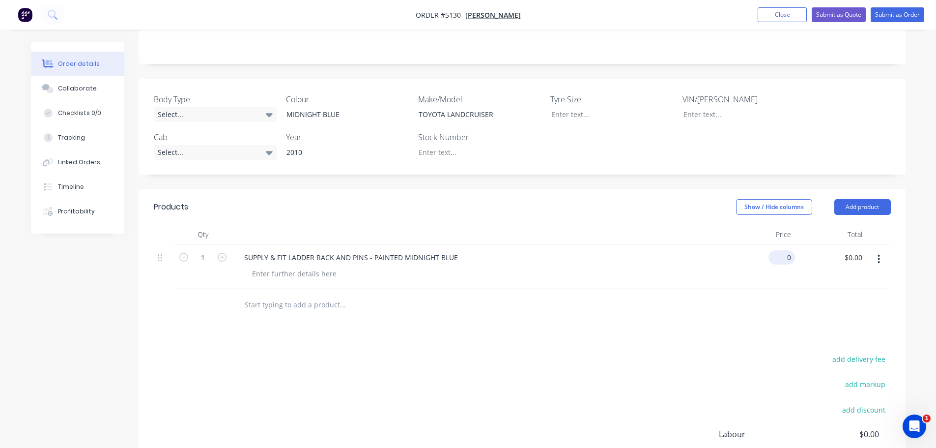
click at [779, 245] on div "0 $0.00" at bounding box center [759, 266] width 71 height 45
type input "$636.36"
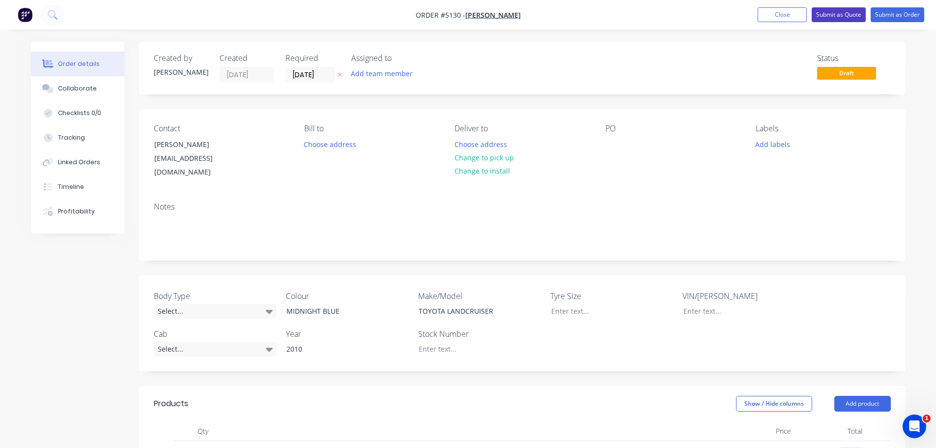
type input "$636.36"
click at [833, 11] on button "Submit as Quote" at bounding box center [839, 14] width 54 height 15
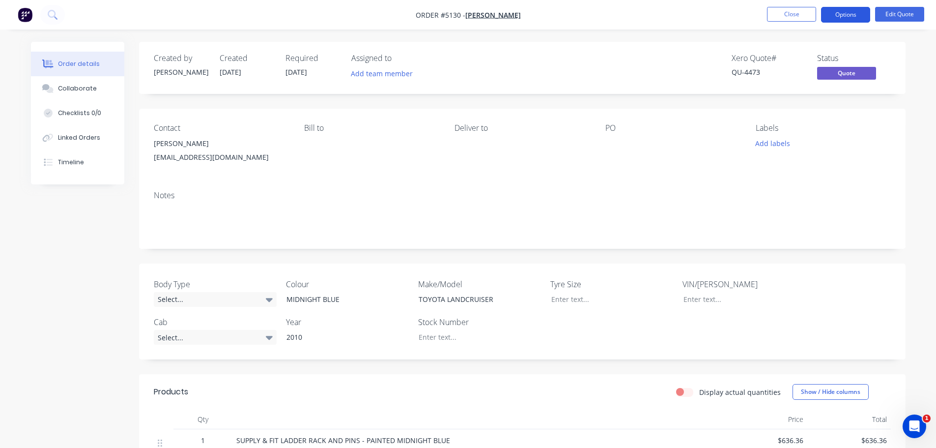
click at [833, 12] on button "Options" at bounding box center [845, 15] width 49 height 16
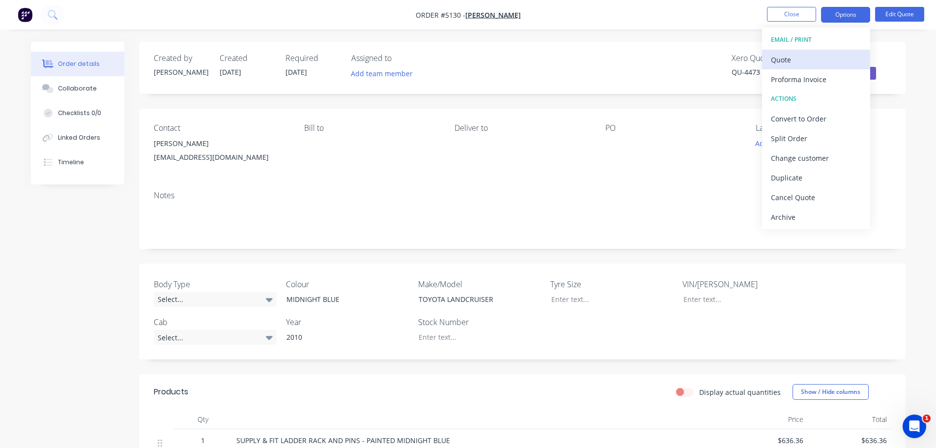
click at [802, 63] on div "Quote" at bounding box center [816, 60] width 90 height 14
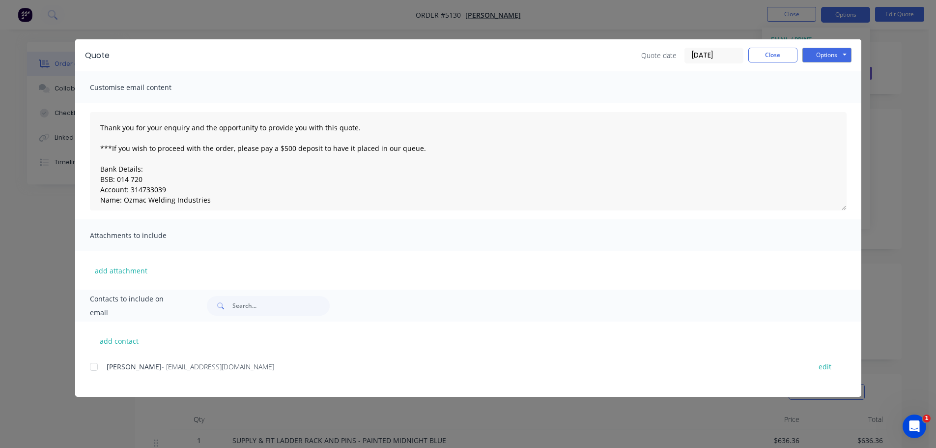
click at [94, 367] on div at bounding box center [94, 367] width 20 height 20
click at [827, 52] on button "Options" at bounding box center [826, 55] width 49 height 15
click at [829, 107] on button "Email" at bounding box center [833, 105] width 63 height 16
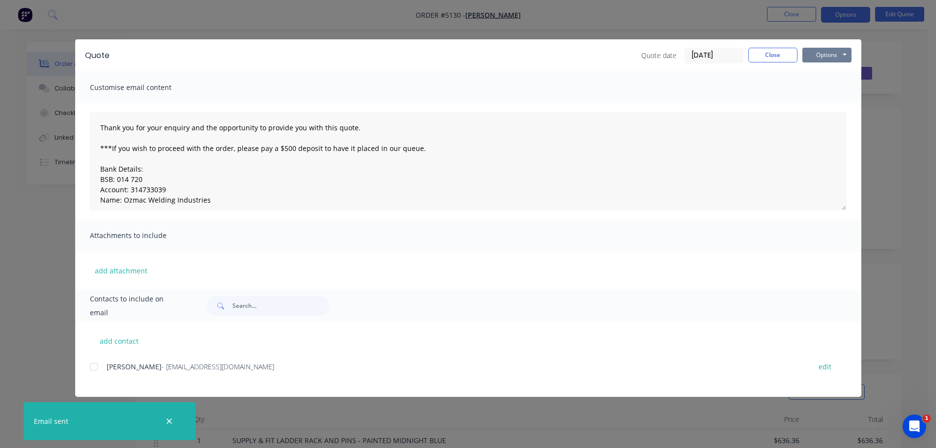
click at [826, 54] on button "Options" at bounding box center [826, 55] width 49 height 15
click at [826, 103] on button "Email" at bounding box center [833, 105] width 63 height 16
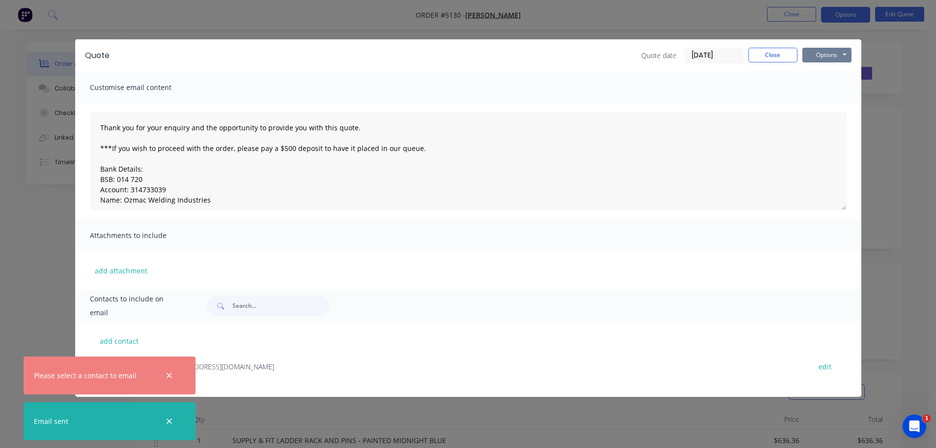
click at [825, 55] on button "Options" at bounding box center [826, 55] width 49 height 15
click at [827, 86] on button "Print" at bounding box center [833, 89] width 63 height 16
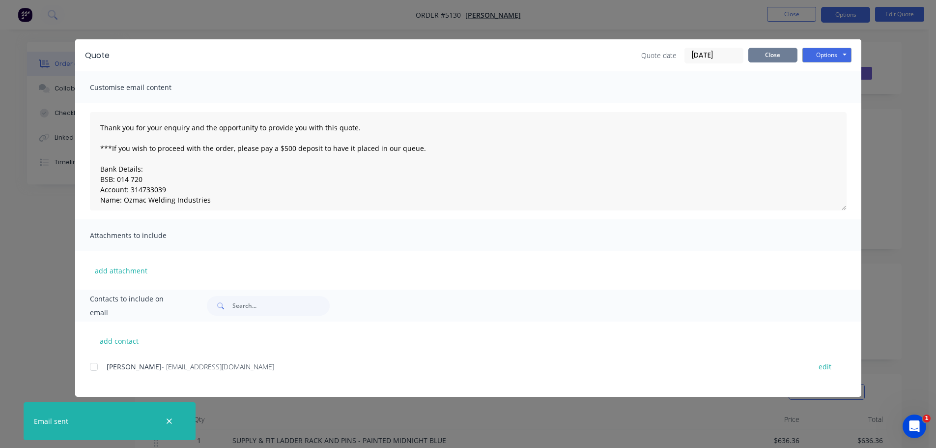
click at [775, 54] on button "Close" at bounding box center [772, 55] width 49 height 15
